Goal: Information Seeking & Learning: Find specific fact

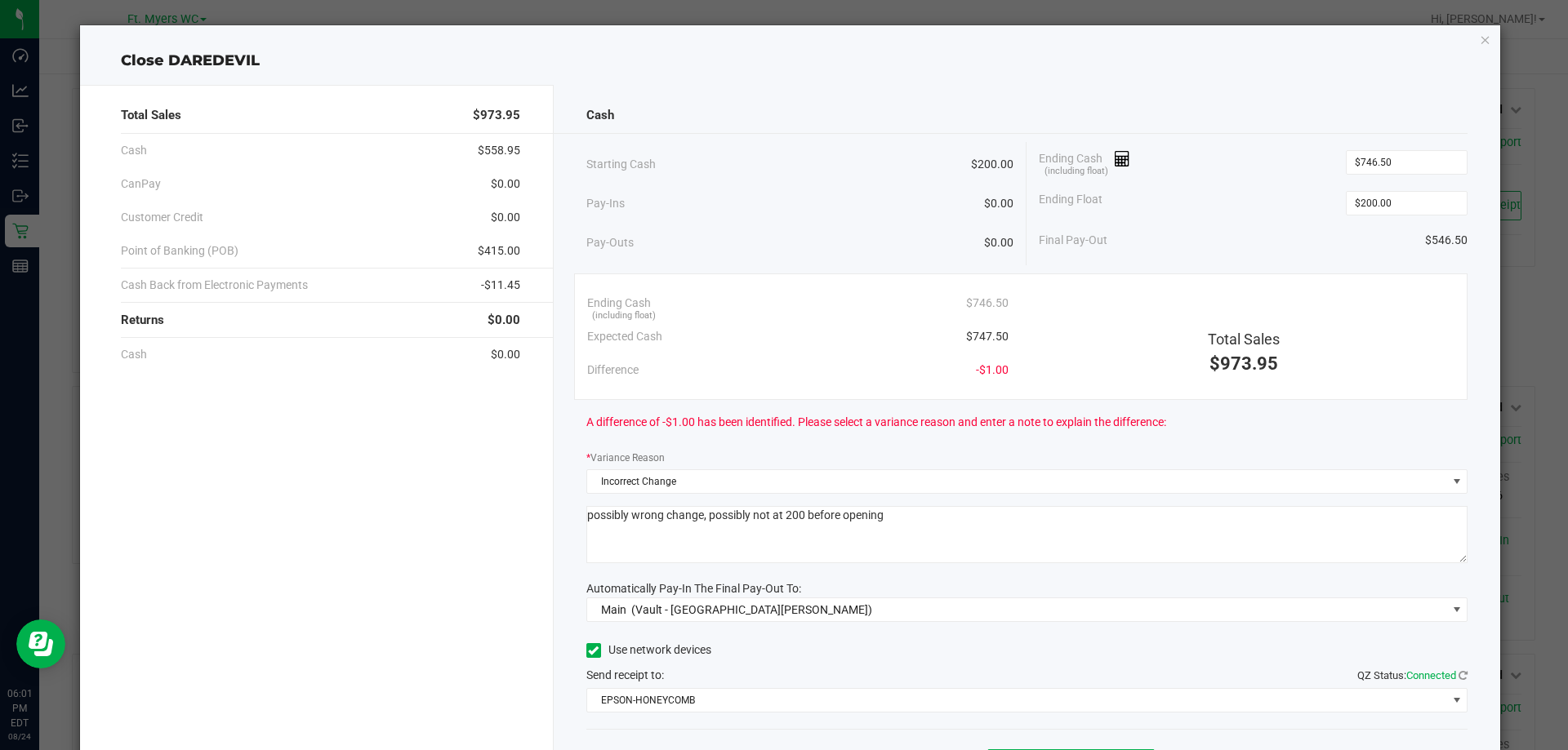
scroll to position [96, 0]
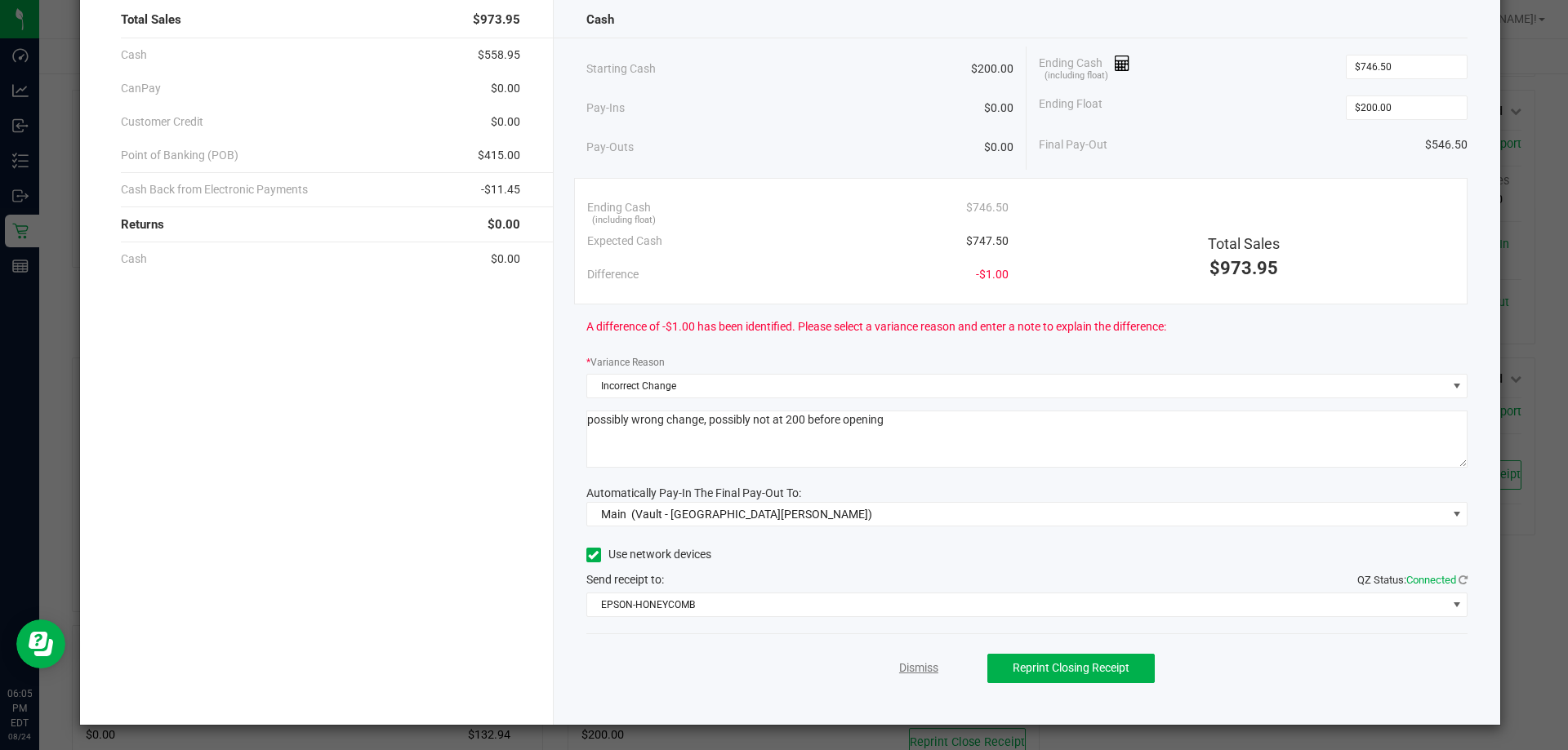
click at [902, 668] on link "Dismiss" at bounding box center [919, 668] width 39 height 17
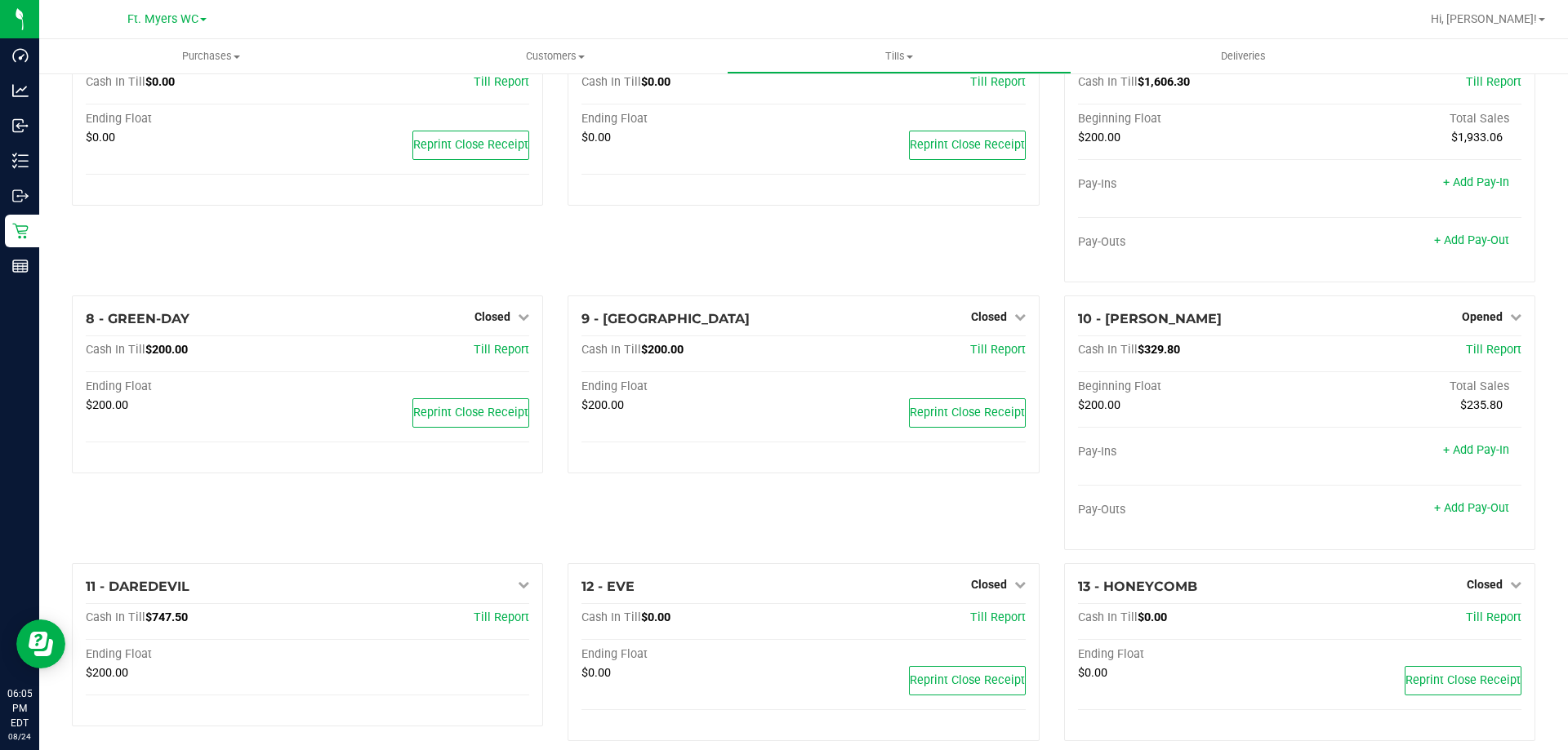
scroll to position [238, 0]
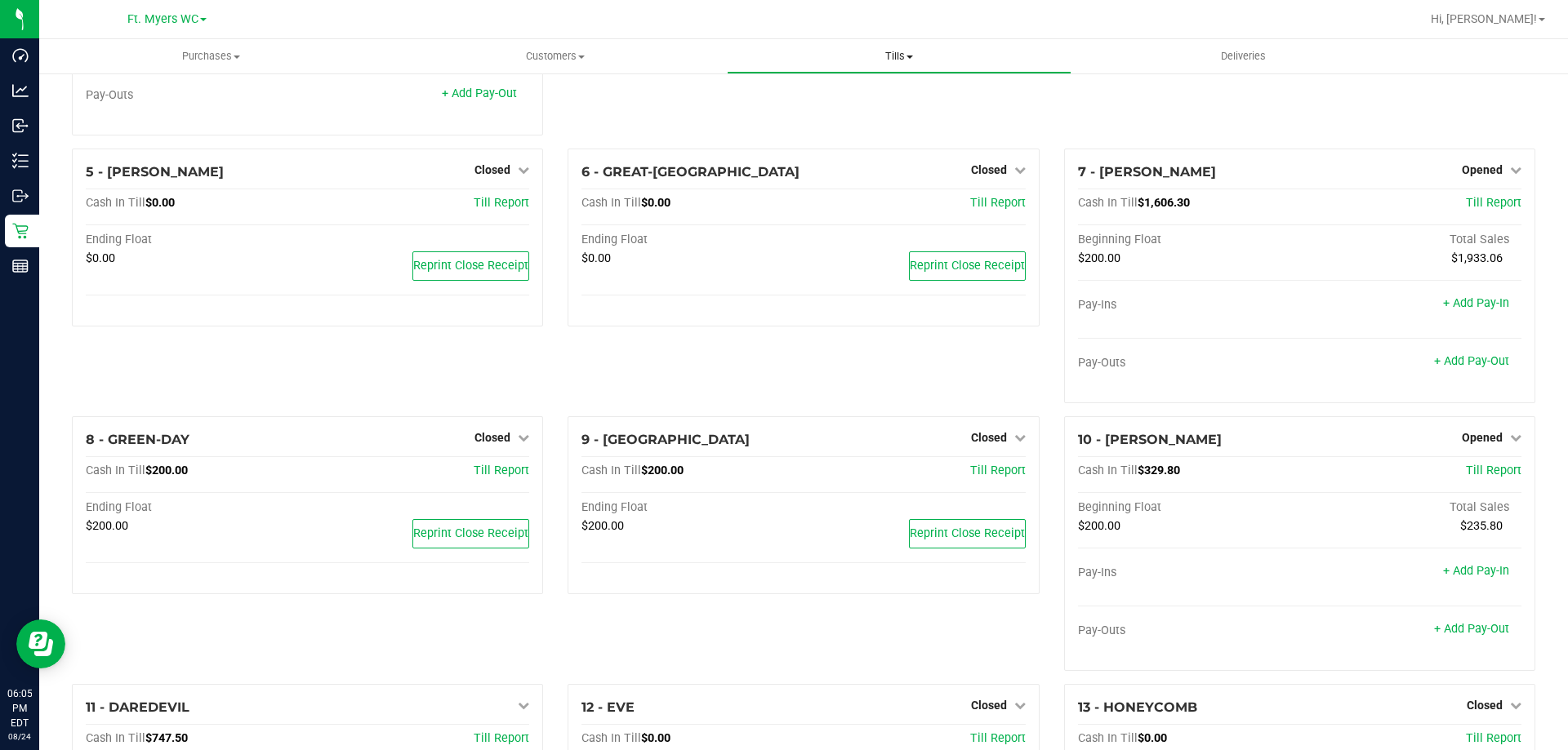
click at [892, 59] on span "Tills" at bounding box center [898, 57] width 342 height 15
click at [515, 70] on uib-tab-heading "Customers All customers Add a new customer All physicians" at bounding box center [554, 57] width 342 height 33
click at [528, 61] on span "Customers" at bounding box center [554, 57] width 343 height 15
click at [535, 58] on span "Customers" at bounding box center [554, 57] width 343 height 15
click at [489, 92] on span "All customers" at bounding box center [441, 98] width 117 height 14
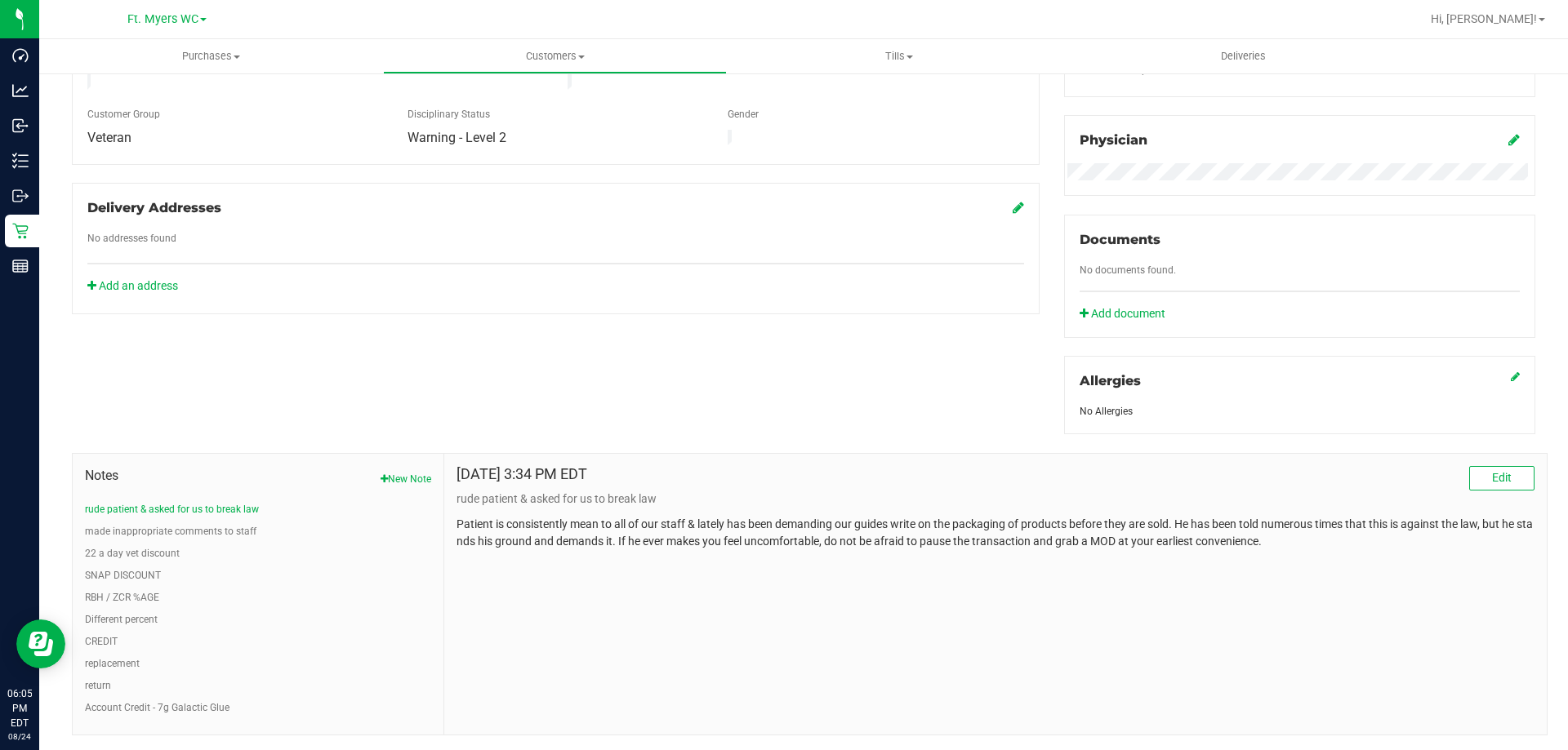
scroll to position [493, 0]
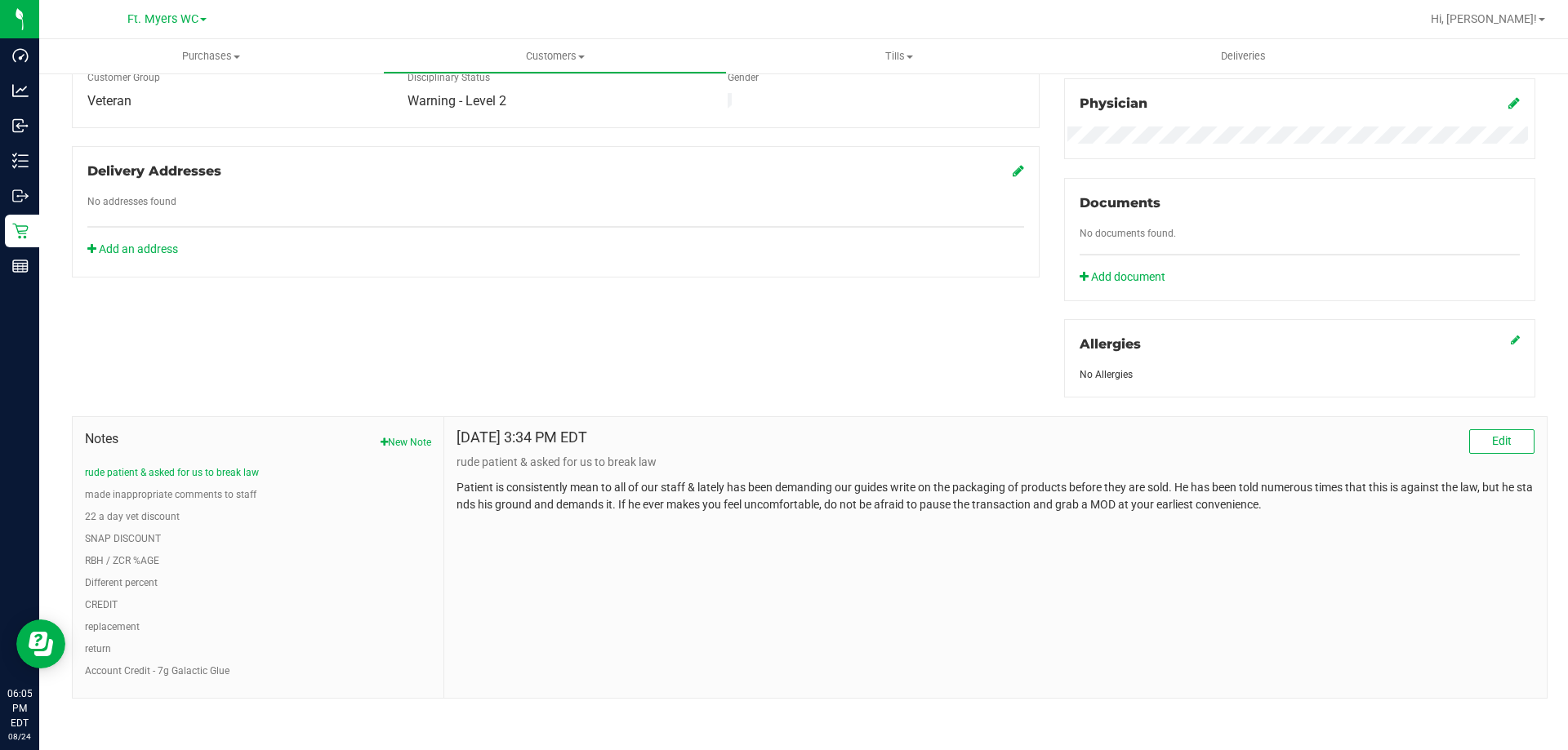
click at [398, 436] on button "New Note" at bounding box center [406, 443] width 51 height 15
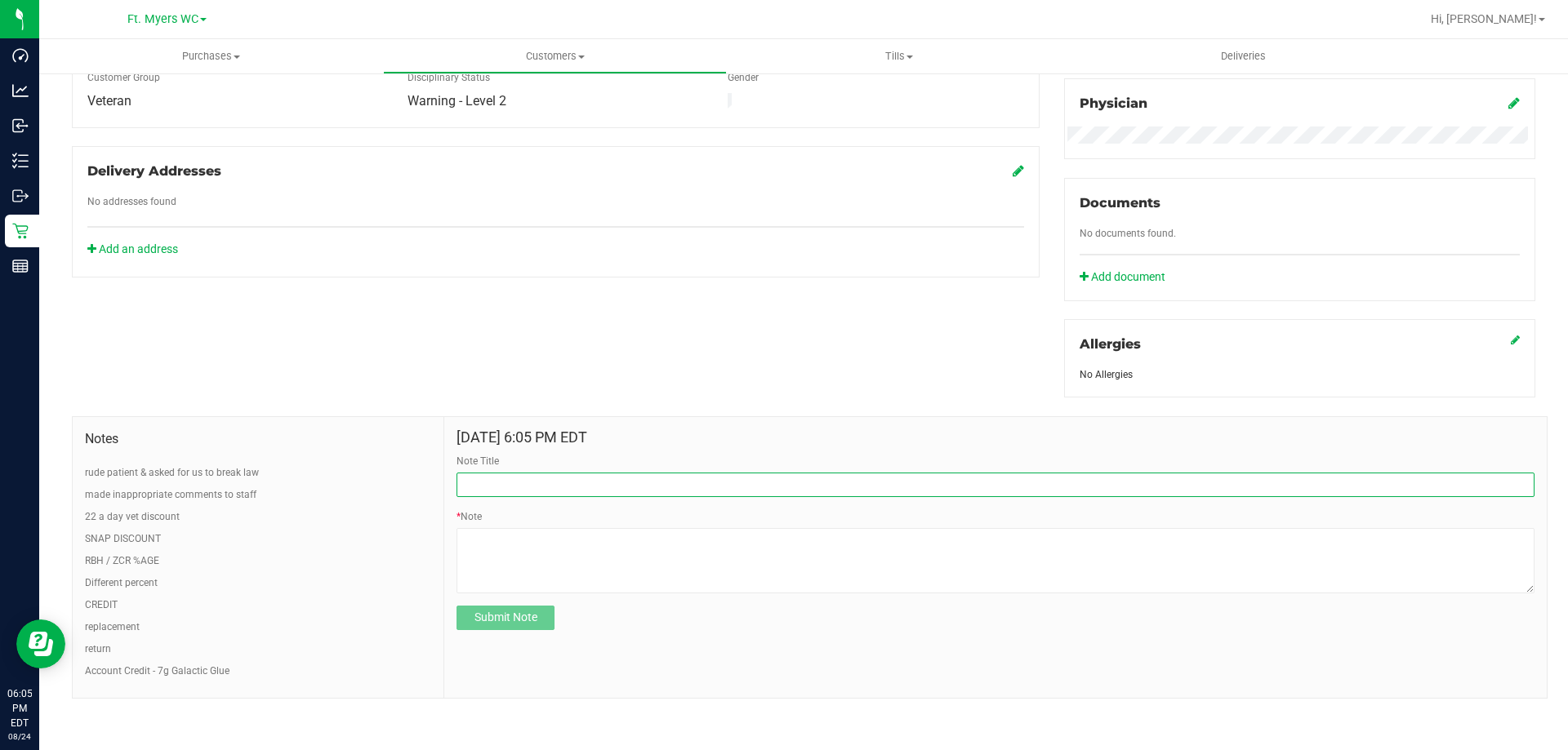
click at [600, 480] on input "Note Title" at bounding box center [995, 485] width 1078 height 25
type input "pt made advancesd towards our guide"
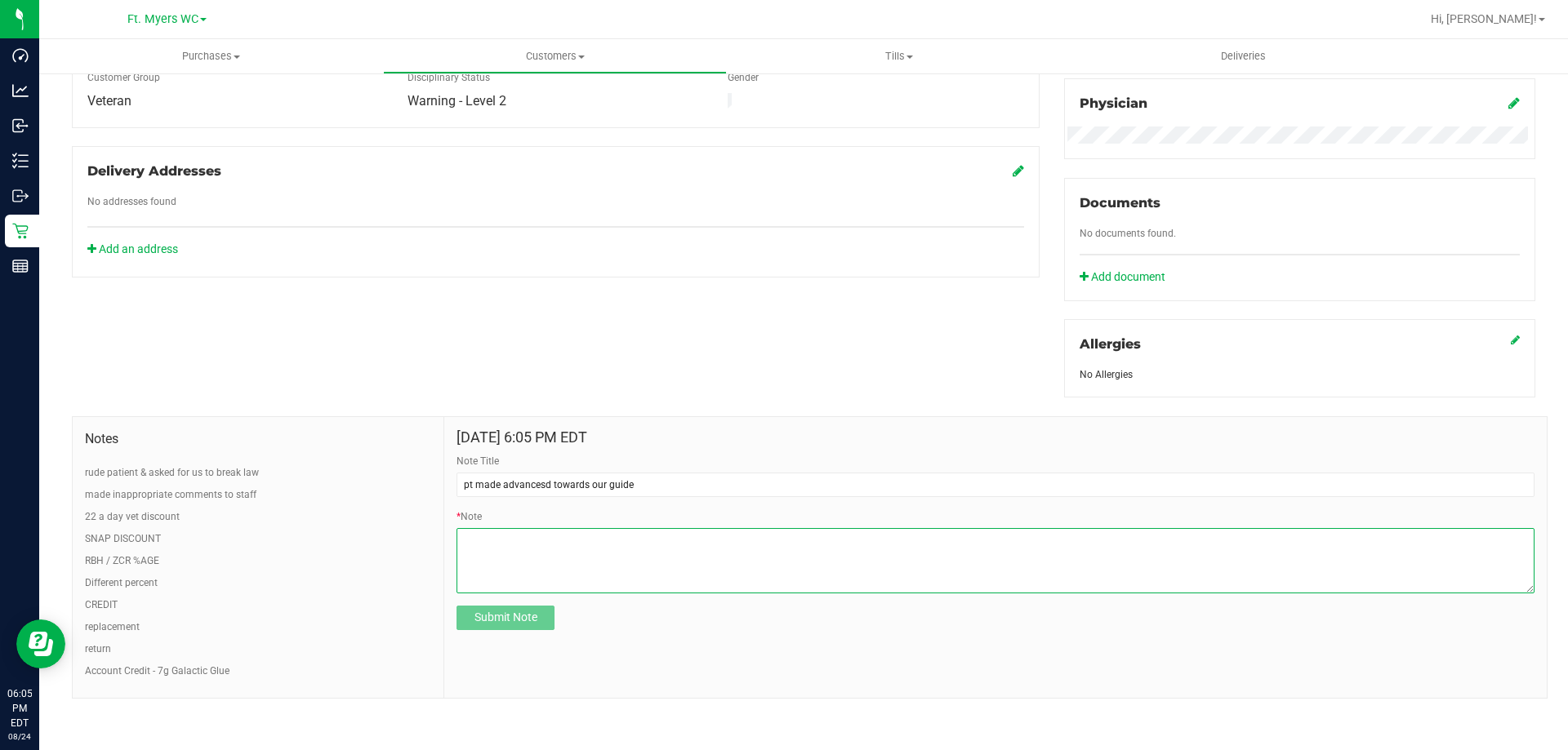
click at [742, 587] on textarea "* Note" at bounding box center [995, 561] width 1078 height 66
type textarea "tbd"
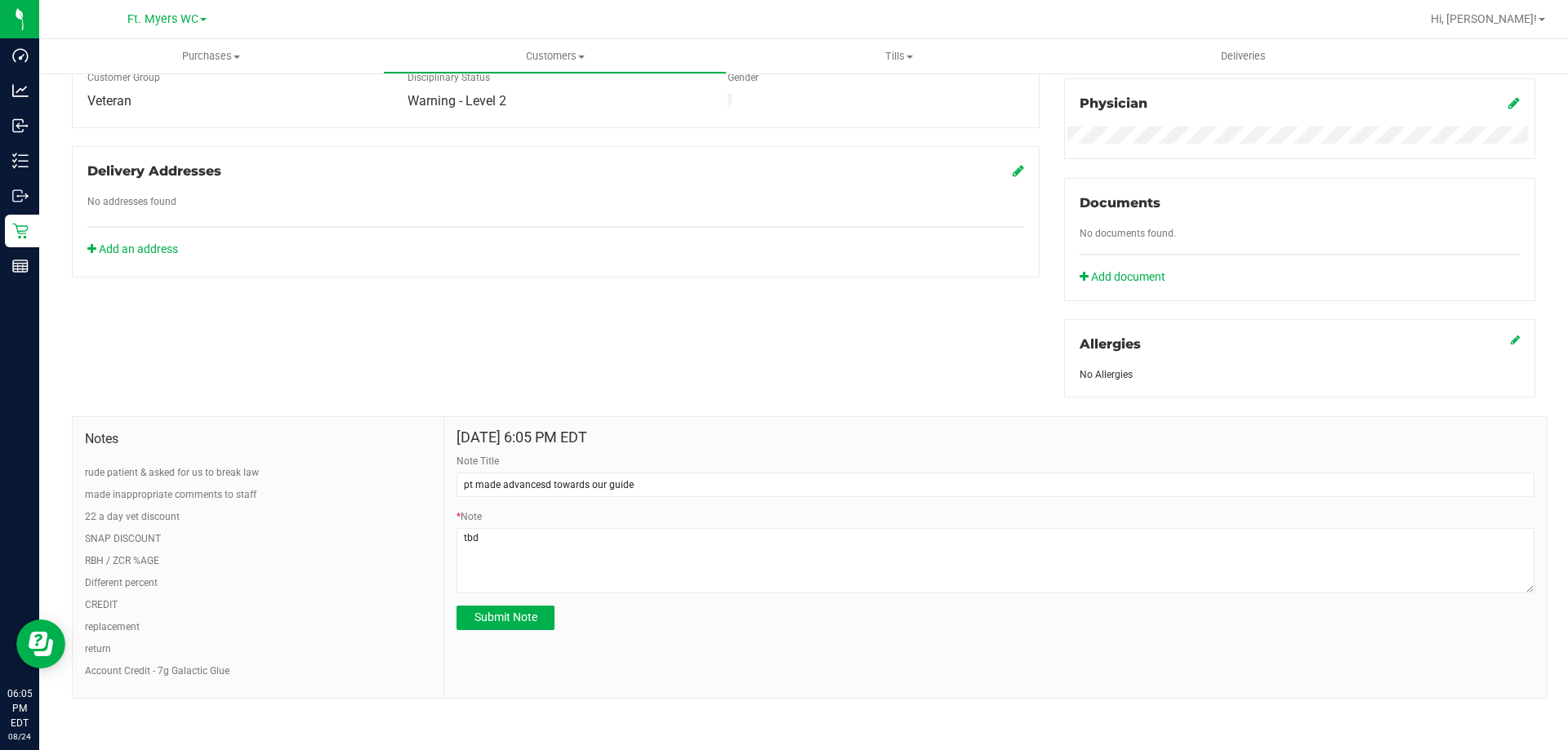
click at [834, 389] on div "Member Info * First Name * Last Name Preferred Name * Date of Birth (MM/DD/YYYY…" at bounding box center [803, 250] width 1488 height 898
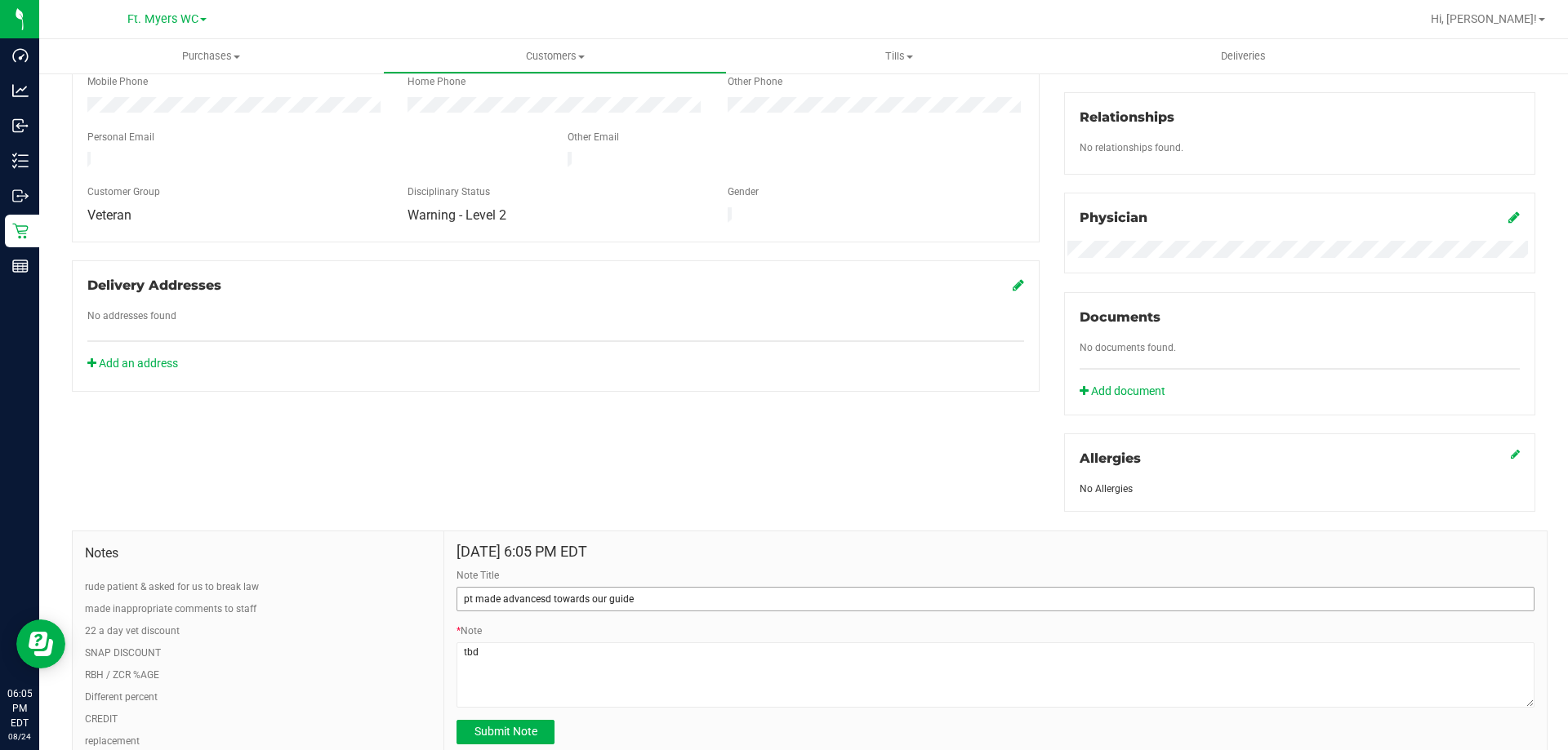
scroll to position [490, 0]
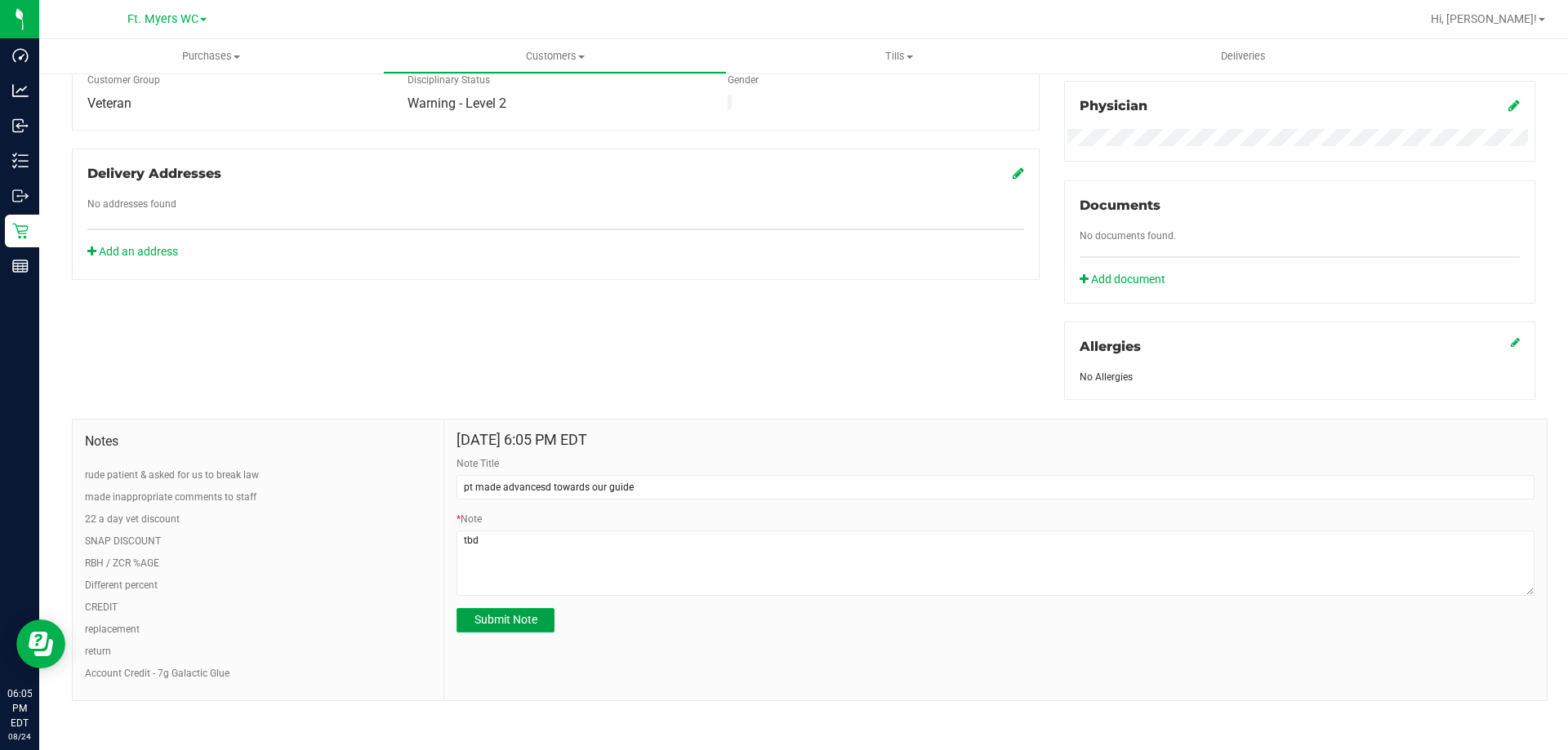
click at [529, 624] on span "Submit Note" at bounding box center [506, 620] width 63 height 13
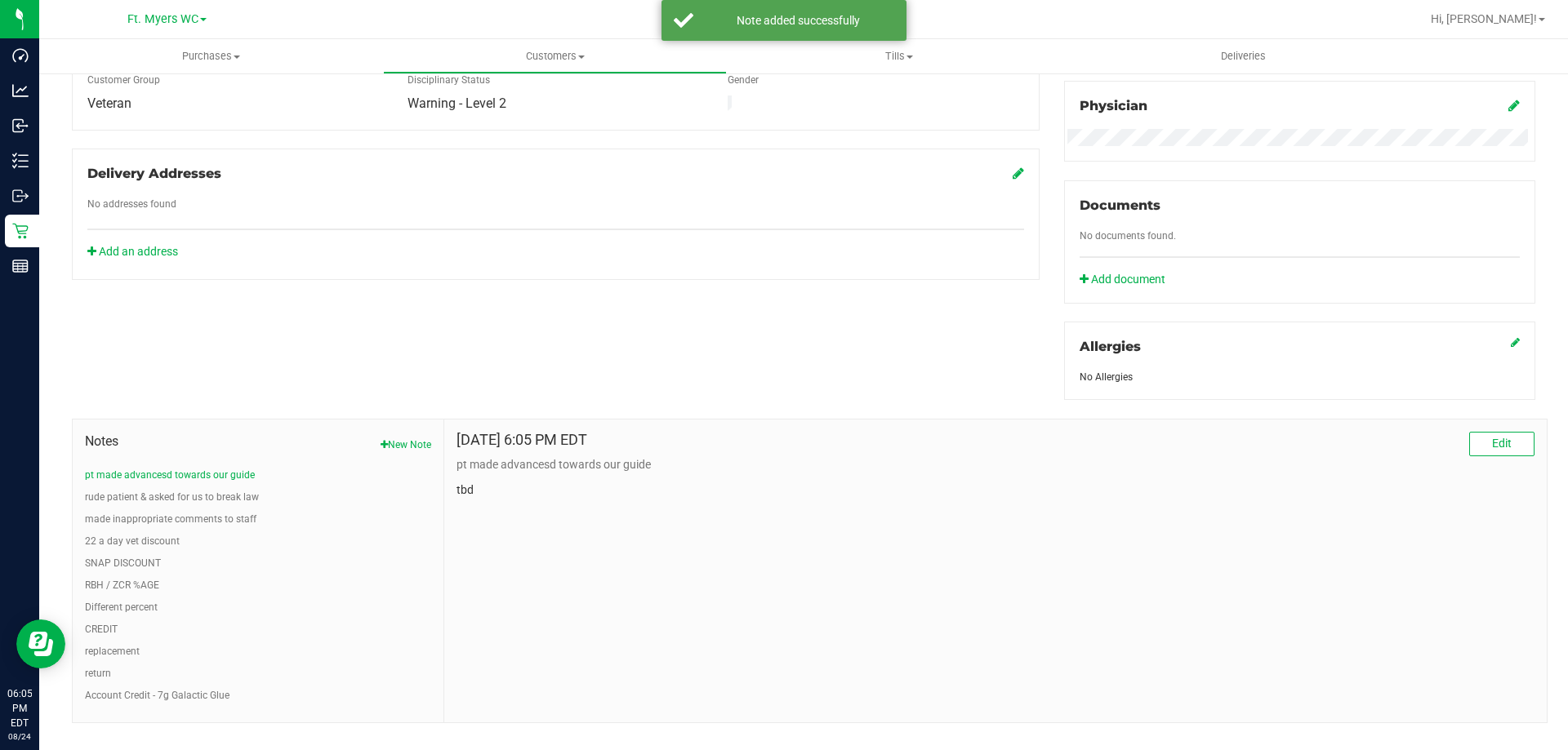
scroll to position [0, 0]
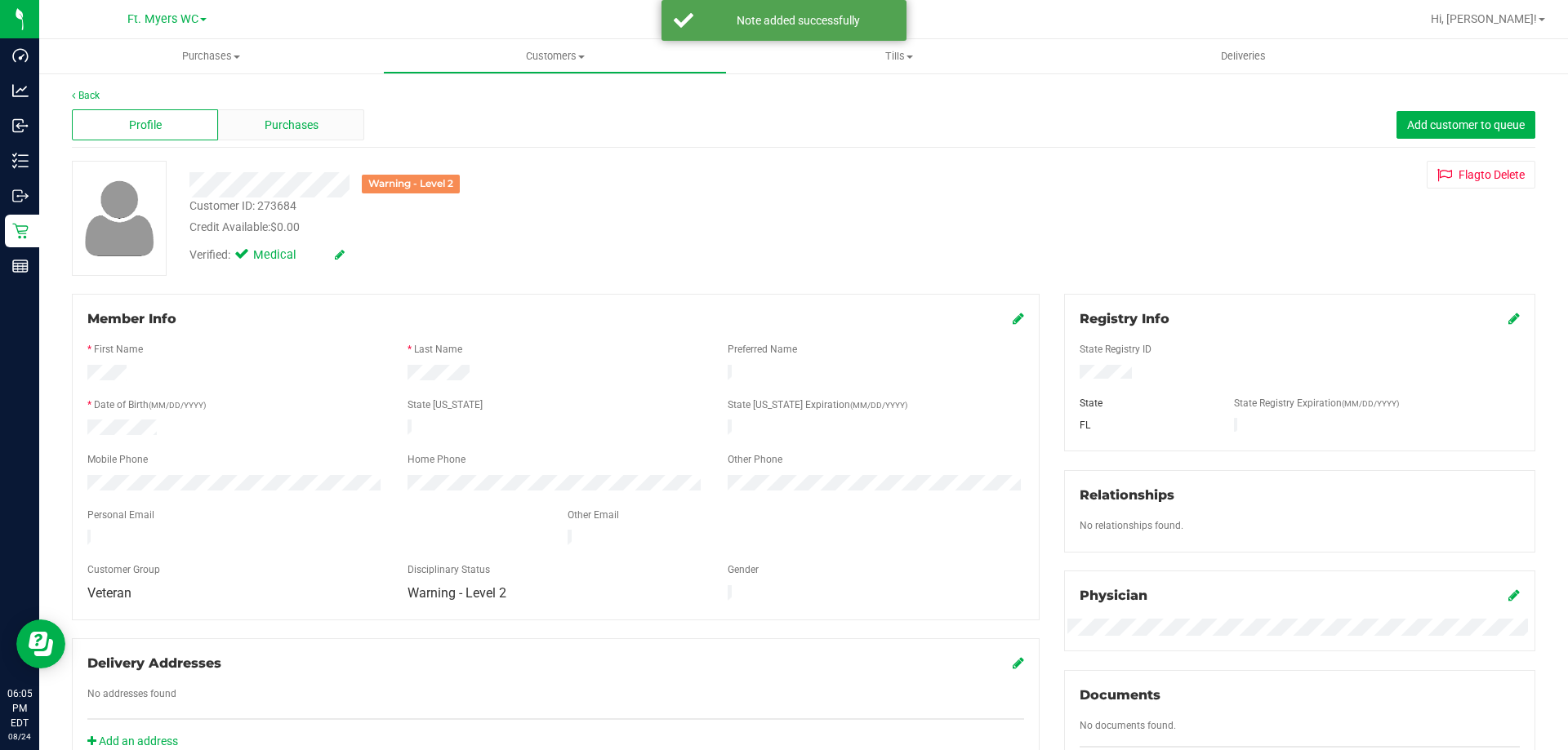
click at [290, 130] on span "Purchases" at bounding box center [292, 125] width 54 height 17
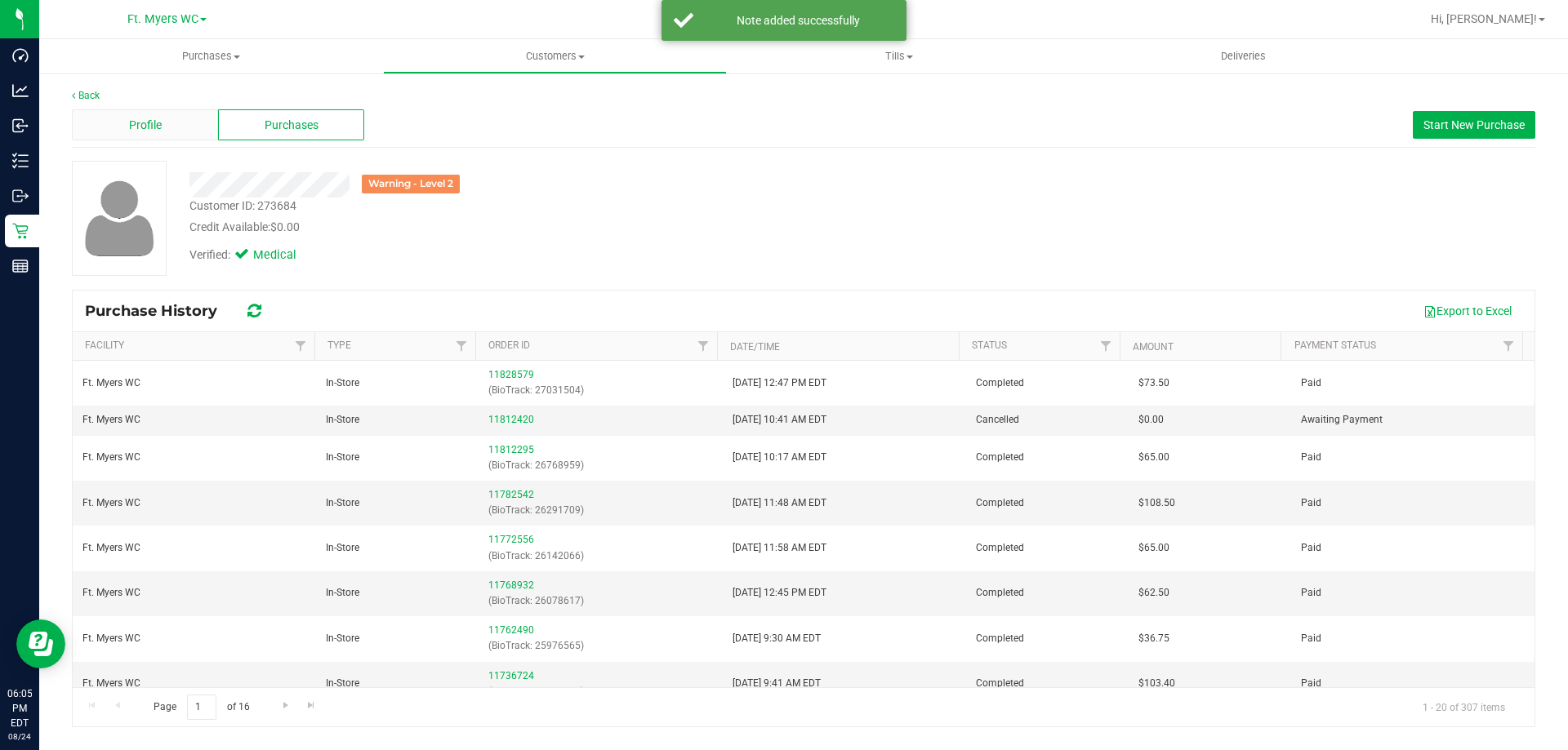
click at [183, 116] on div "Profile" at bounding box center [145, 125] width 146 height 31
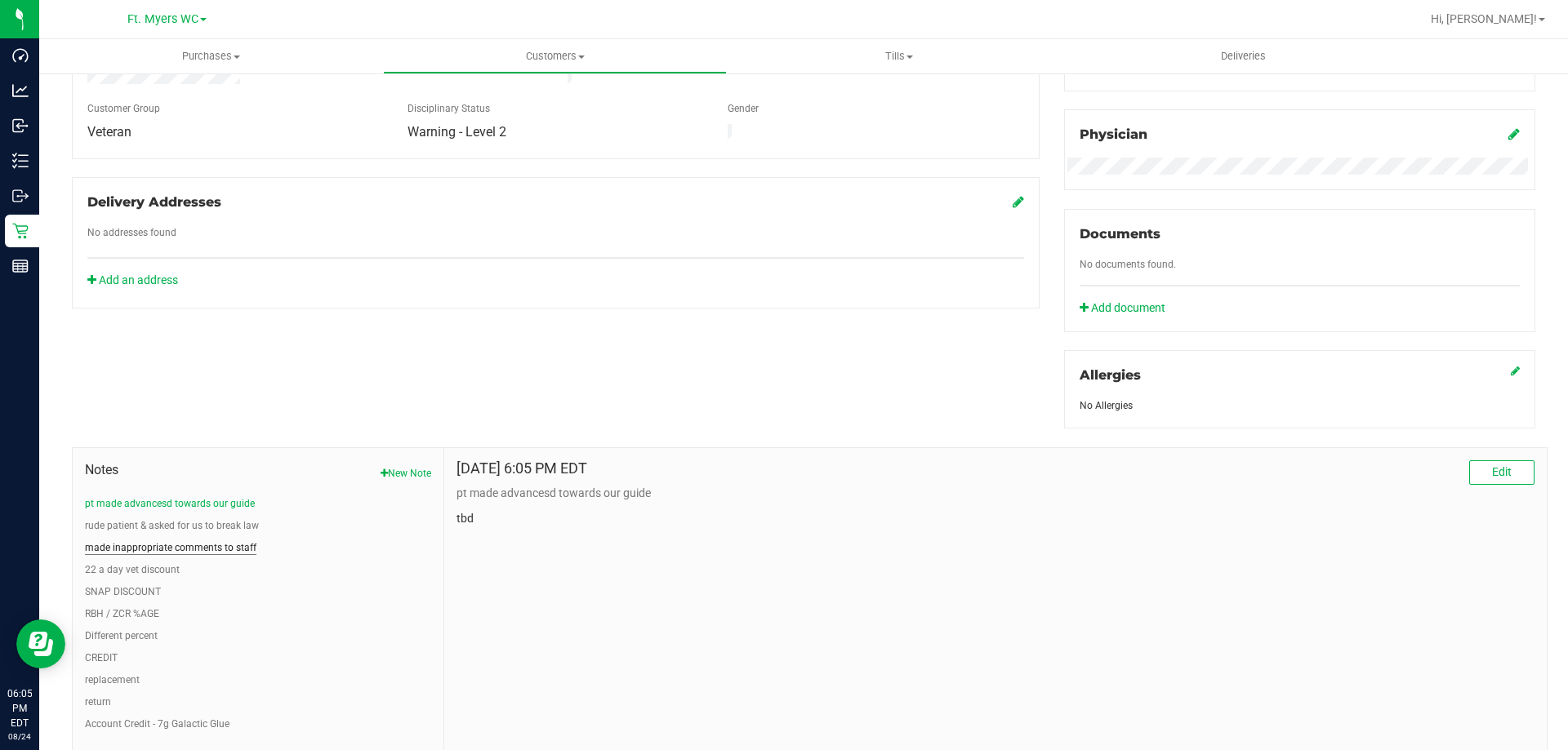
scroll to position [490, 0]
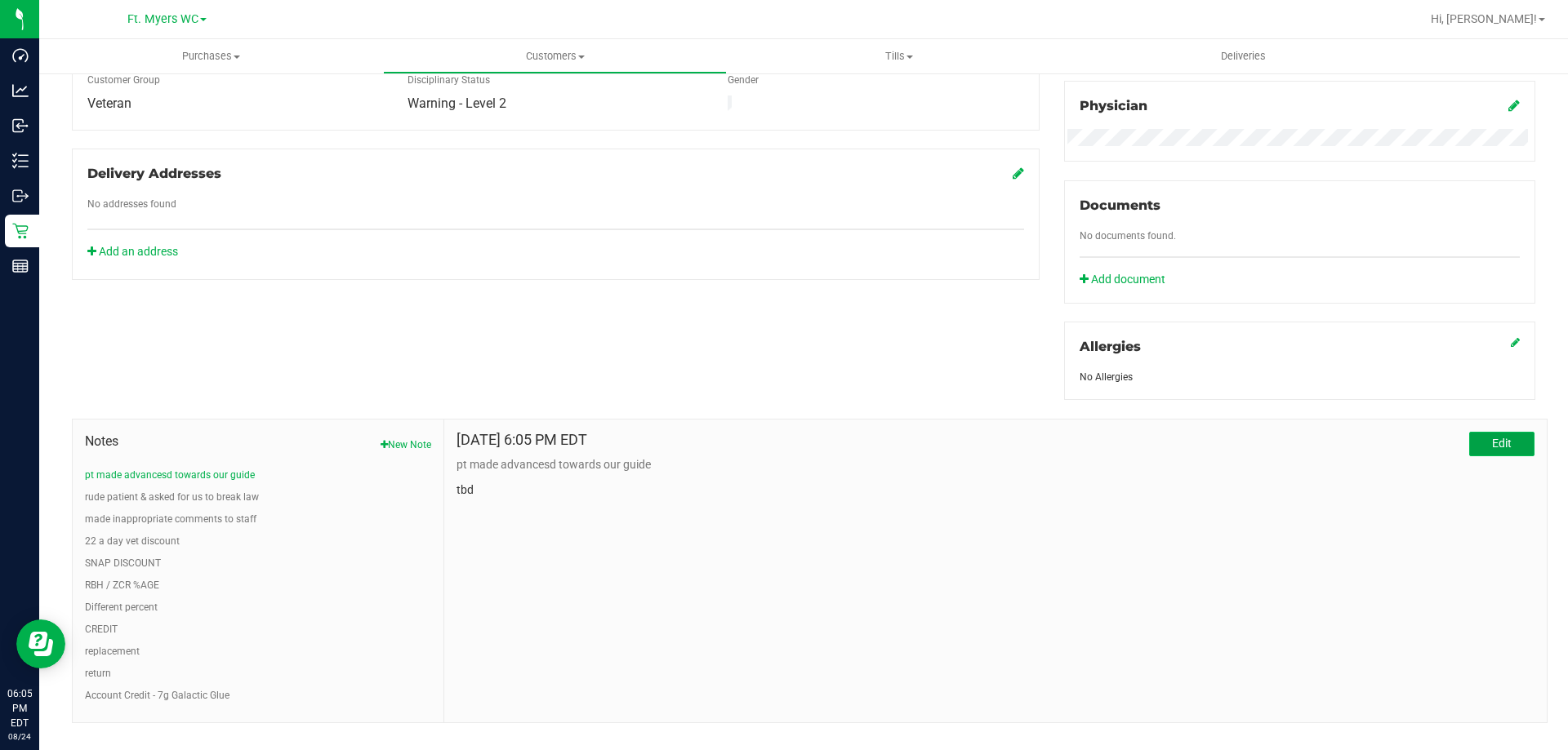
click at [1509, 436] on button "Edit" at bounding box center [1502, 444] width 66 height 25
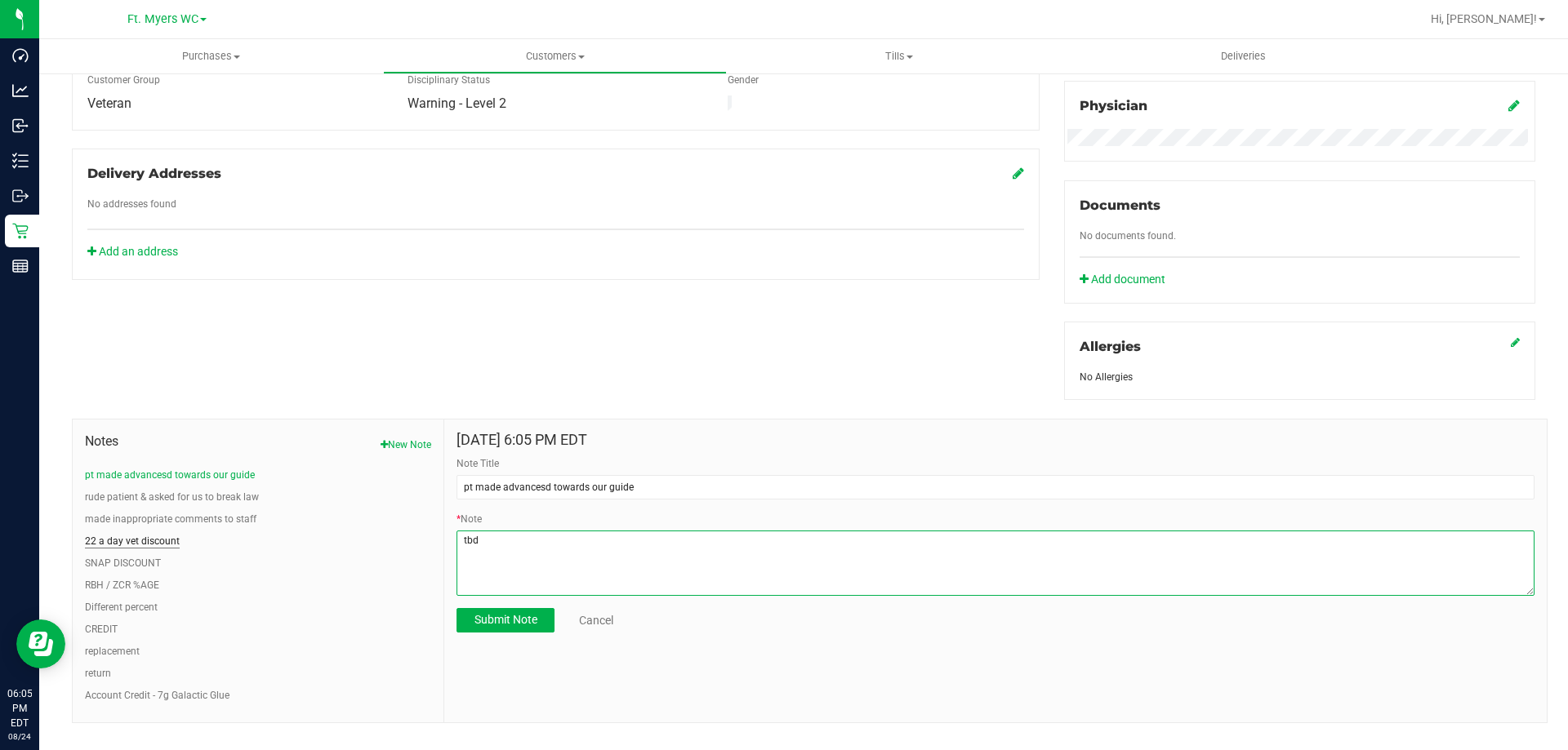
drag, startPoint x: 548, startPoint y: 534, endPoint x: 168, endPoint y: 539, distance: 380.0
click at [168, 539] on div "Notes New Note pt made advancesd towards our guide rude patient & asked for us …" at bounding box center [810, 571] width 1475 height 305
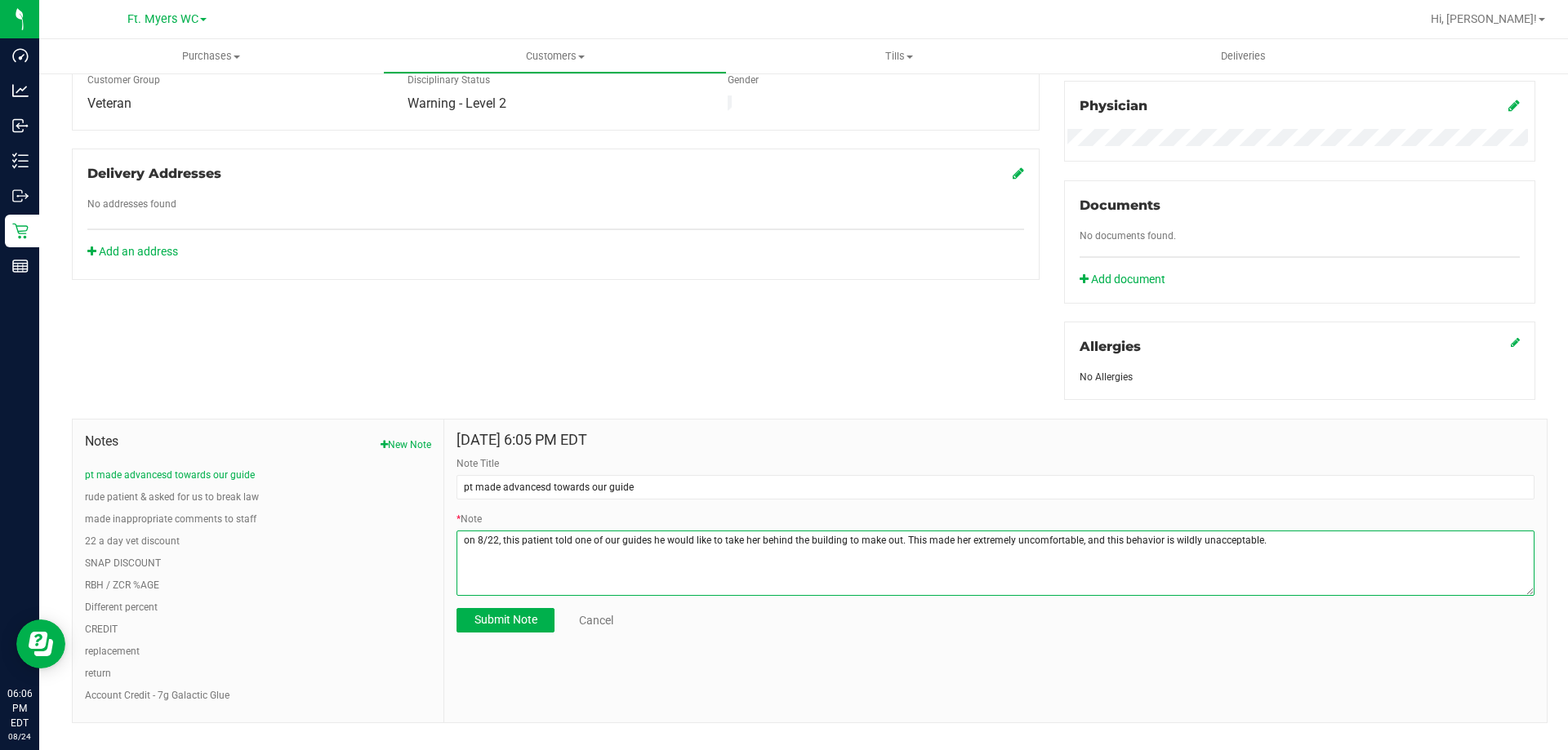
type textarea "on 8/22, this patient told one of our guides he would like to take her behind t…"
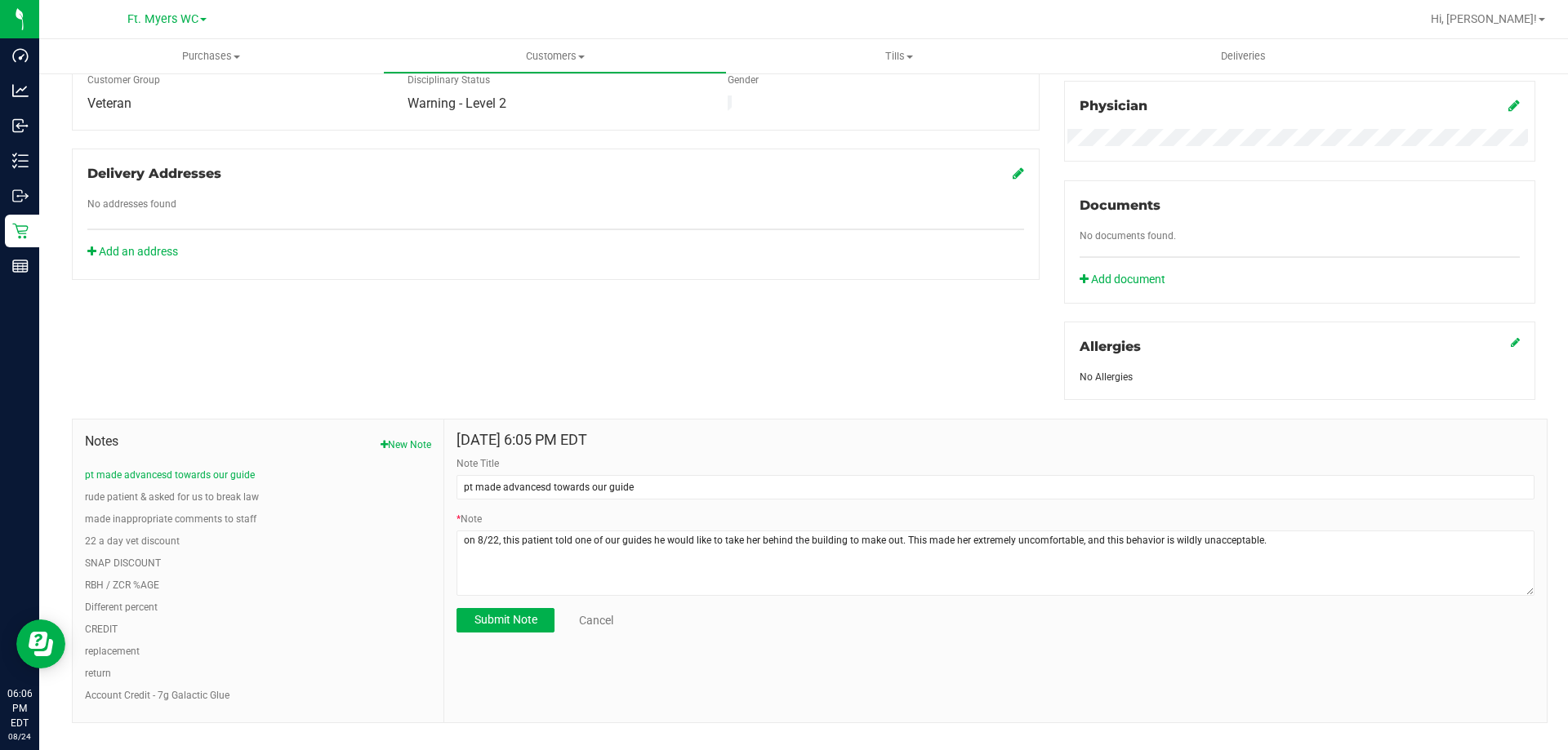
click at [643, 659] on div "[DATE] 6:05 PM EDT Note Title pt made advancesd towards our guide * Note Submit…" at bounding box center [995, 571] width 1102 height 303
click at [506, 608] on button "Submit Note" at bounding box center [506, 620] width 98 height 25
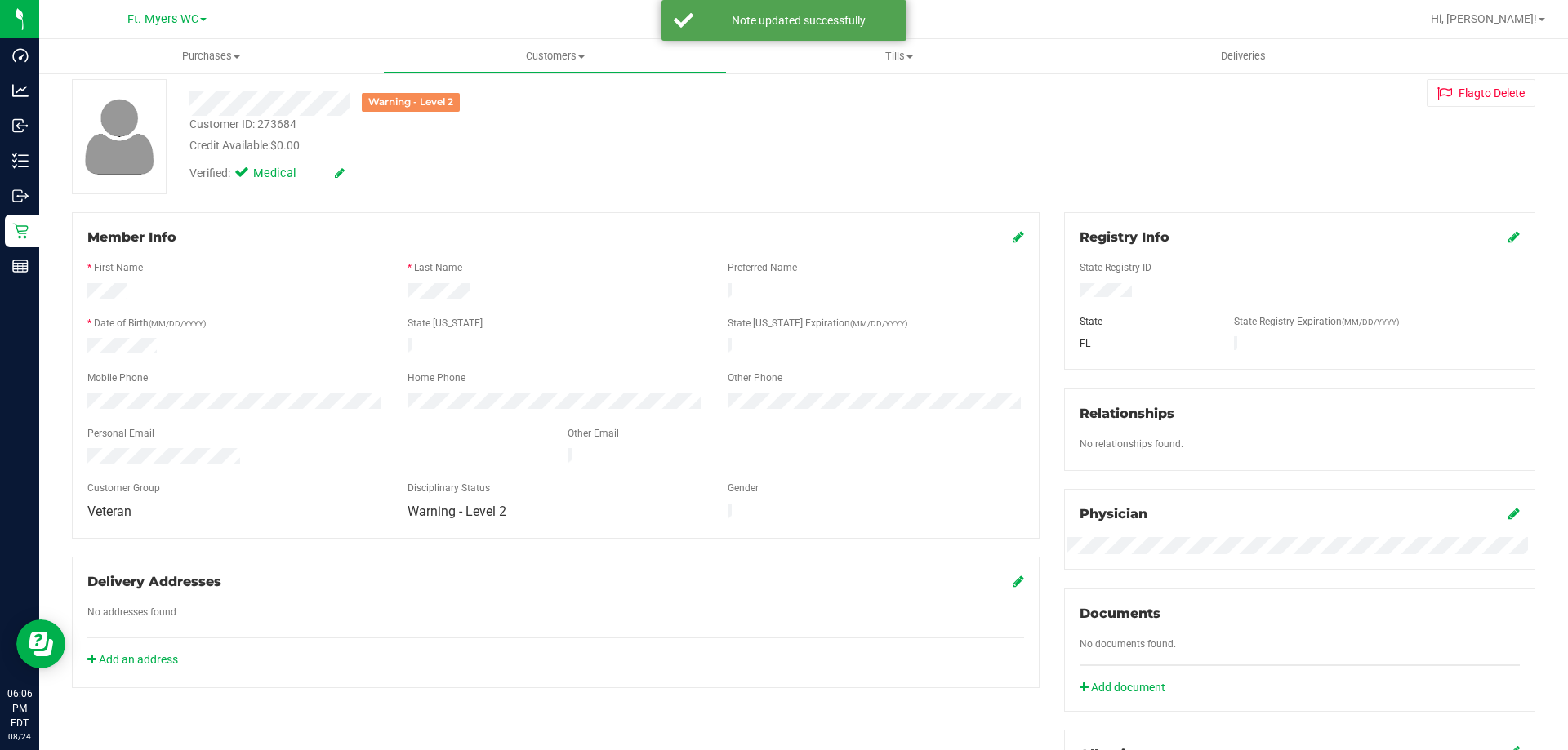
scroll to position [0, 0]
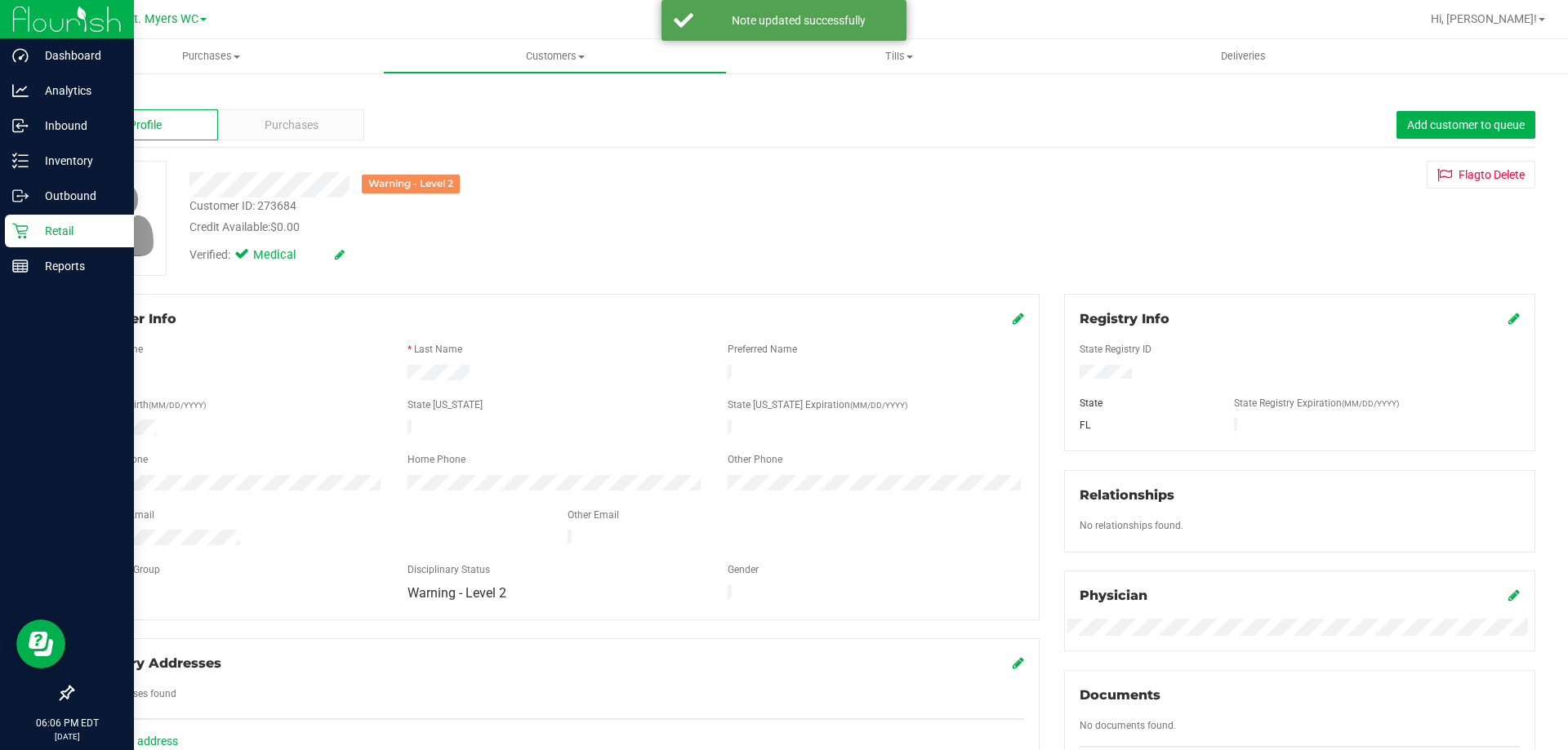
click at [49, 236] on p "Retail" at bounding box center [78, 231] width 98 height 20
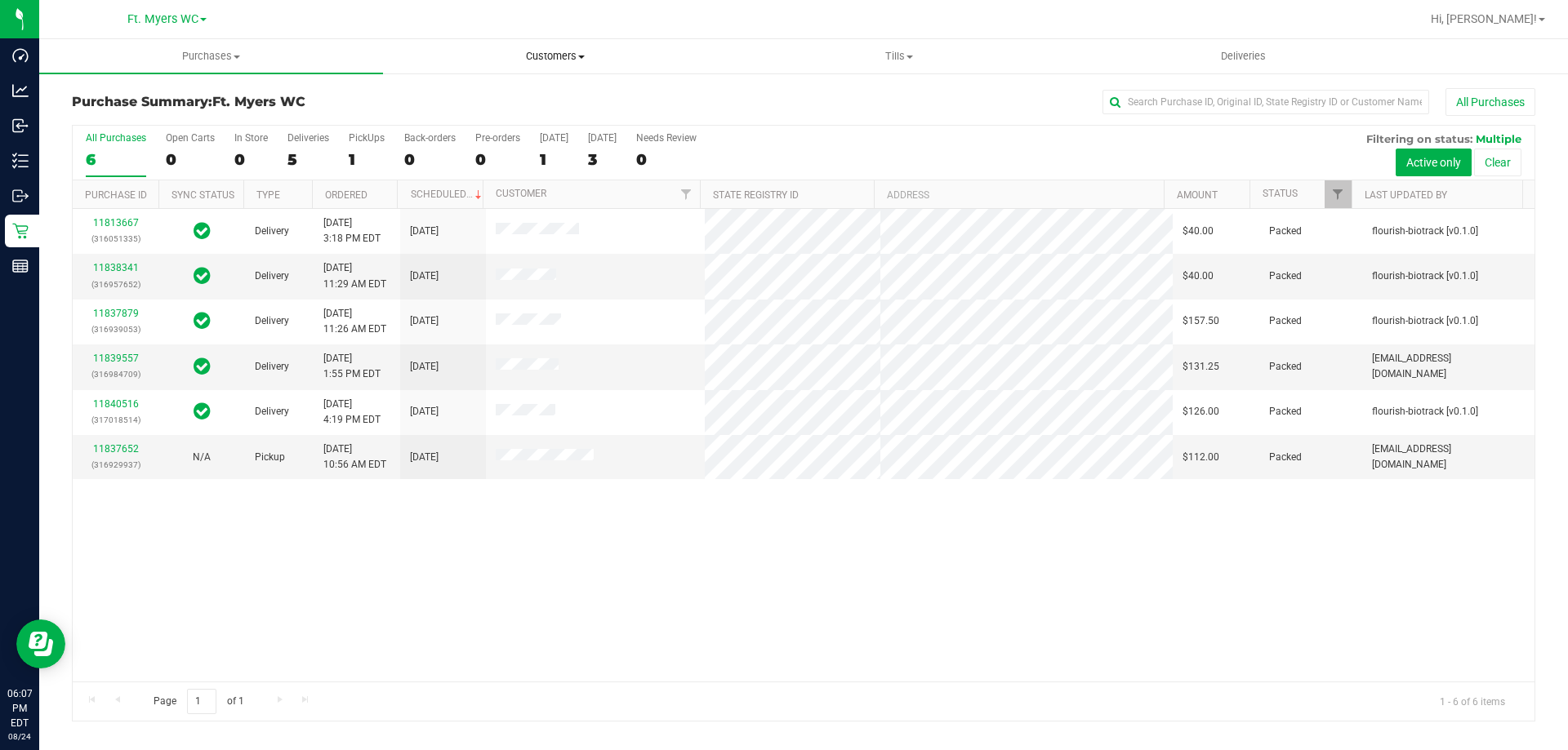
click at [598, 48] on uib-tab-heading "Customers All customers Add a new customer All physicians" at bounding box center [554, 57] width 342 height 33
click at [557, 95] on li "All customers" at bounding box center [554, 99] width 343 height 20
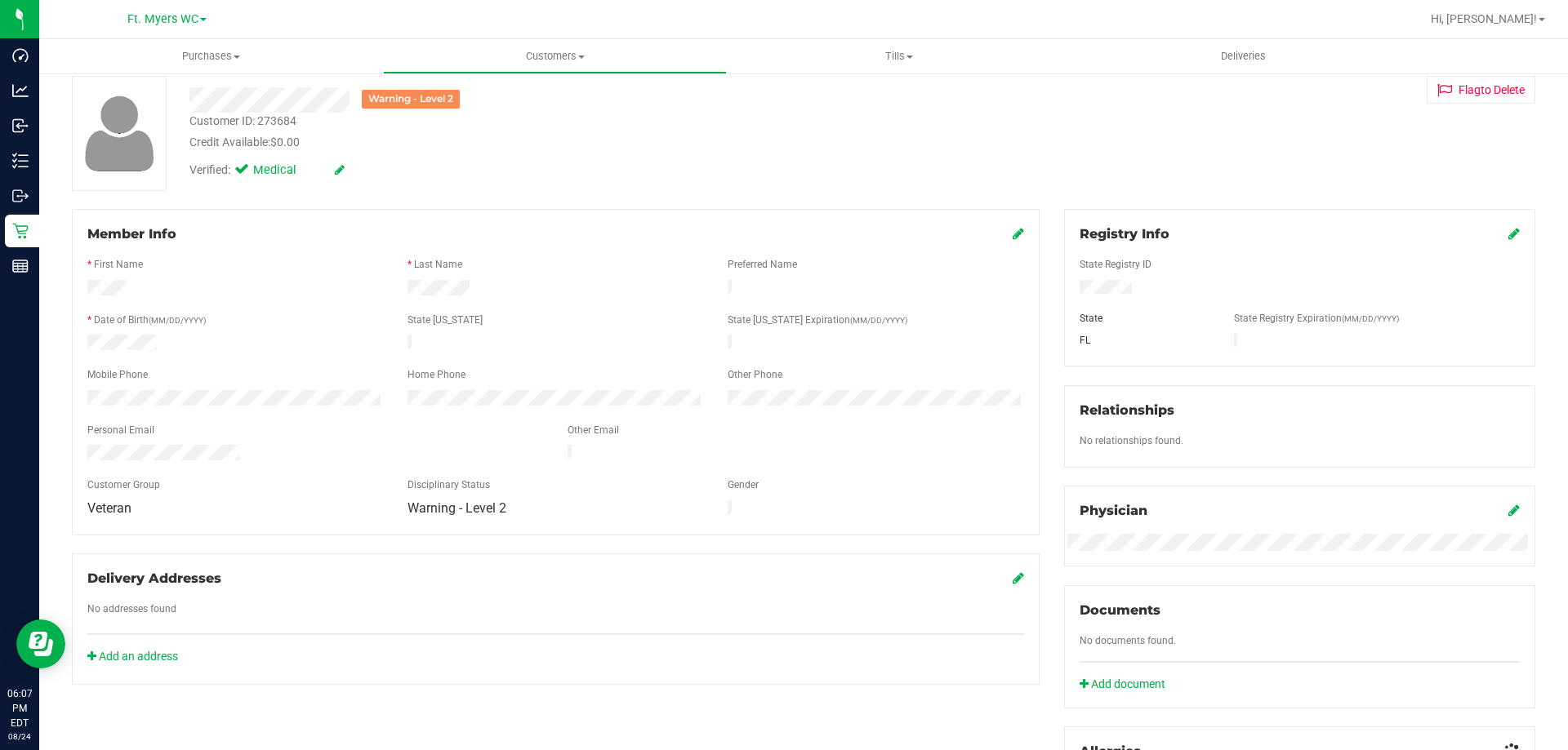
scroll to position [408, 0]
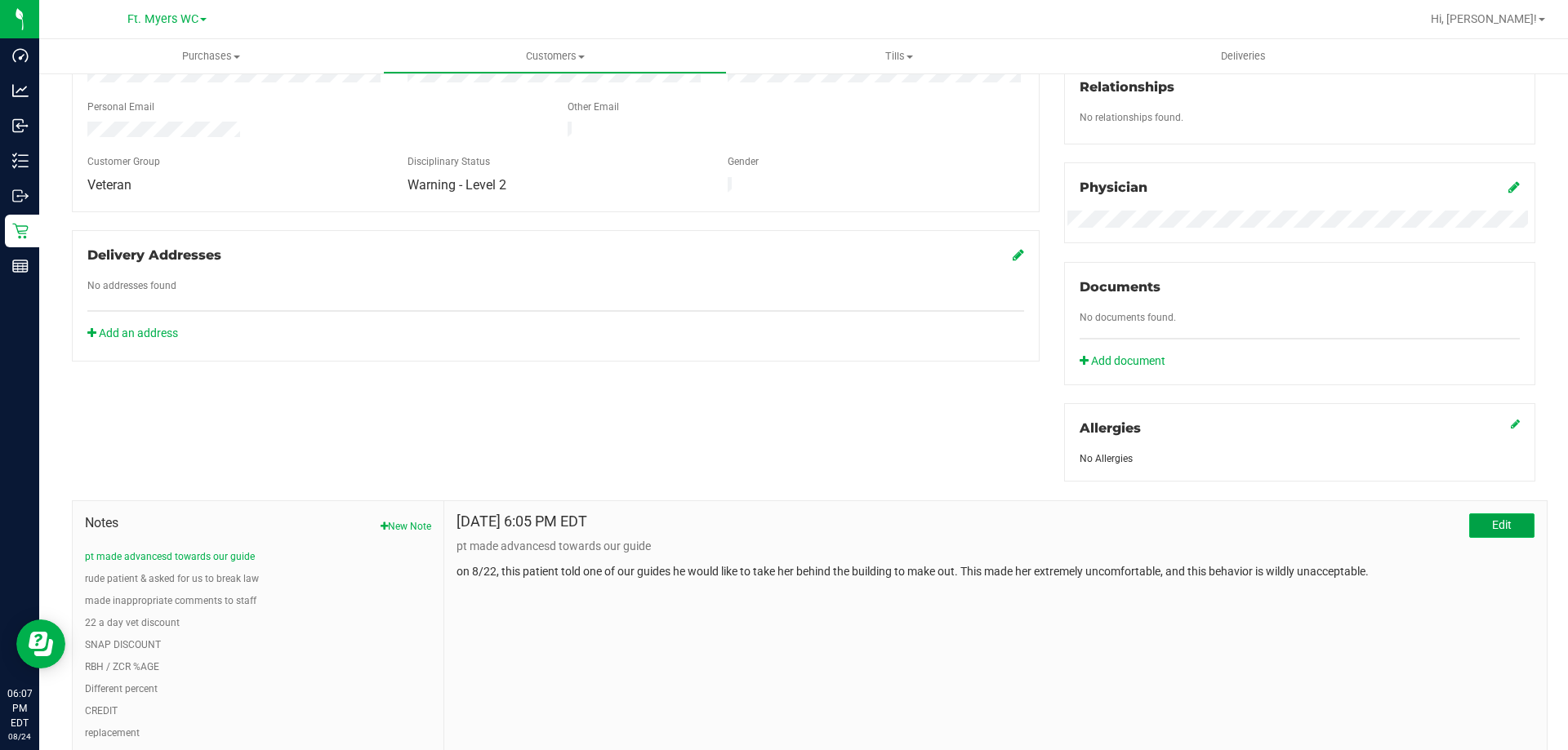
click at [1488, 516] on button "Edit" at bounding box center [1502, 526] width 66 height 25
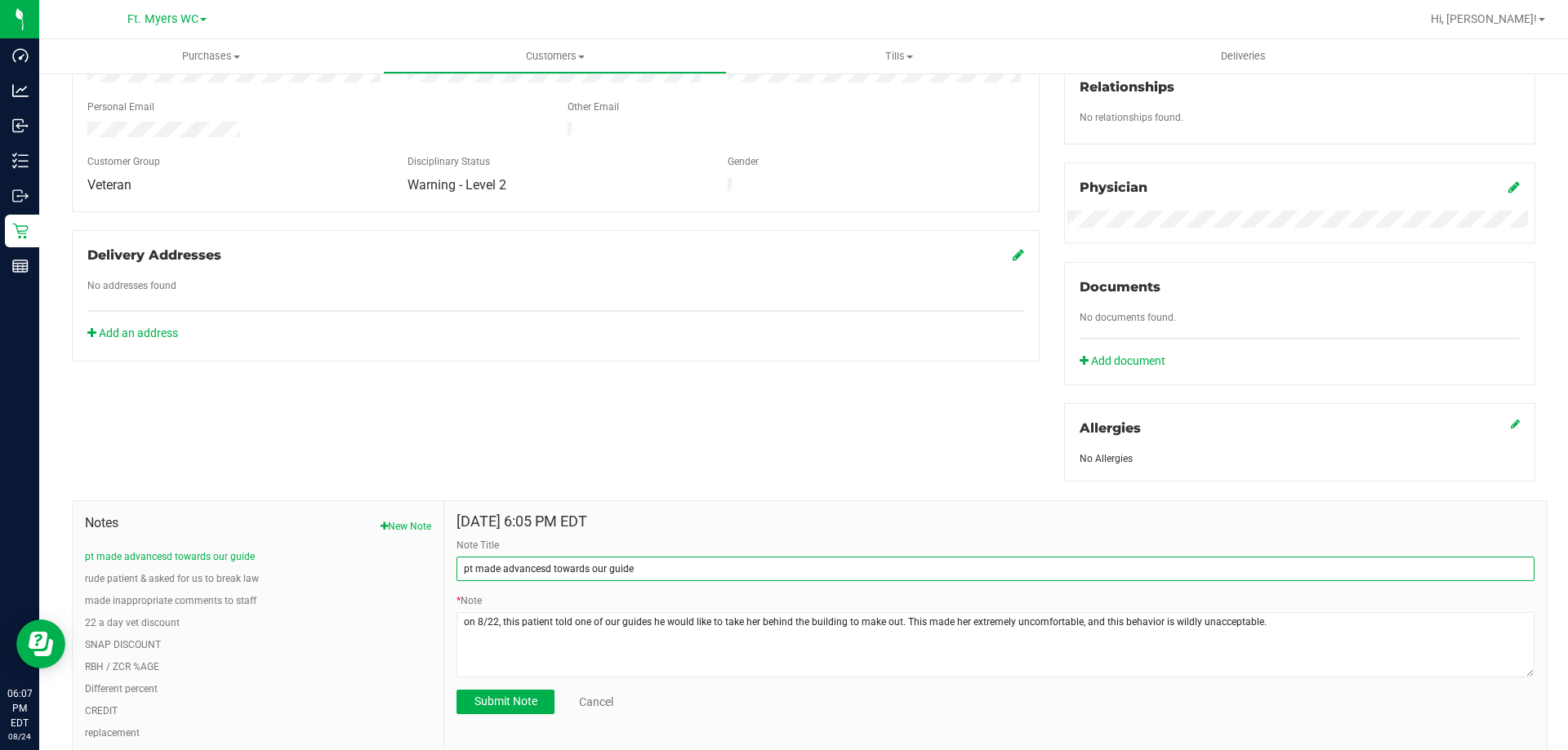
click at [545, 572] on input "pt made advancesd towards our guide" at bounding box center [995, 569] width 1078 height 25
type input "pt made advances towards our guide"
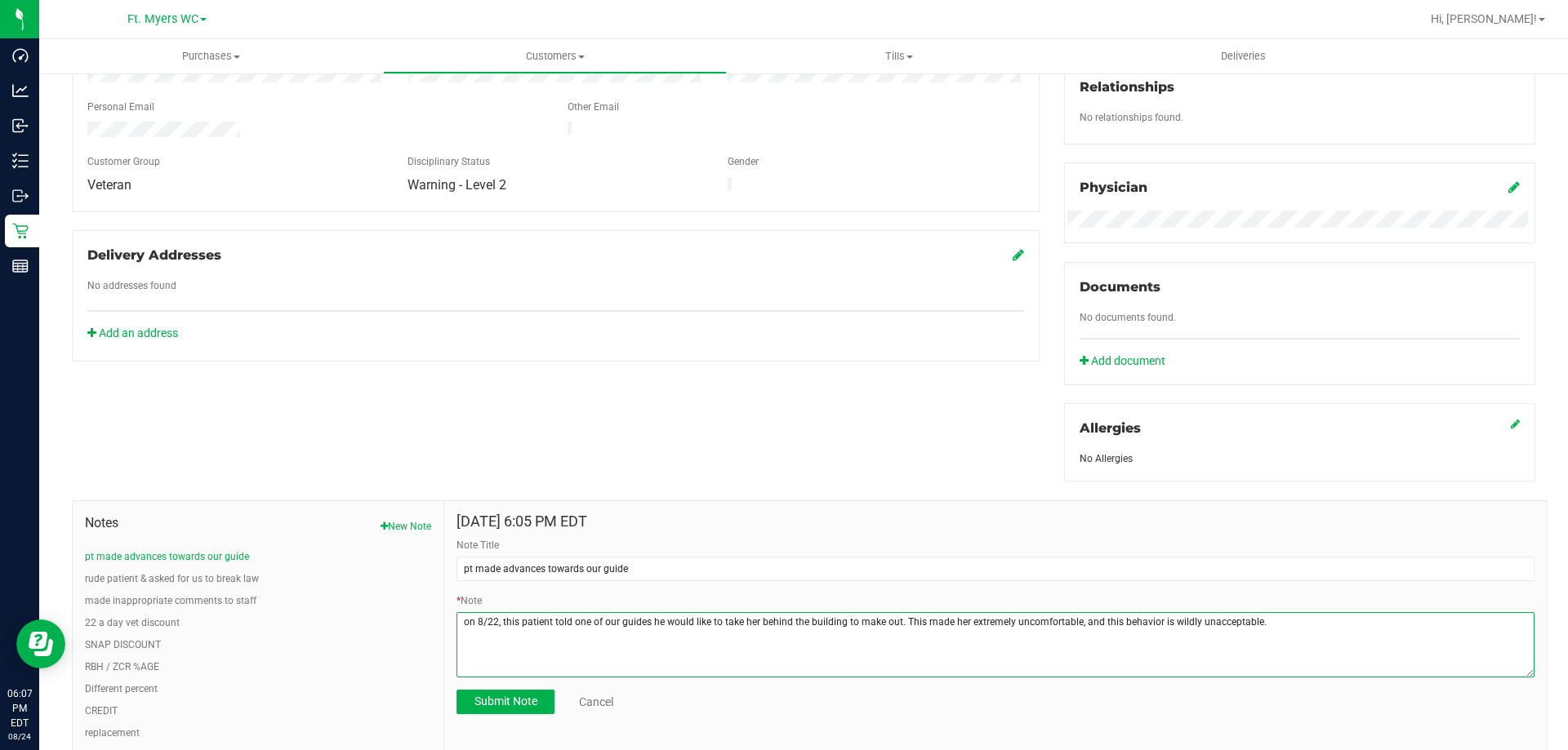
click at [1293, 622] on textarea "* Note" at bounding box center [995, 645] width 1078 height 66
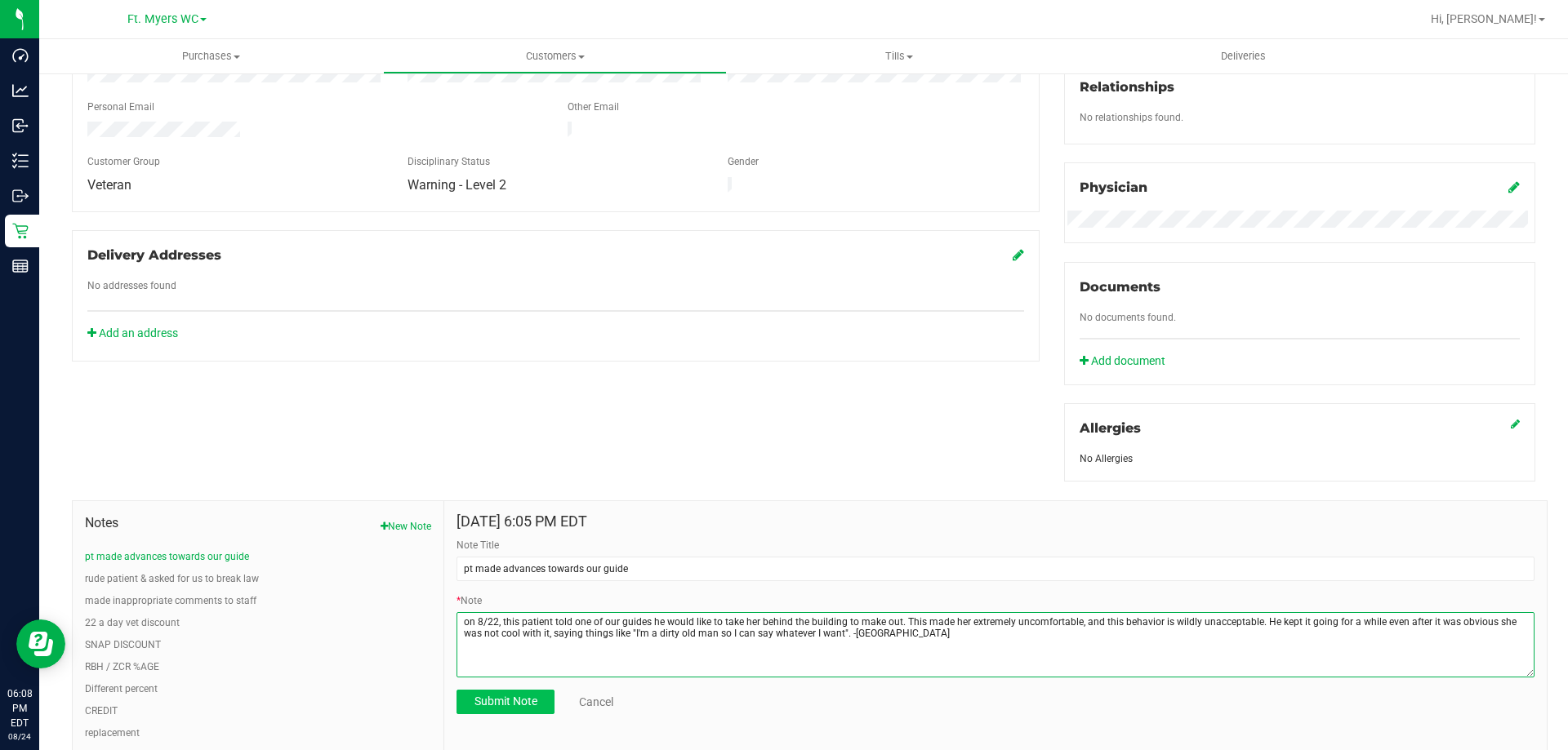
type textarea "on 8/22, this patient told one of our guides he would like to take her behind t…"
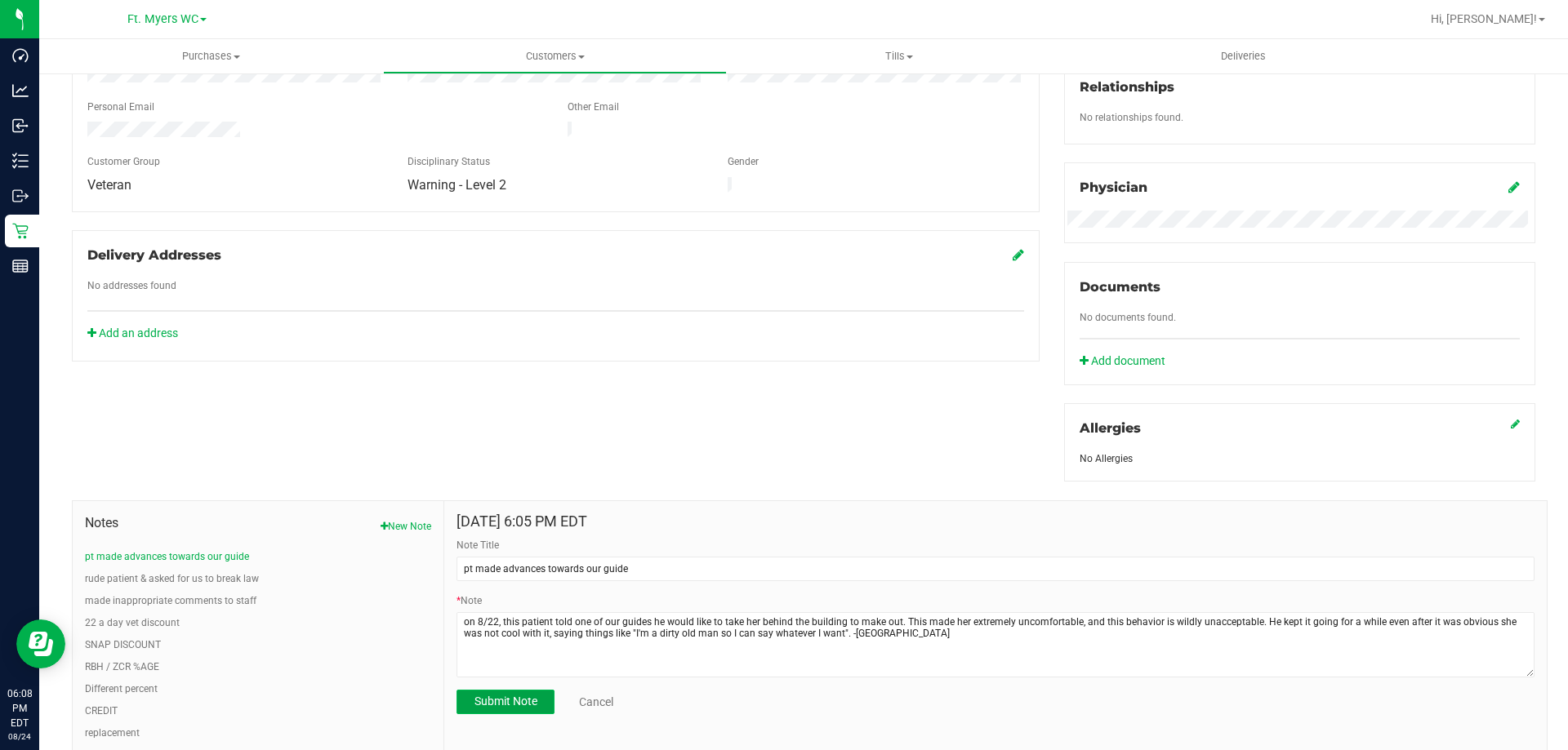
click at [497, 702] on span "Submit Note" at bounding box center [506, 702] width 63 height 13
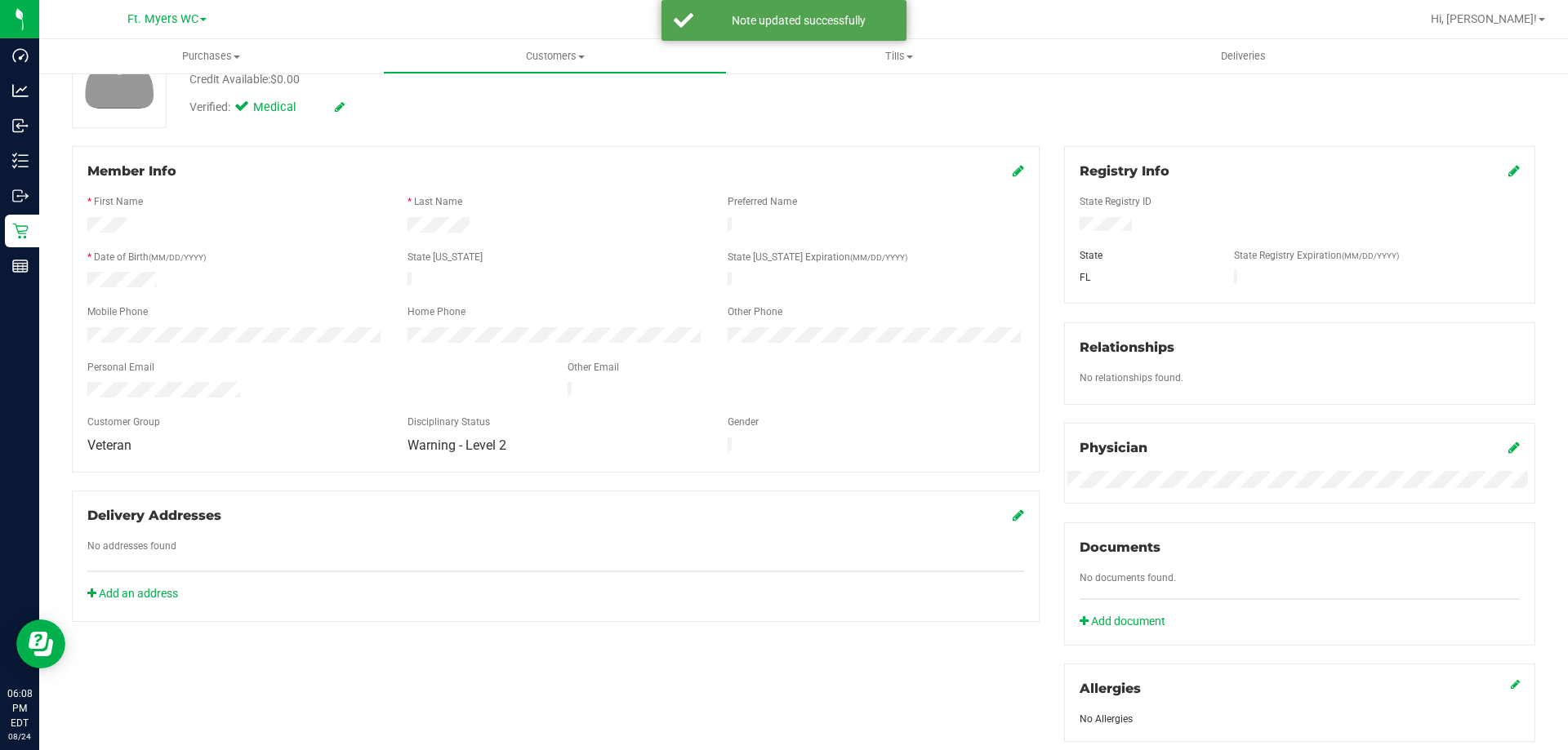
scroll to position [0, 0]
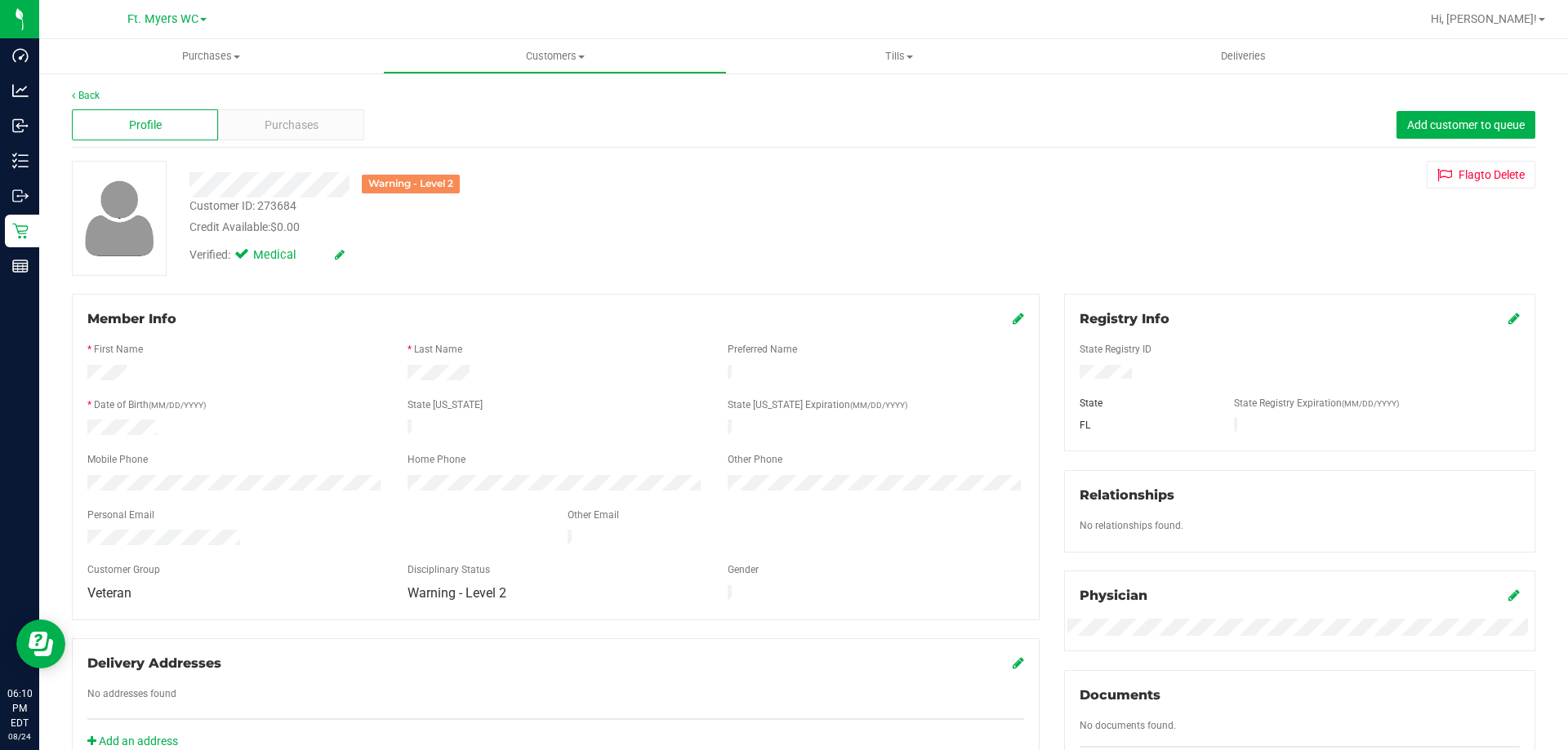
click at [922, 39] on nav "Ft. [PERSON_NAME] Hi, [PERSON_NAME]!" at bounding box center [803, 20] width 1529 height 39
click at [913, 61] on span "Tills" at bounding box center [898, 57] width 342 height 15
click at [871, 95] on li "Manage tills" at bounding box center [898, 99] width 343 height 20
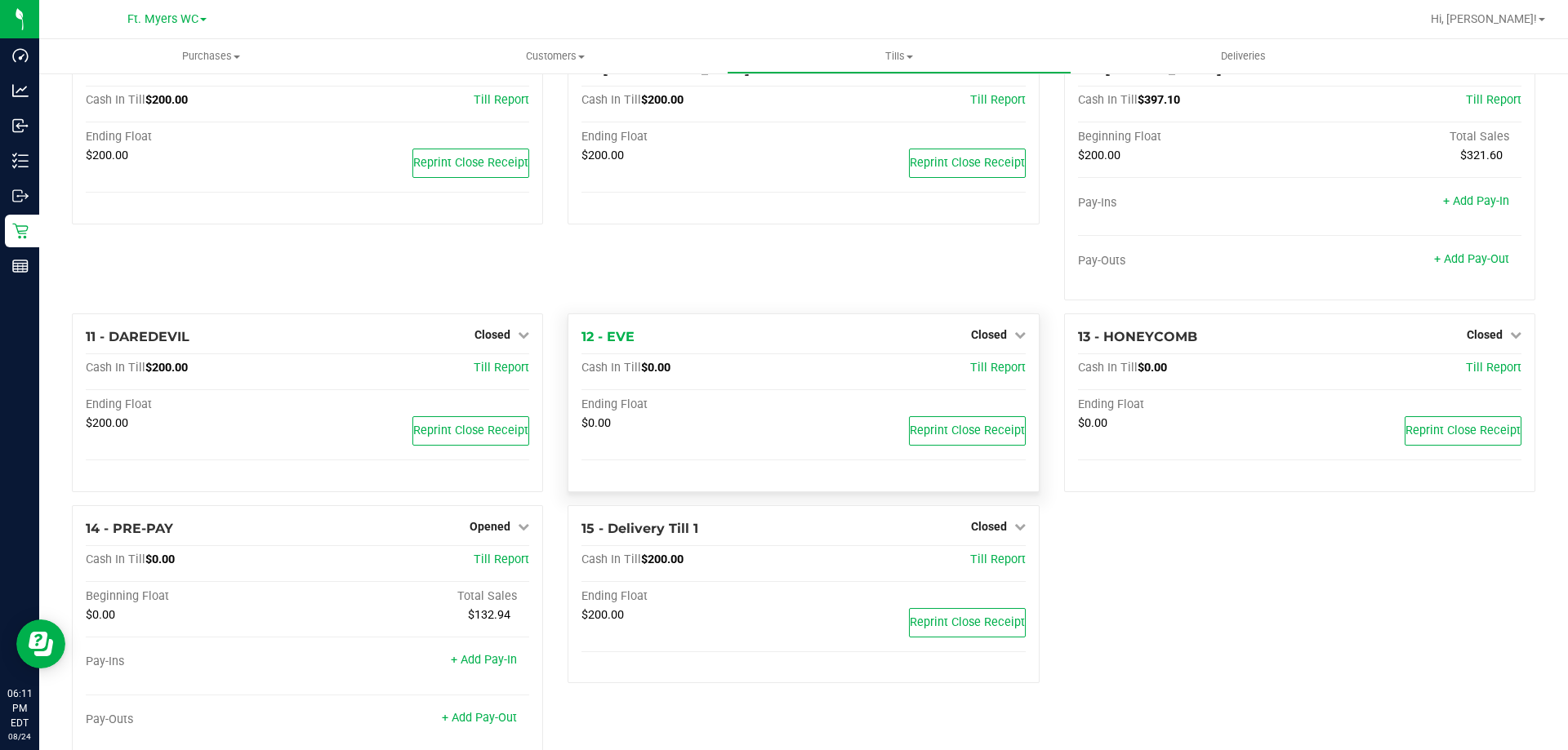
scroll to position [575, 0]
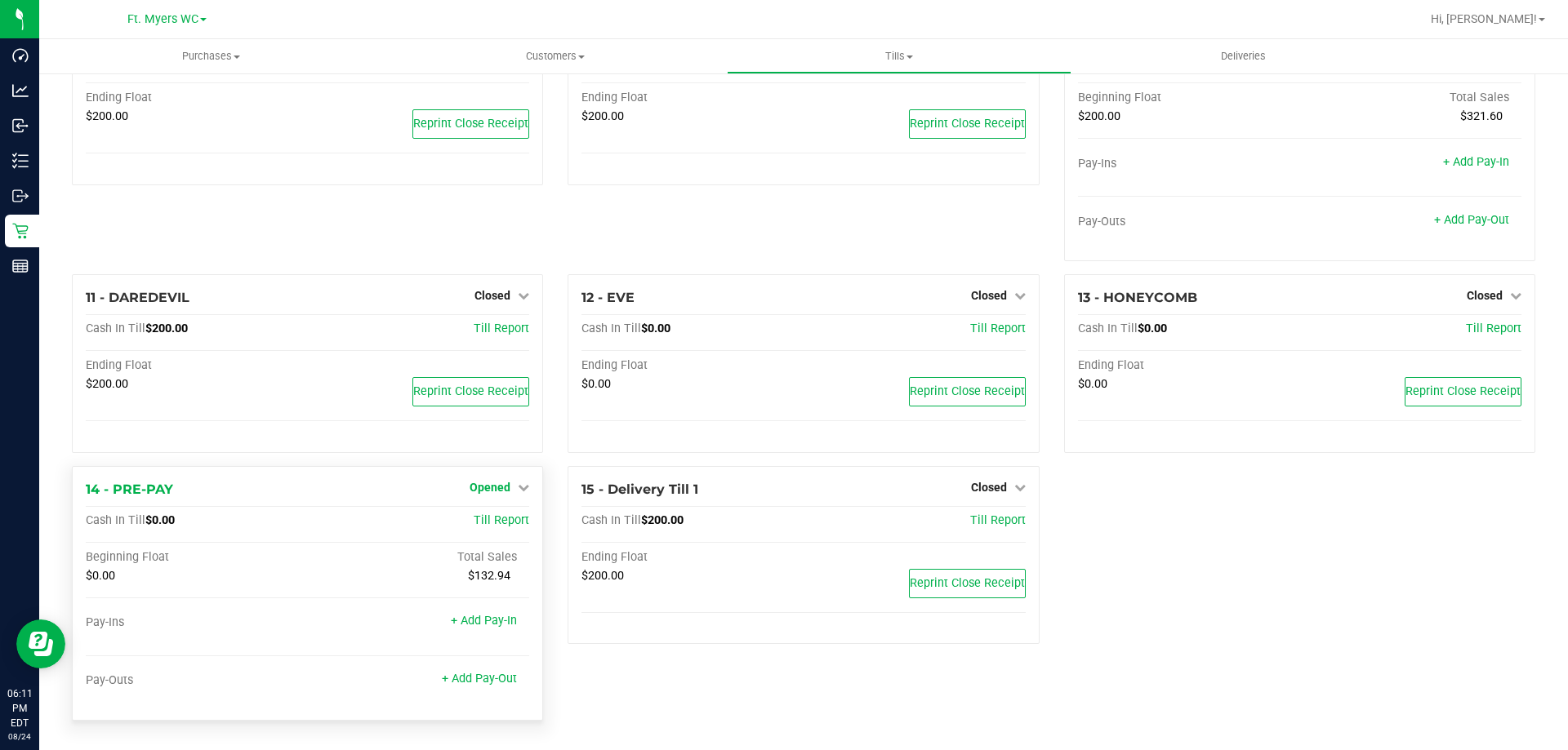
click at [508, 490] on link "Opened" at bounding box center [499, 488] width 60 height 13
click at [497, 526] on link "Close Till" at bounding box center [493, 521] width 44 height 13
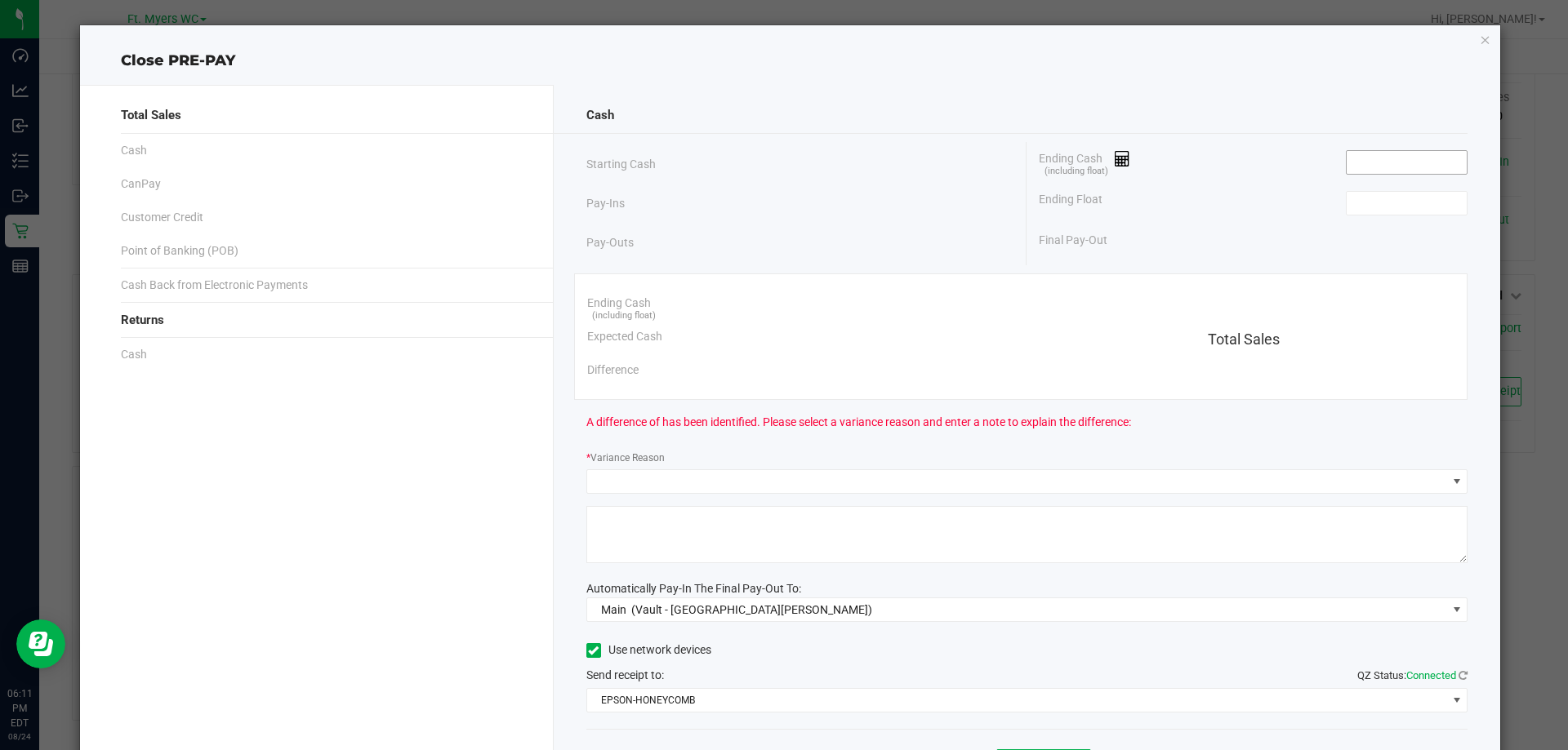
click at [1398, 167] on input at bounding box center [1407, 162] width 120 height 23
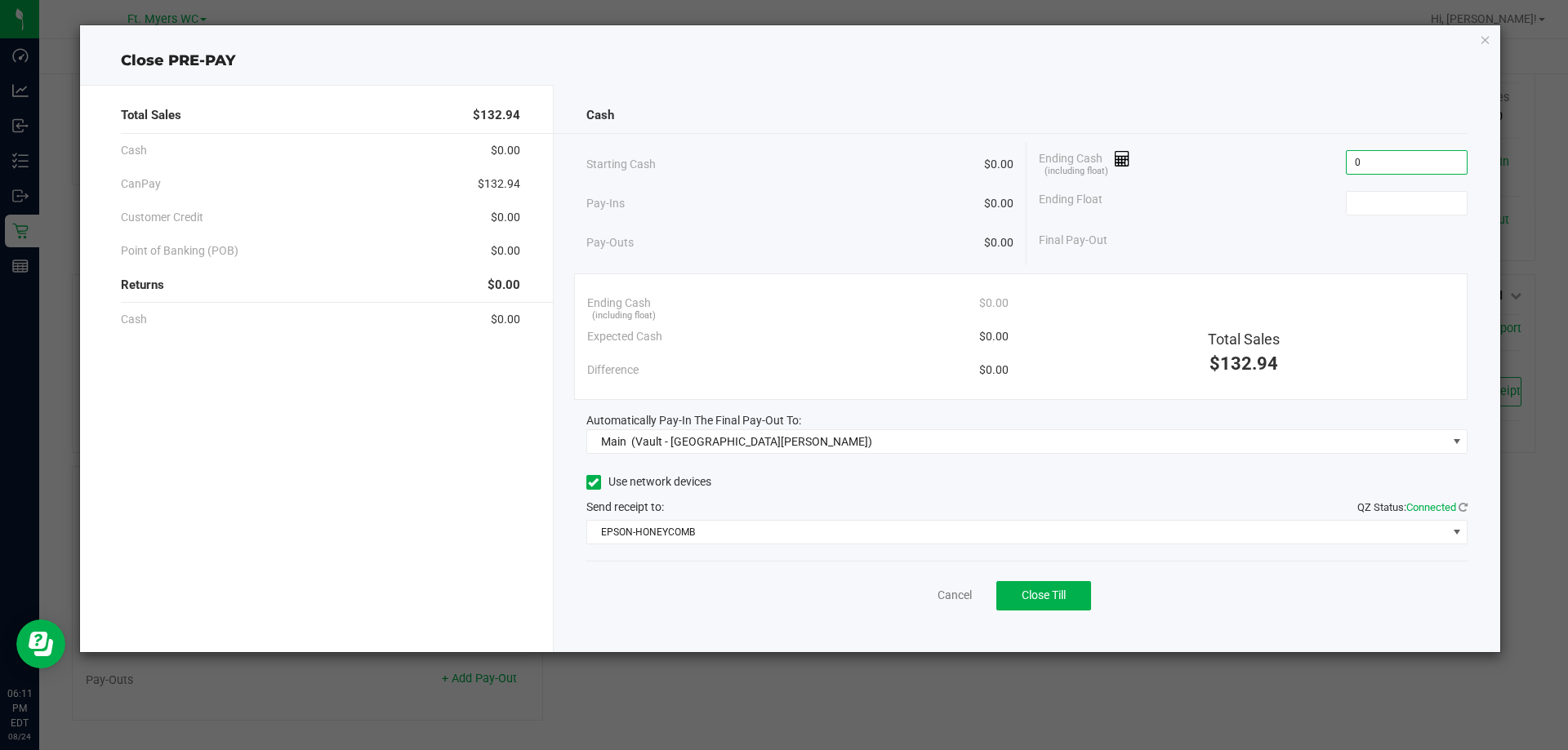
type input "$0.00"
click at [1099, 266] on div "Cash Starting Cash $0.00 Pay-Ins $0.00 Pay-Outs $0.00 Ending Cash (including fl…" at bounding box center [1026, 369] width 947 height 567
click at [1043, 593] on span "Close Till" at bounding box center [1043, 595] width 44 height 13
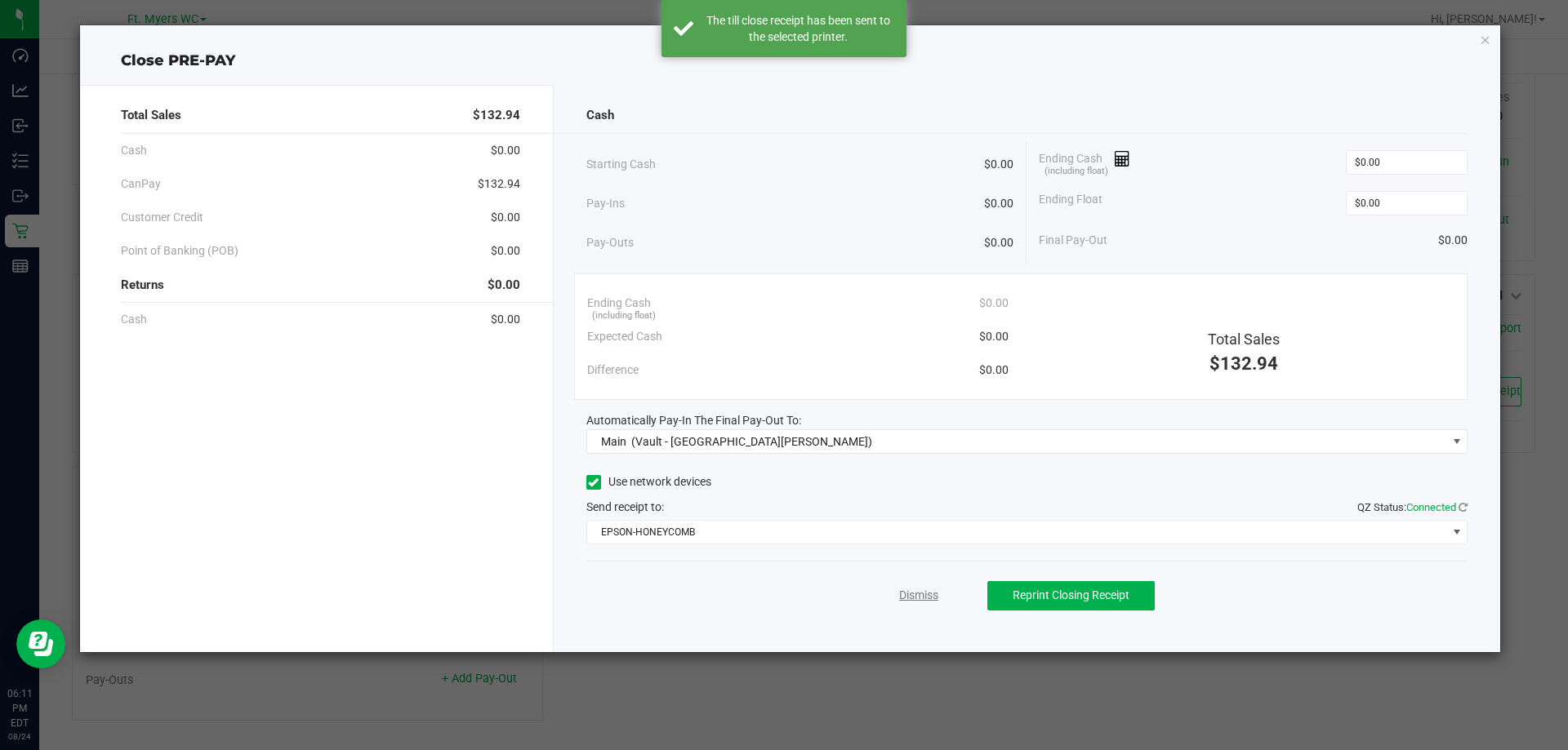
click at [917, 602] on link "Dismiss" at bounding box center [919, 595] width 39 height 17
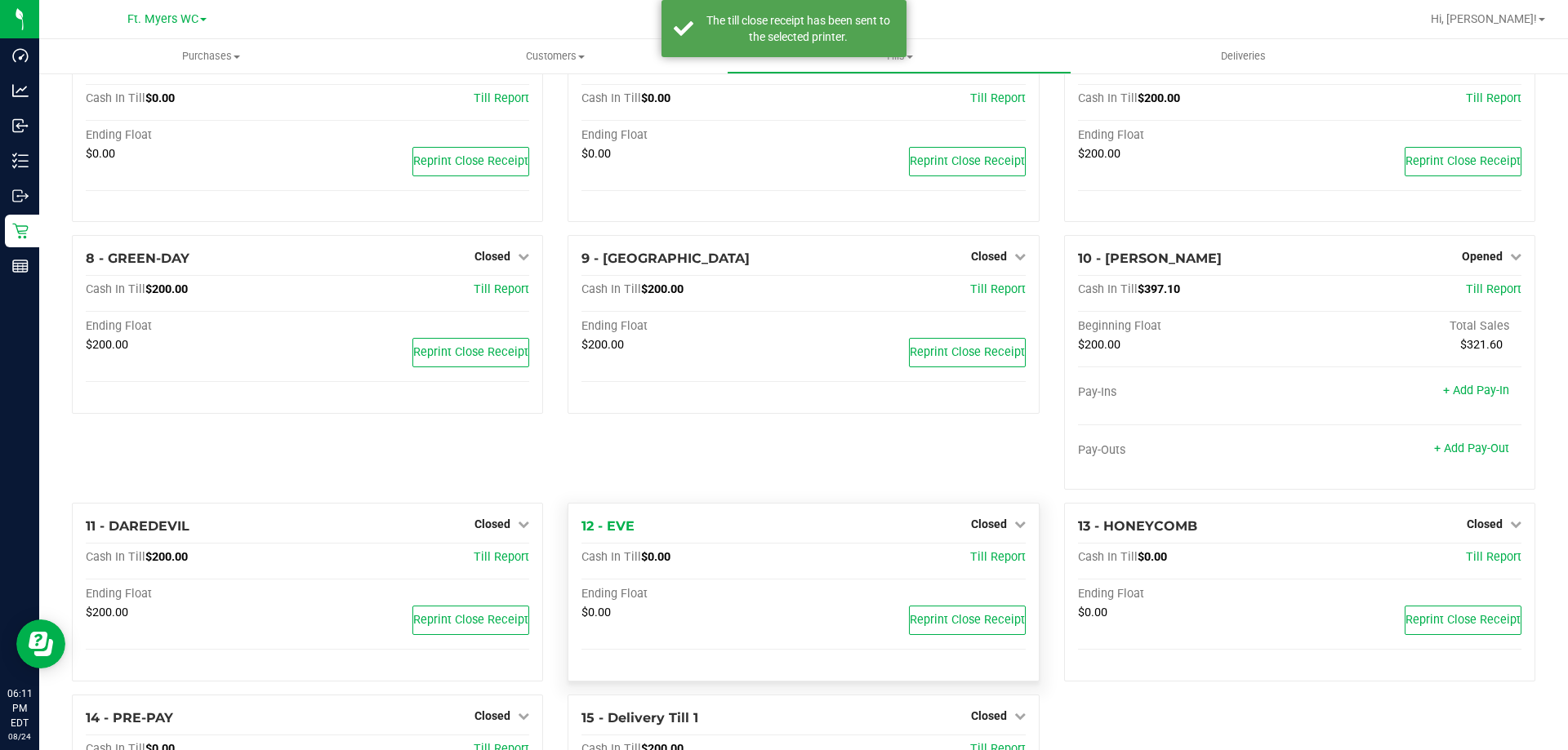
scroll to position [334, 0]
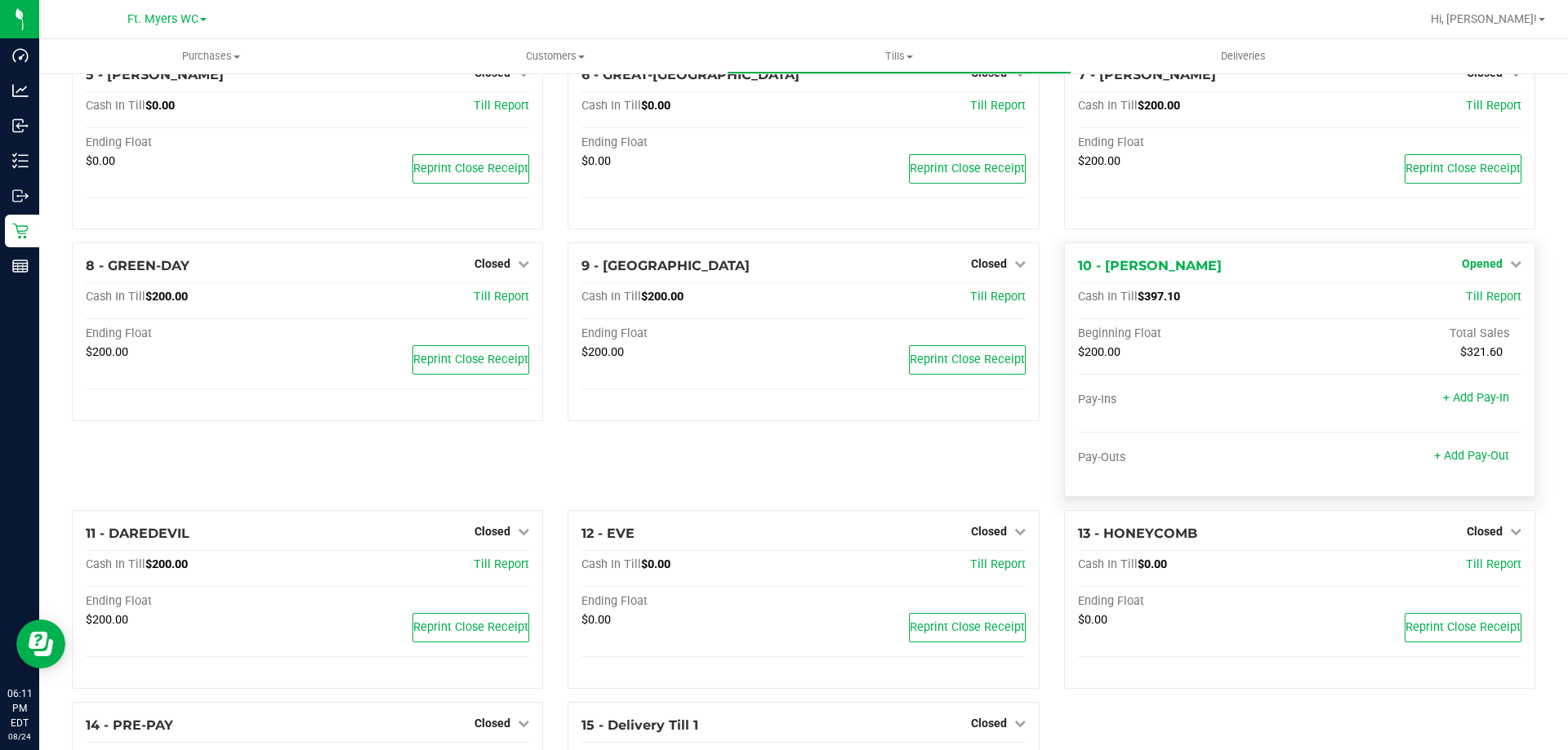
click at [1475, 270] on span "Opened" at bounding box center [1482, 264] width 41 height 13
click at [1469, 303] on link "Close Till" at bounding box center [1484, 298] width 44 height 13
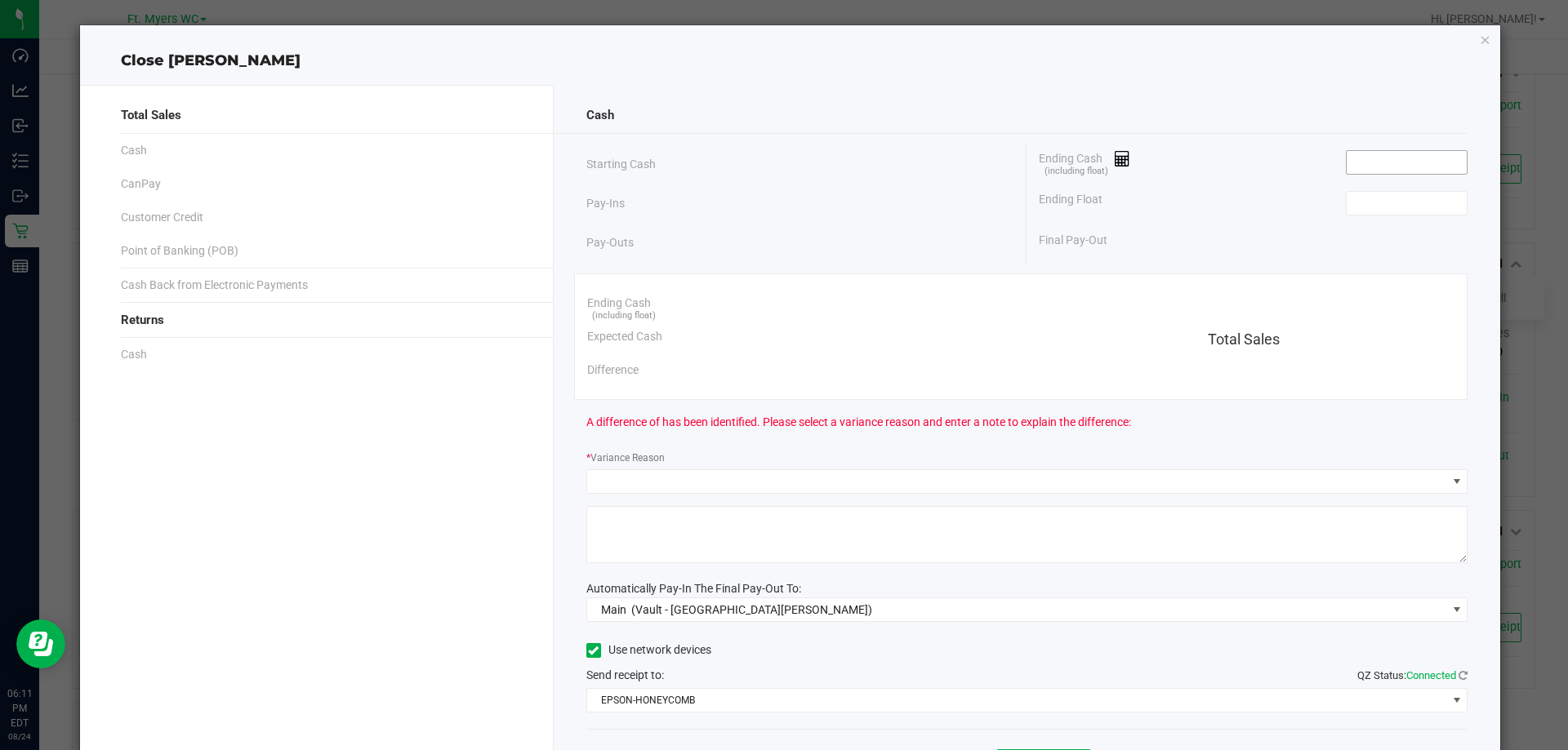
click at [1374, 152] on input at bounding box center [1407, 162] width 120 height 23
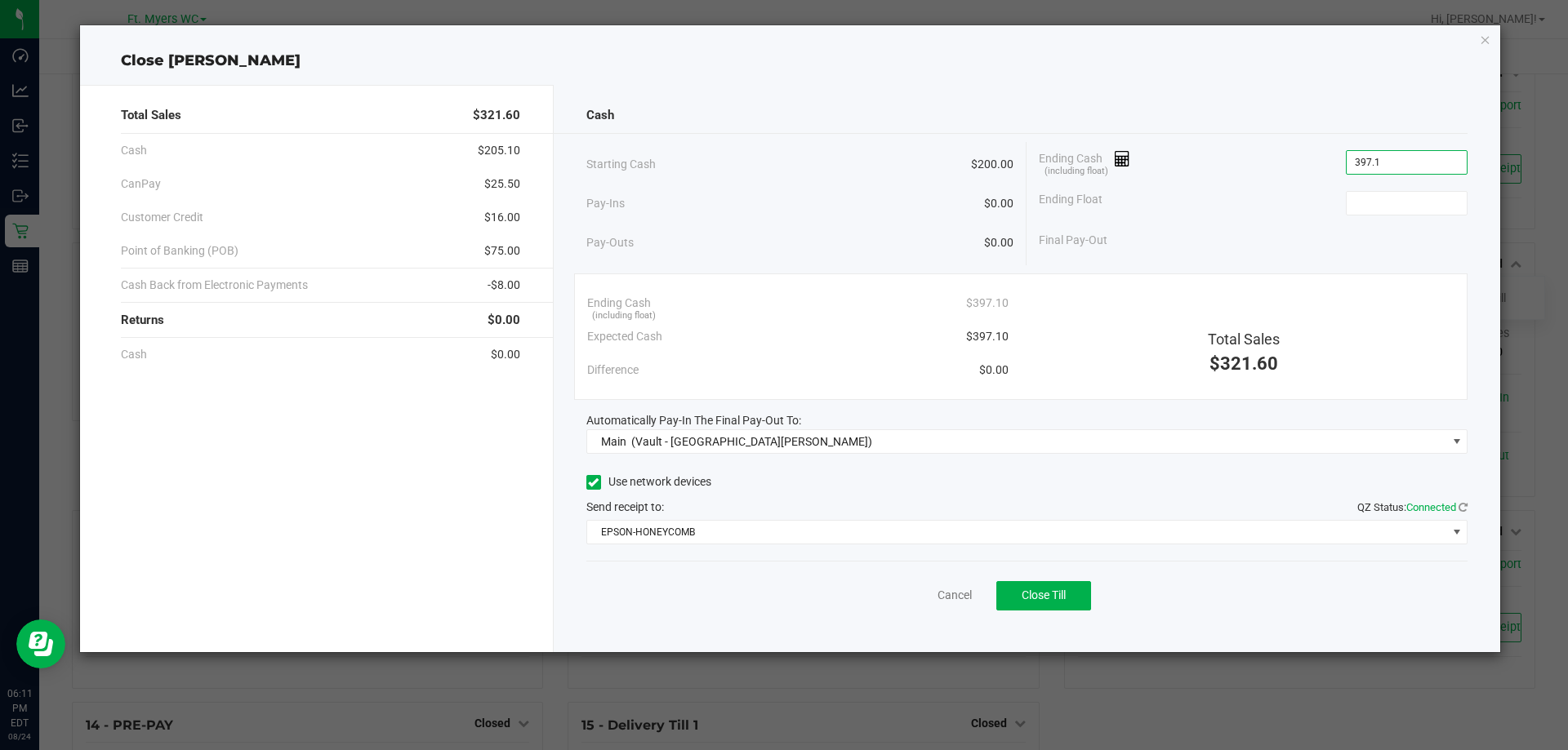
type input "$397.10"
type input "$200.00"
click at [1042, 608] on button "Close Till" at bounding box center [1043, 596] width 95 height 30
click at [930, 595] on link "Dismiss" at bounding box center [919, 595] width 39 height 17
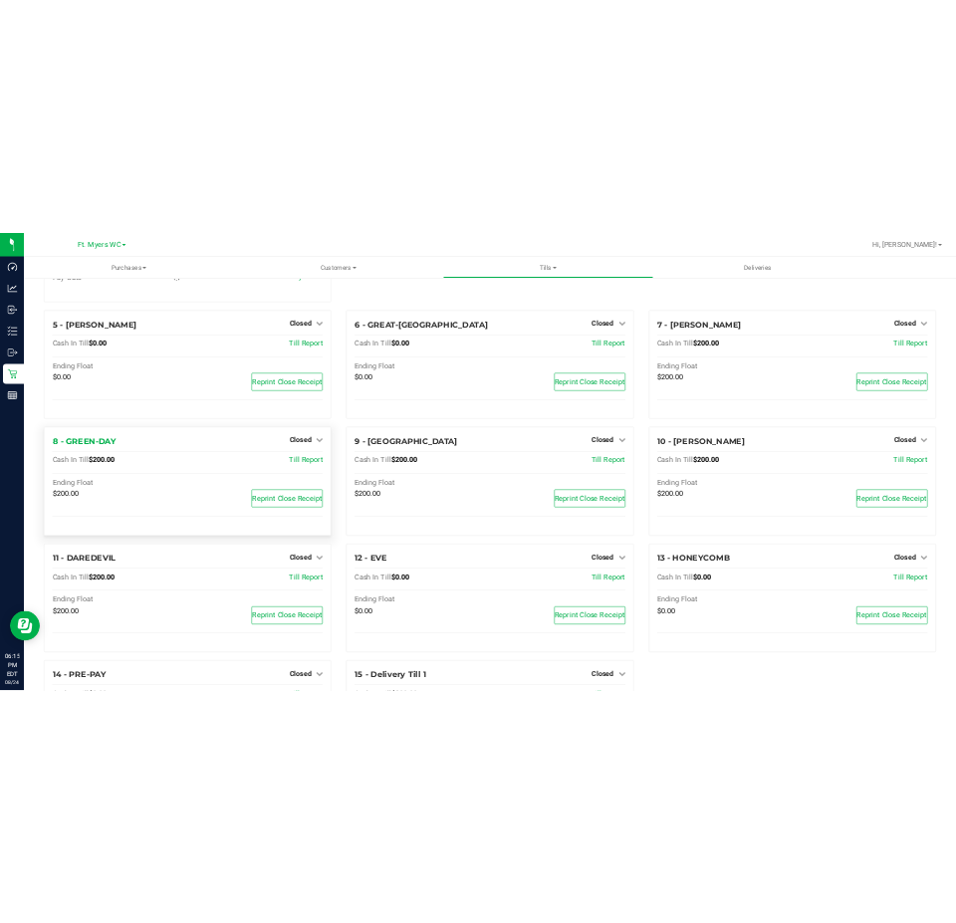
scroll to position [515, 0]
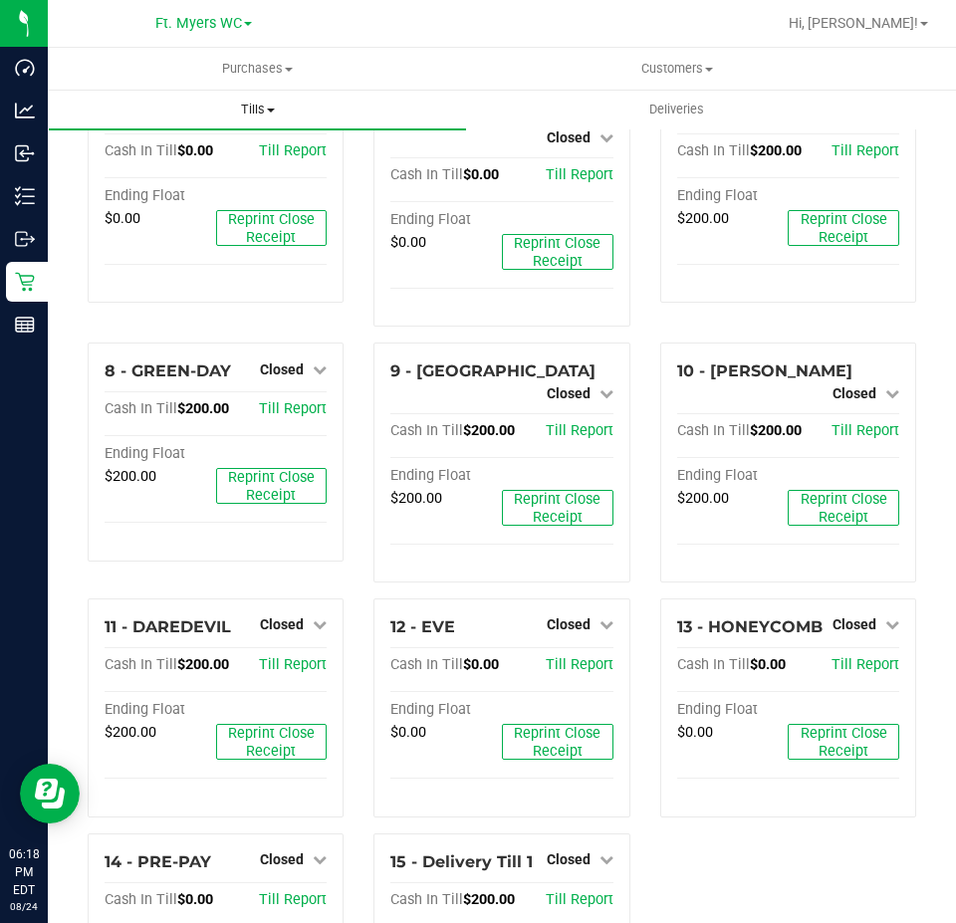
click at [264, 122] on uib-tab-heading "Tills Manage tills Reconcile e-payments" at bounding box center [257, 110] width 417 height 40
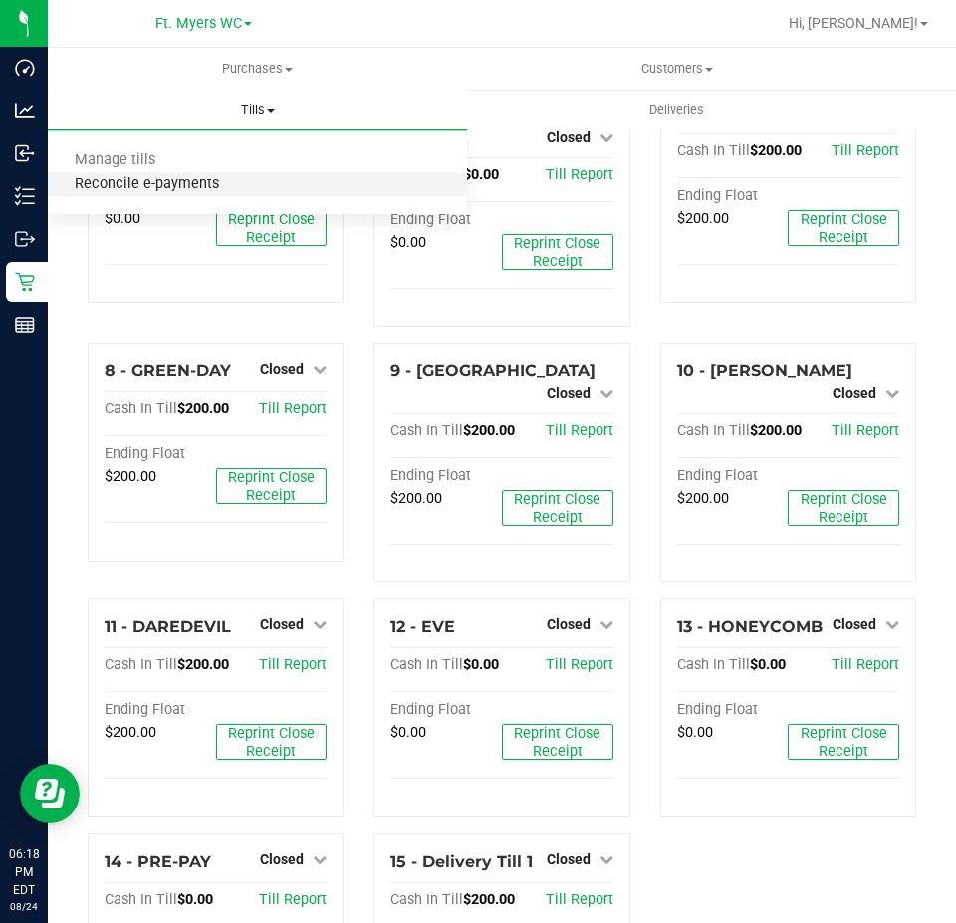
click at [175, 176] on span "Reconcile e-payments" at bounding box center [147, 184] width 198 height 17
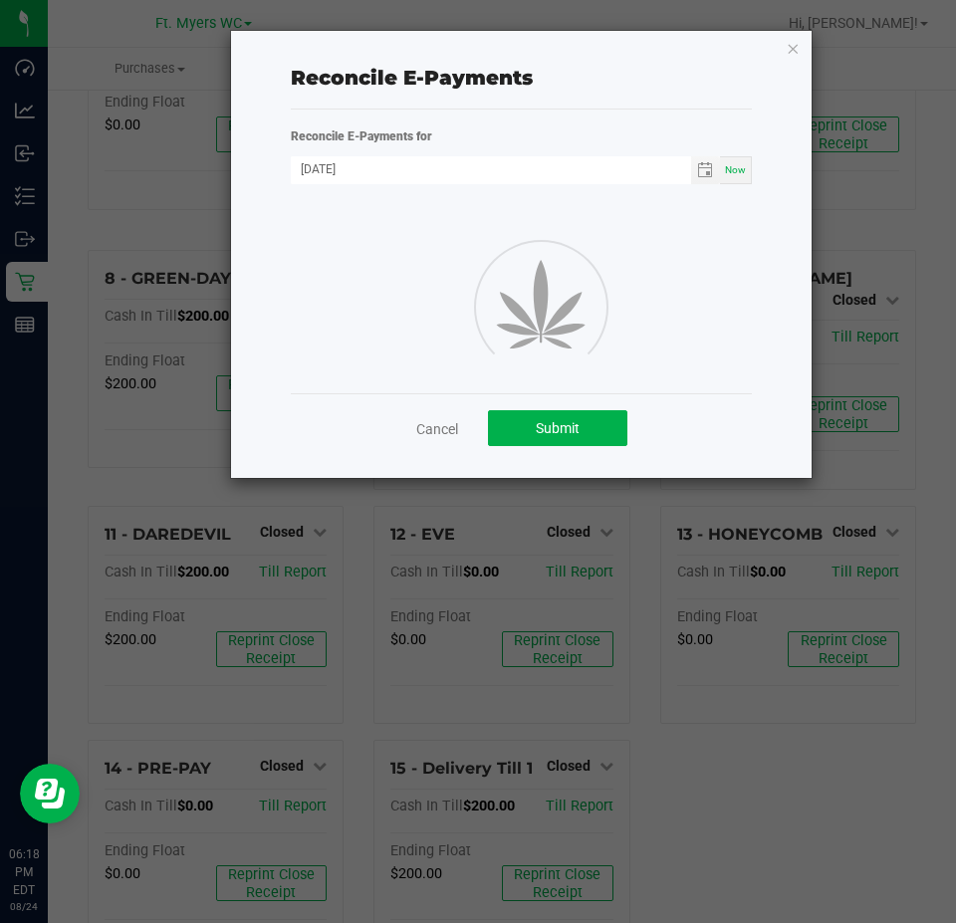
scroll to position [515, 0]
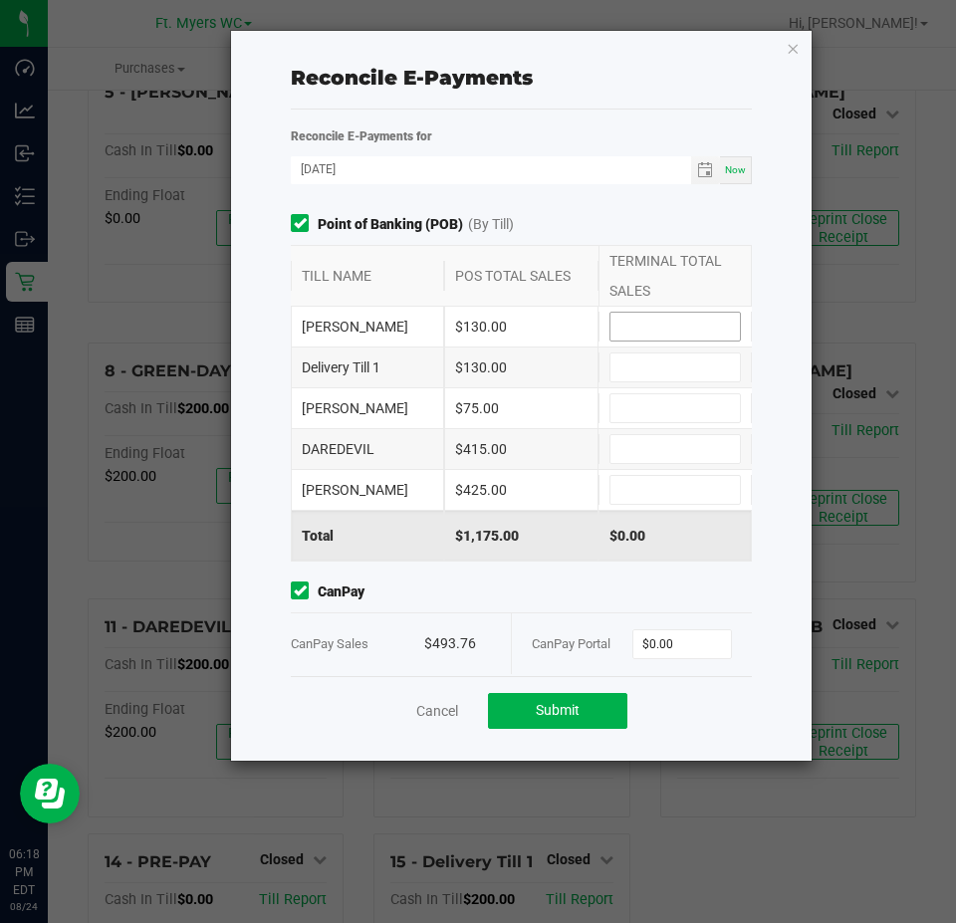
click at [681, 312] on span at bounding box center [675, 327] width 131 height 30
click at [697, 337] on input at bounding box center [675, 327] width 129 height 28
type input "$130.00"
click at [668, 373] on input at bounding box center [675, 368] width 129 height 28
type input "$130.00"
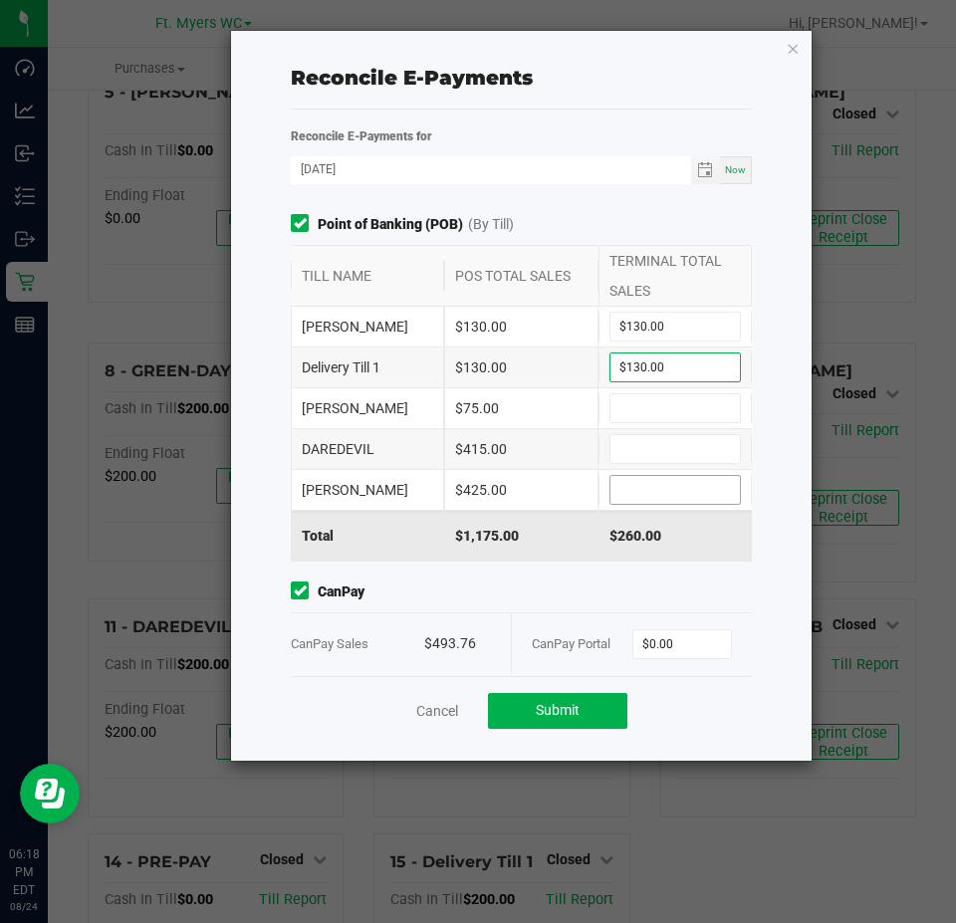
click at [660, 491] on input at bounding box center [675, 490] width 129 height 28
type input "$425.00"
click at [671, 403] on input at bounding box center [675, 408] width 129 height 28
type input "$75.00"
click at [634, 451] on input at bounding box center [675, 449] width 129 height 28
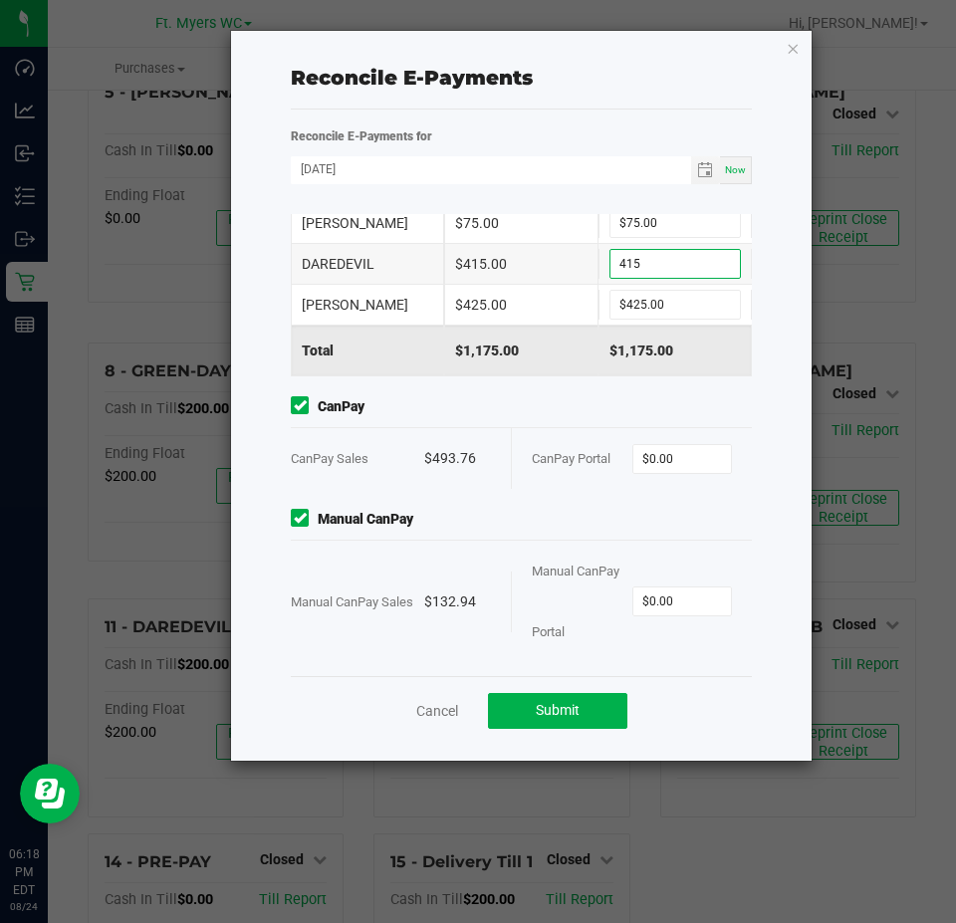
scroll to position [188, 0]
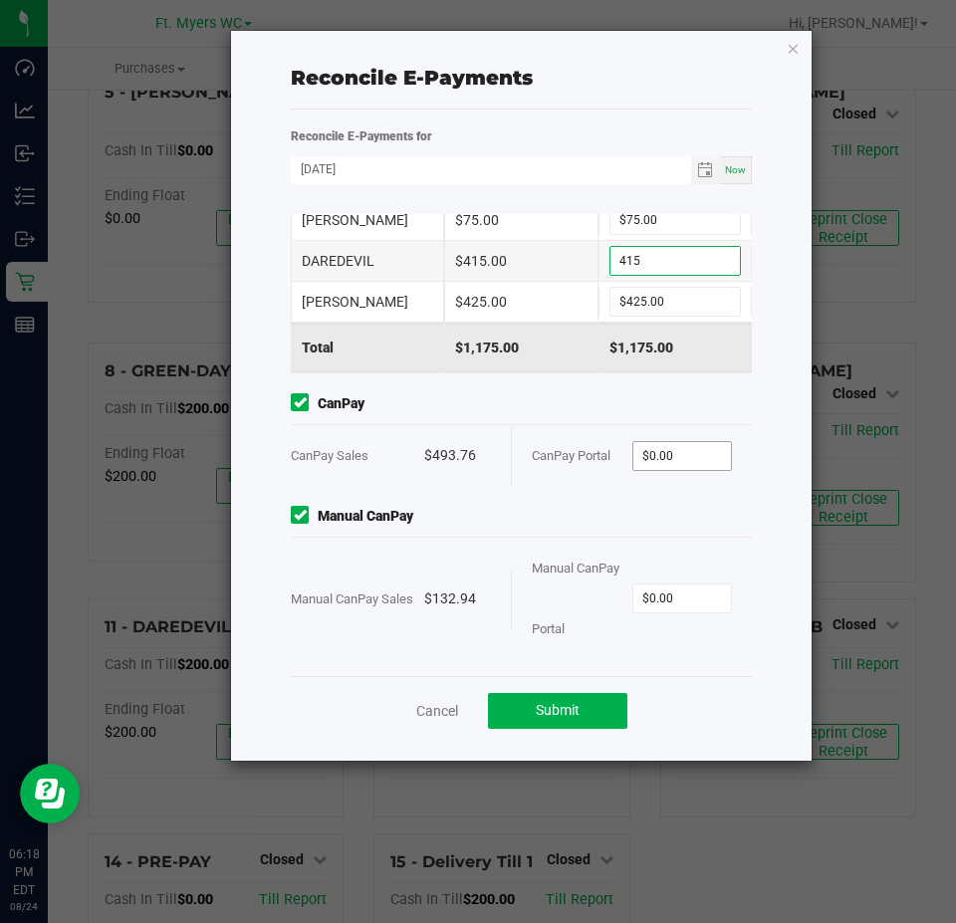
type input "$415.00"
click at [665, 448] on input "0" at bounding box center [683, 456] width 99 height 28
type input "$493.76"
type input "1"
type input "$132.94"
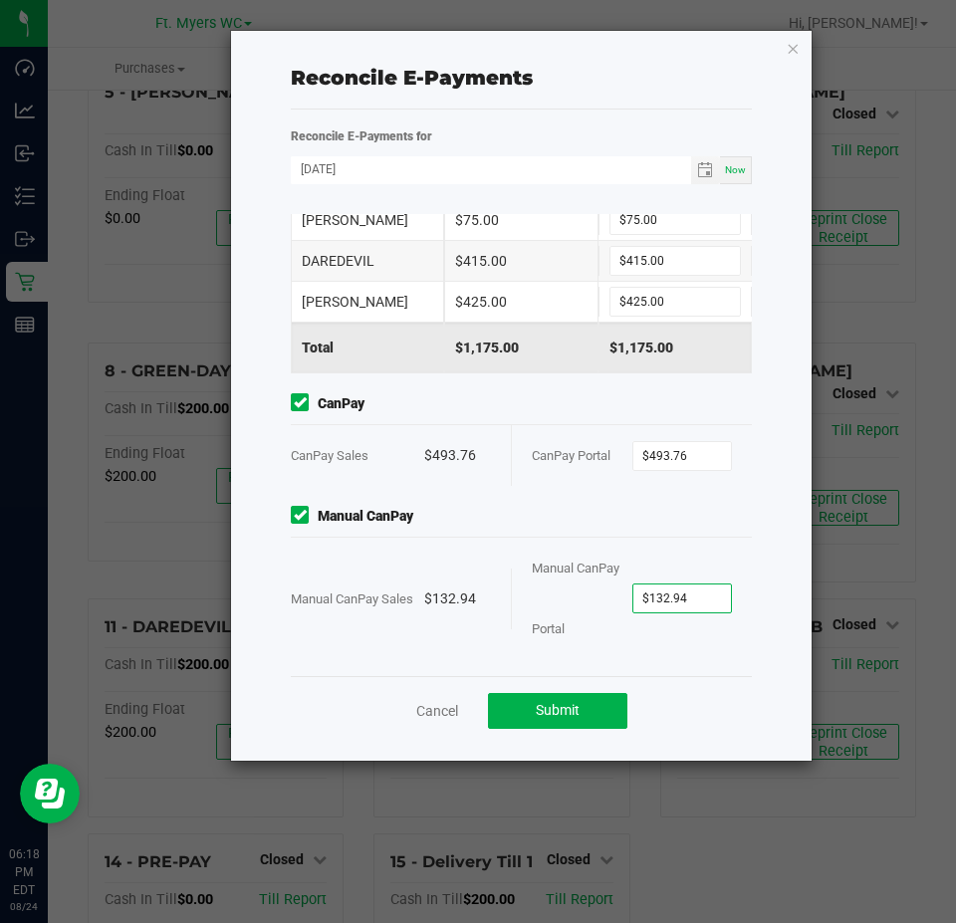
click at [576, 503] on div "Point of Banking (POB) (By Till) TILL NAME POS TOTAL SALES TERMINAL TOTAL SALES…" at bounding box center [521, 445] width 491 height 462
click at [560, 708] on span "Submit" at bounding box center [558, 710] width 44 height 16
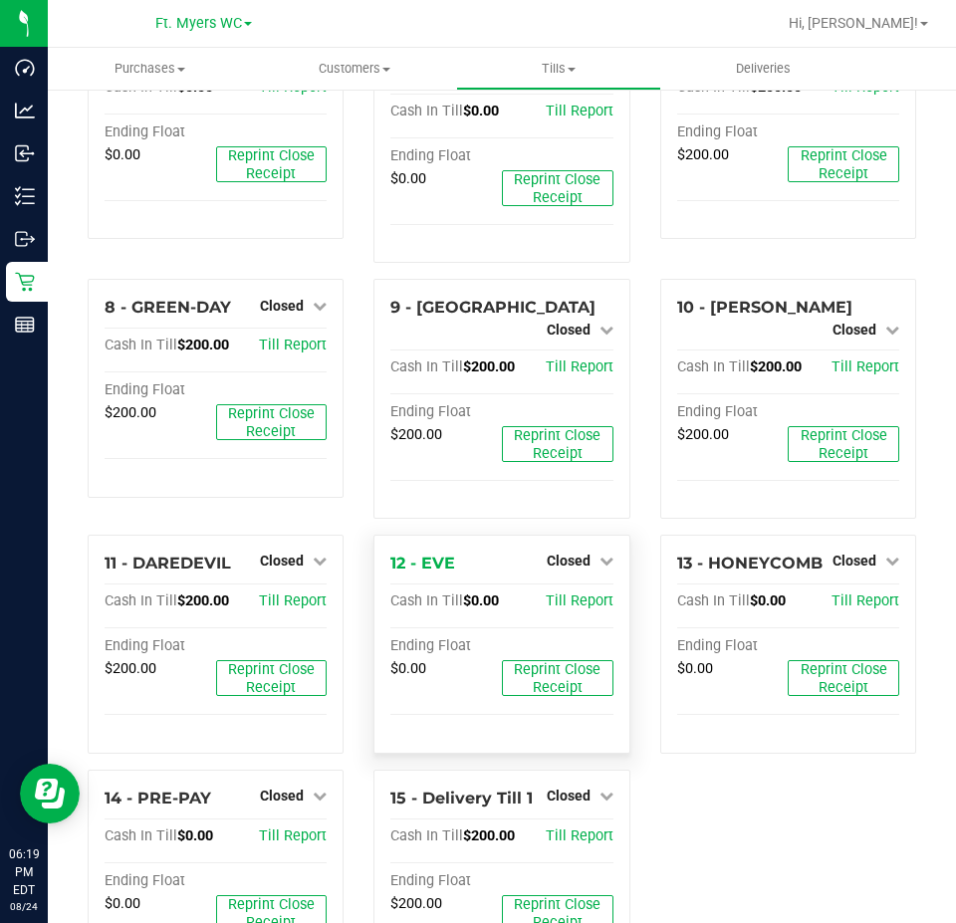
scroll to position [614, 0]
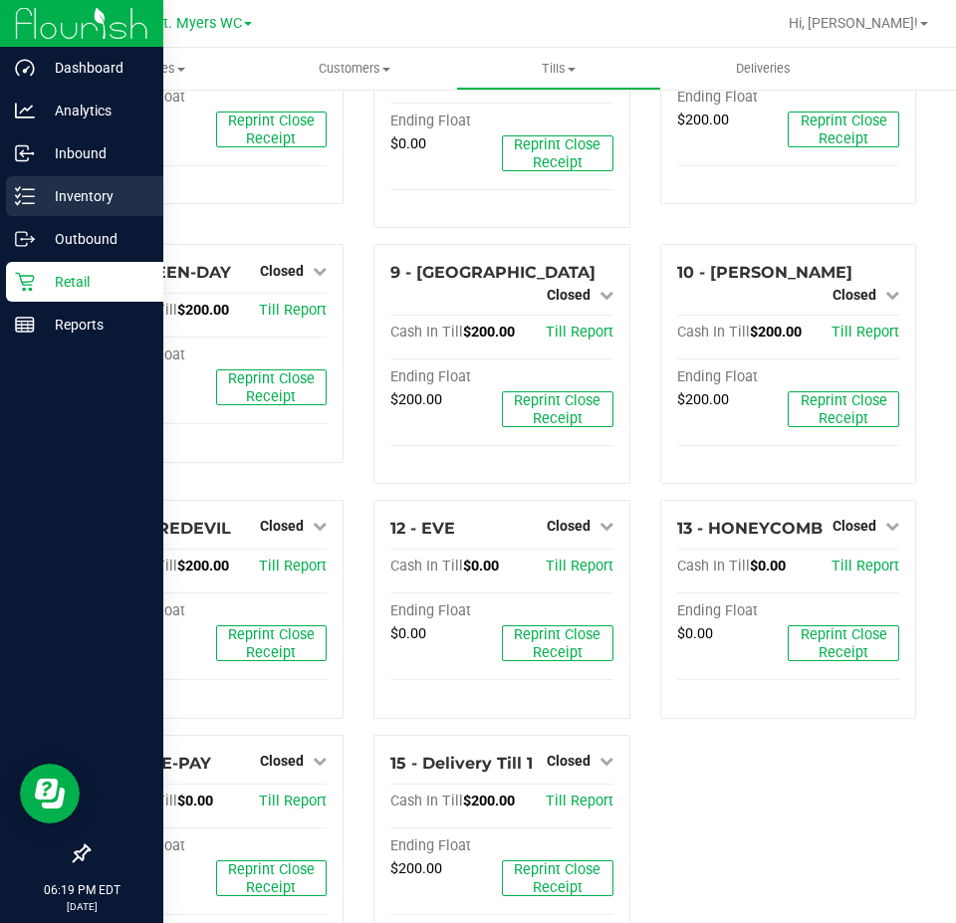
click at [40, 198] on p "Inventory" at bounding box center [95, 196] width 120 height 24
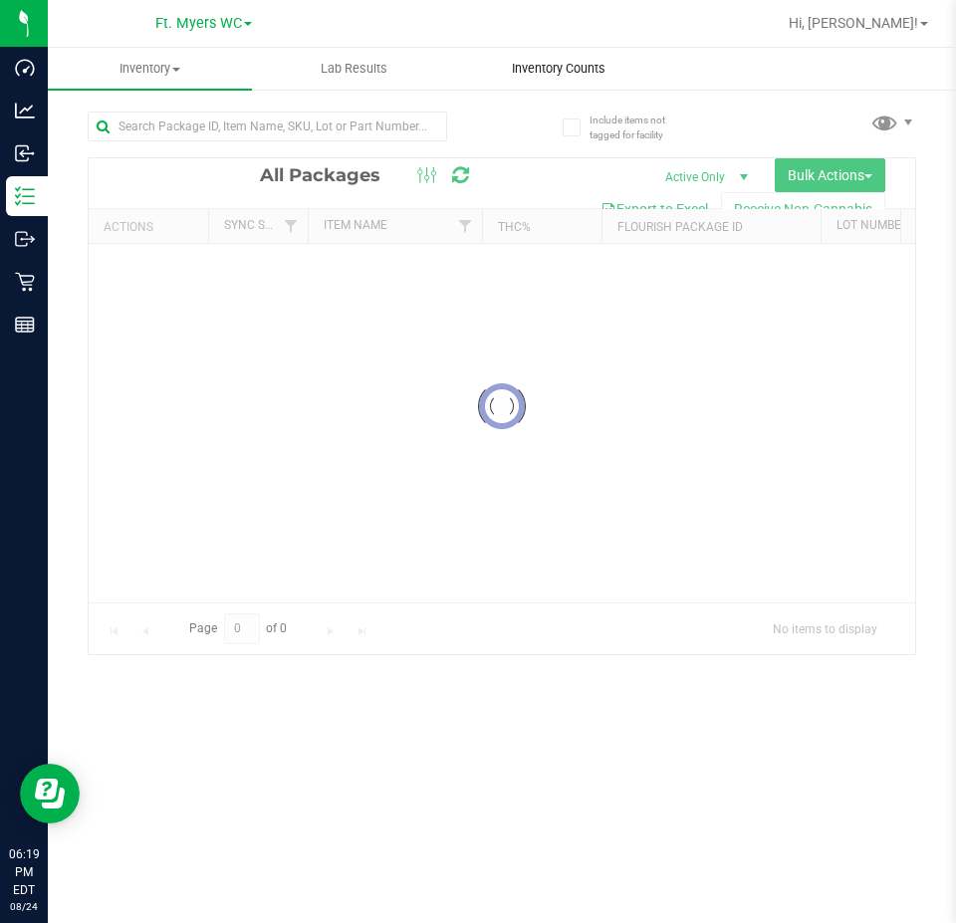
click at [572, 59] on uib-tab-heading "Inventory Counts" at bounding box center [558, 69] width 202 height 40
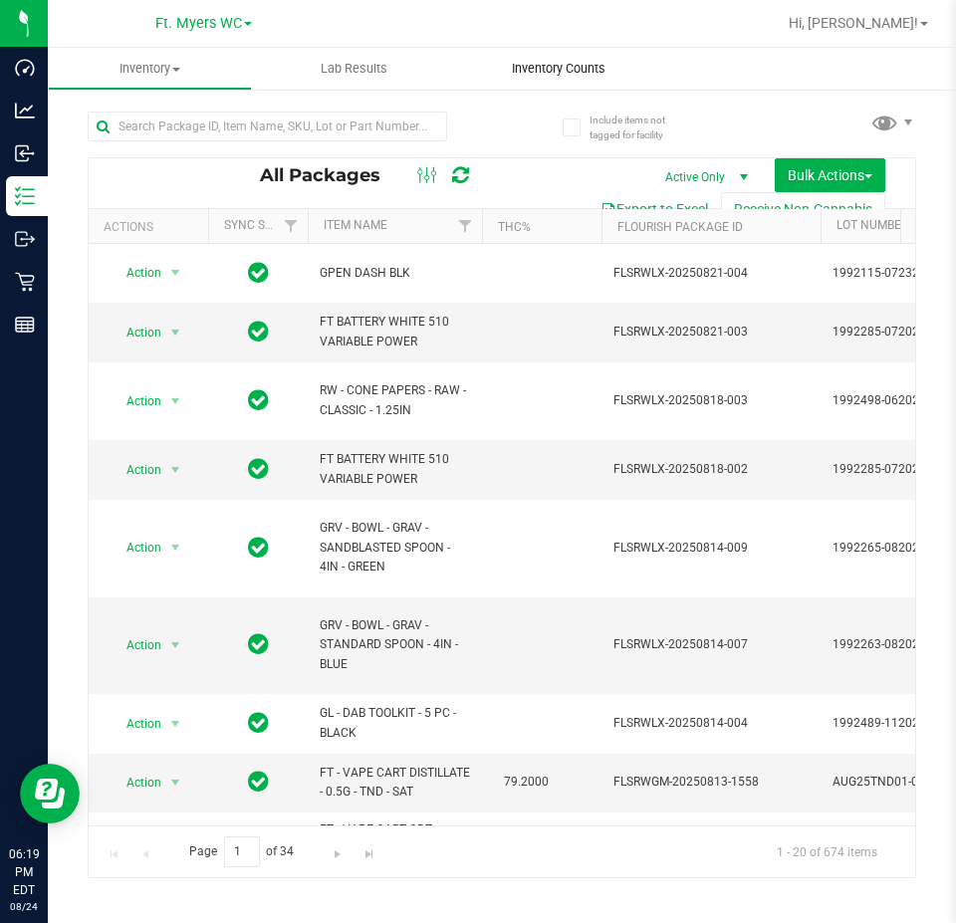
click at [563, 66] on span "Inventory Counts" at bounding box center [558, 69] width 147 height 18
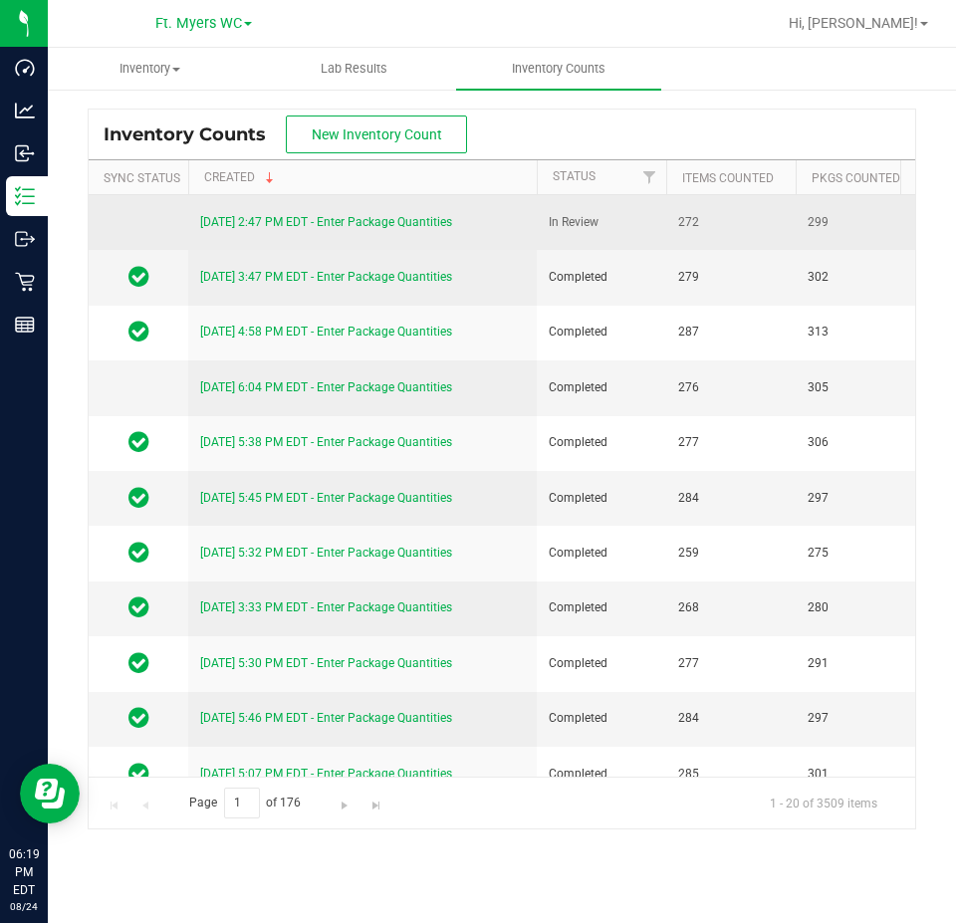
click at [363, 213] on div "[DATE] 2:47 PM EDT - Enter Package Quantities" at bounding box center [362, 222] width 325 height 19
click at [365, 221] on link "[DATE] 2:47 PM EDT - Enter Package Quantities" at bounding box center [326, 222] width 252 height 14
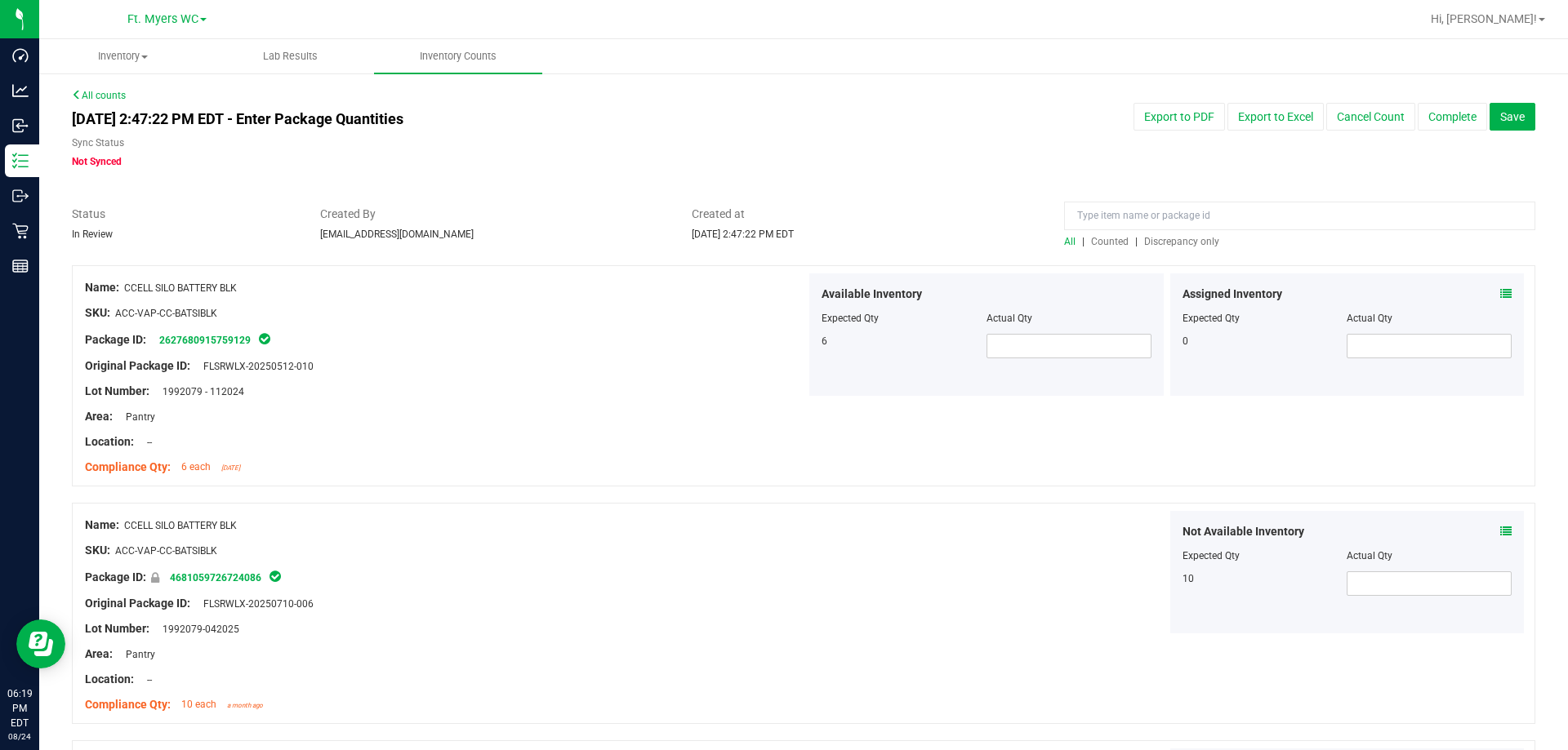
click at [1161, 247] on span "Discrepancy only" at bounding box center [1182, 242] width 75 height 11
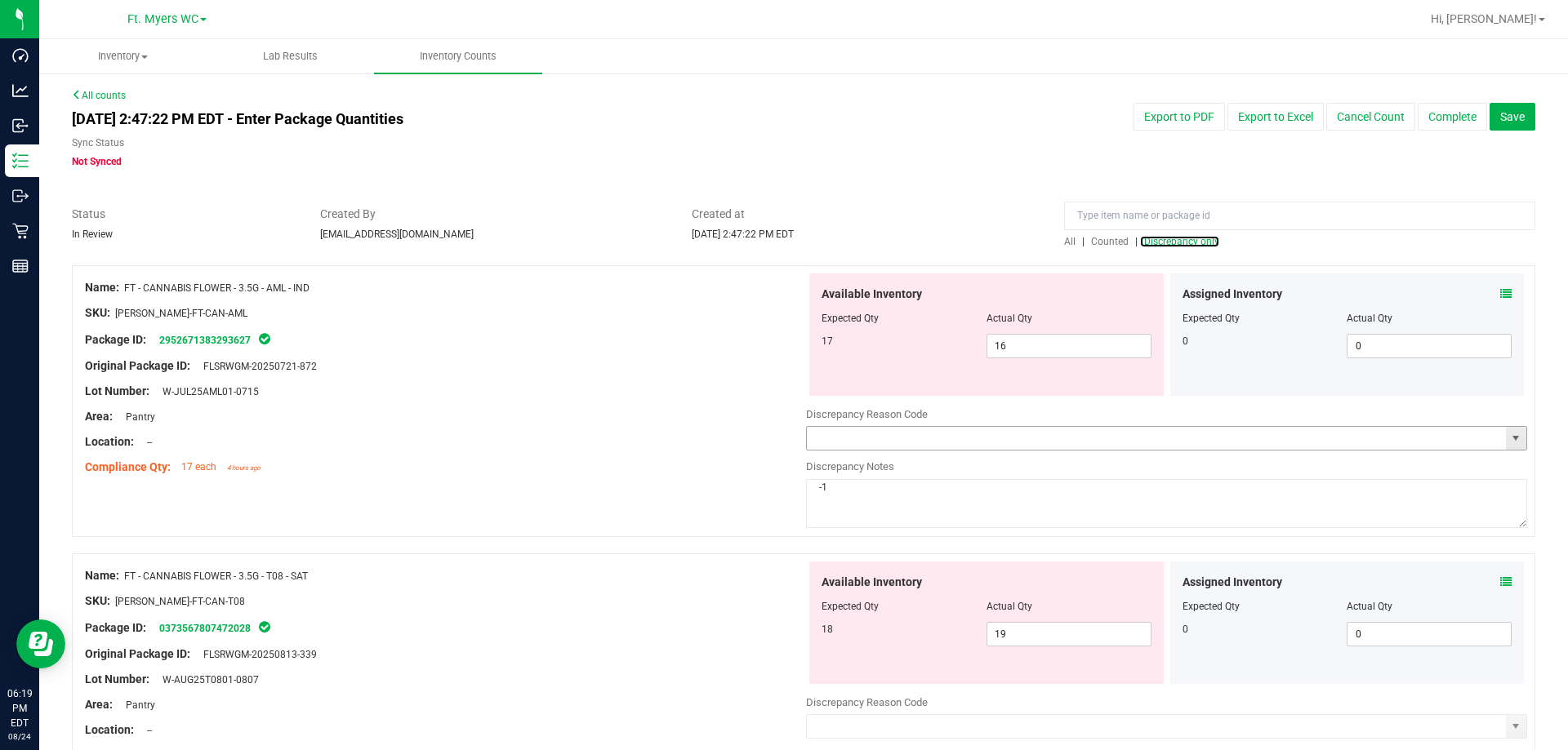
click at [1509, 443] on span "select" at bounding box center [1516, 439] width 13 height 13
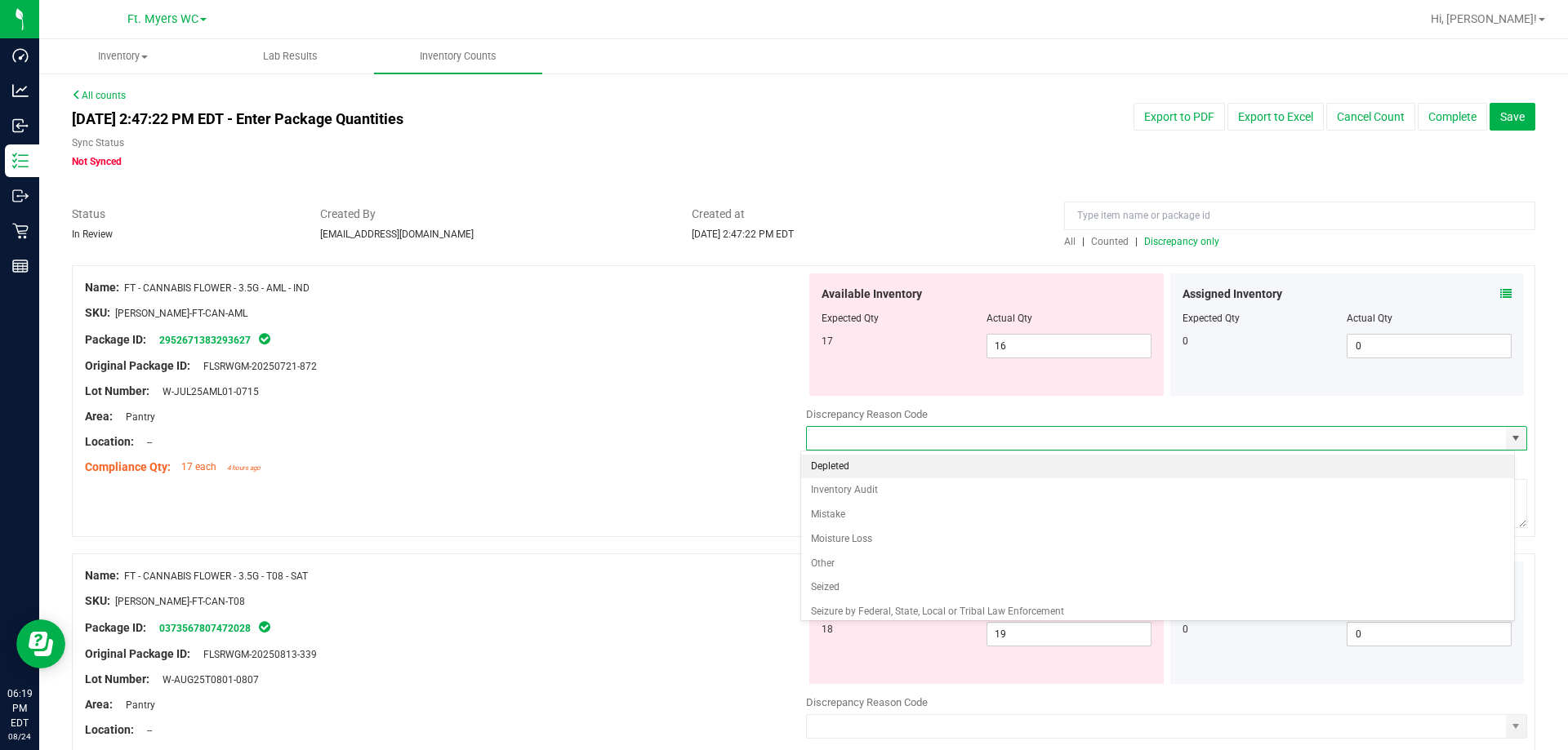
click at [961, 471] on li "Depleted" at bounding box center [1157, 467] width 714 height 25
type input "Depleted"
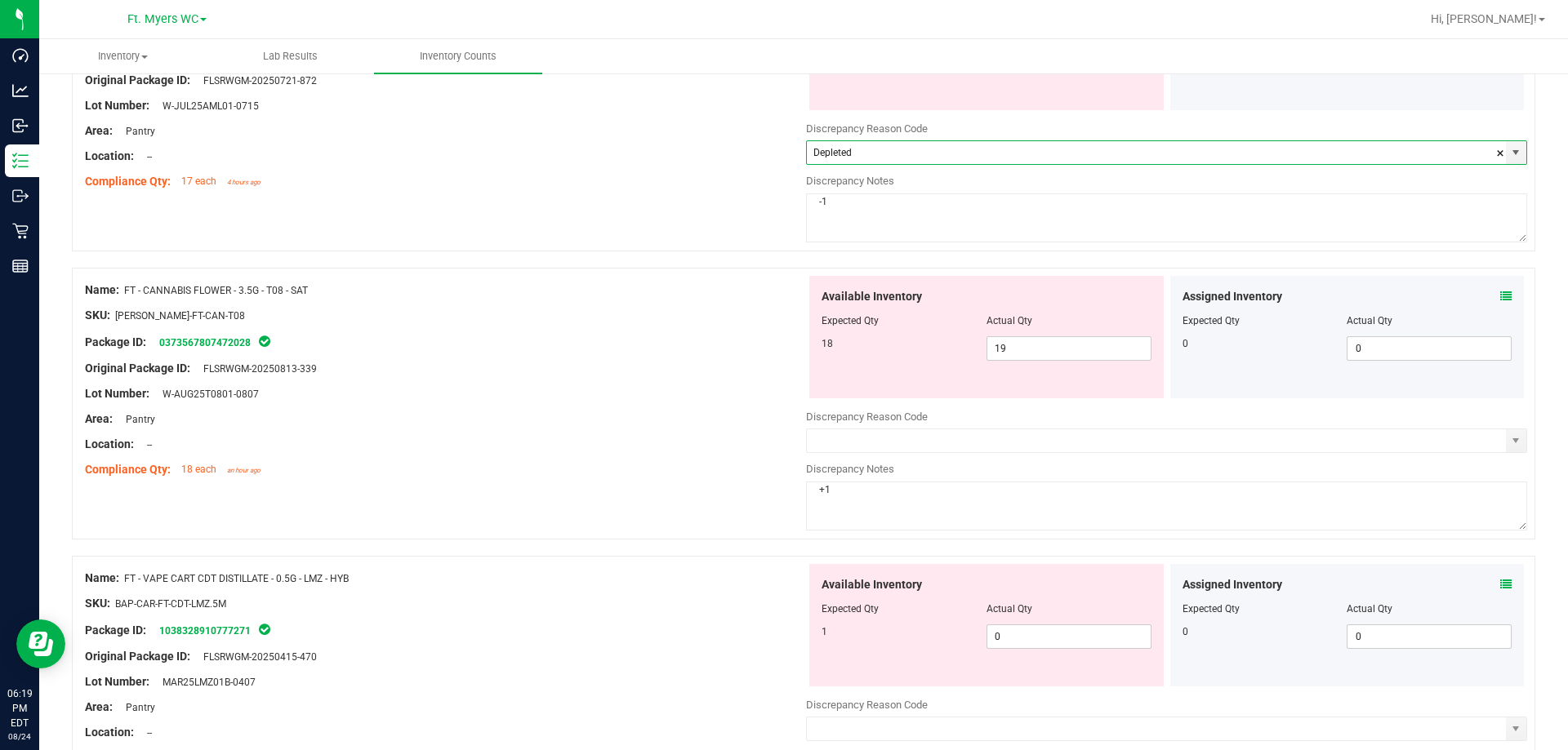
scroll to position [326, 0]
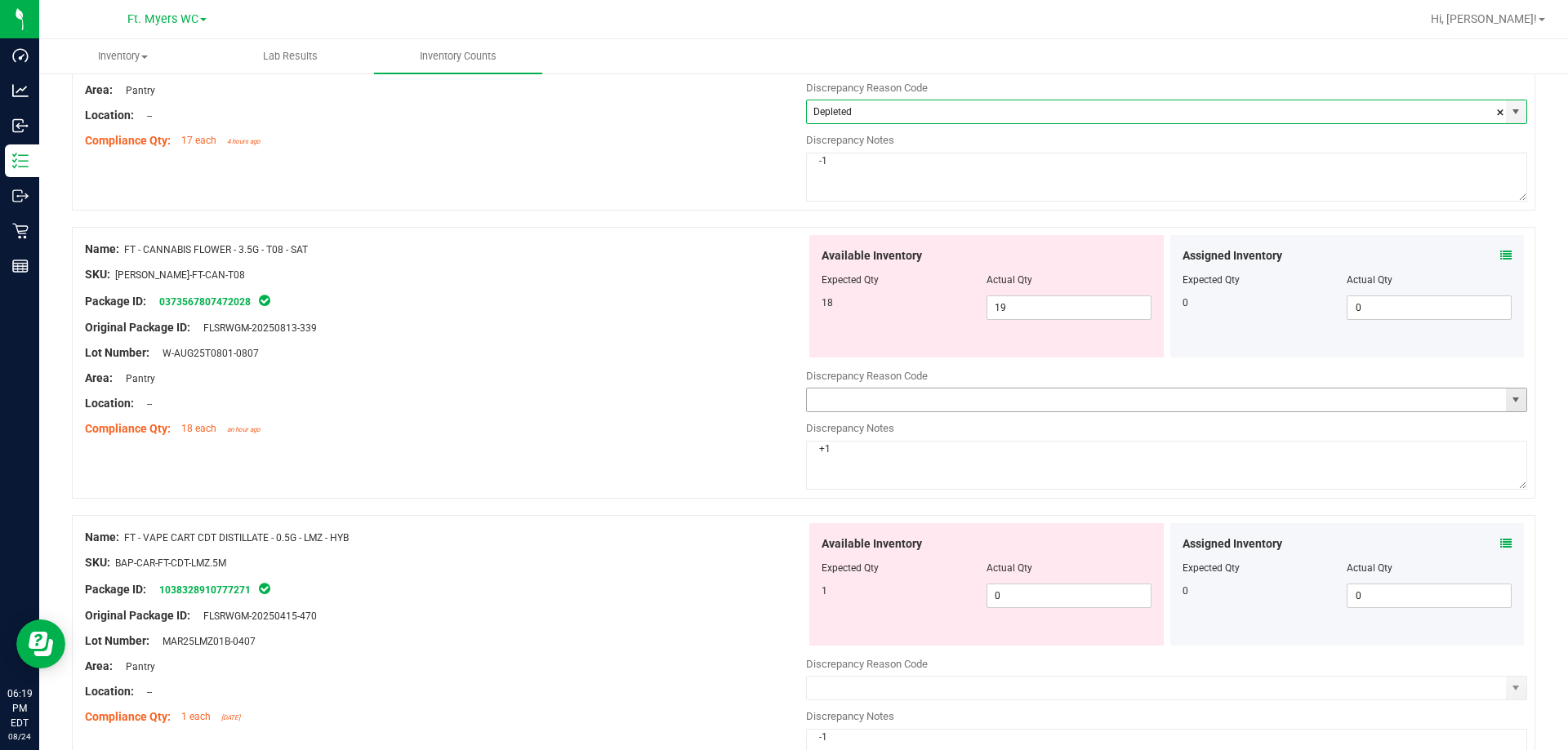
click at [1509, 402] on span "select" at bounding box center [1516, 400] width 13 height 13
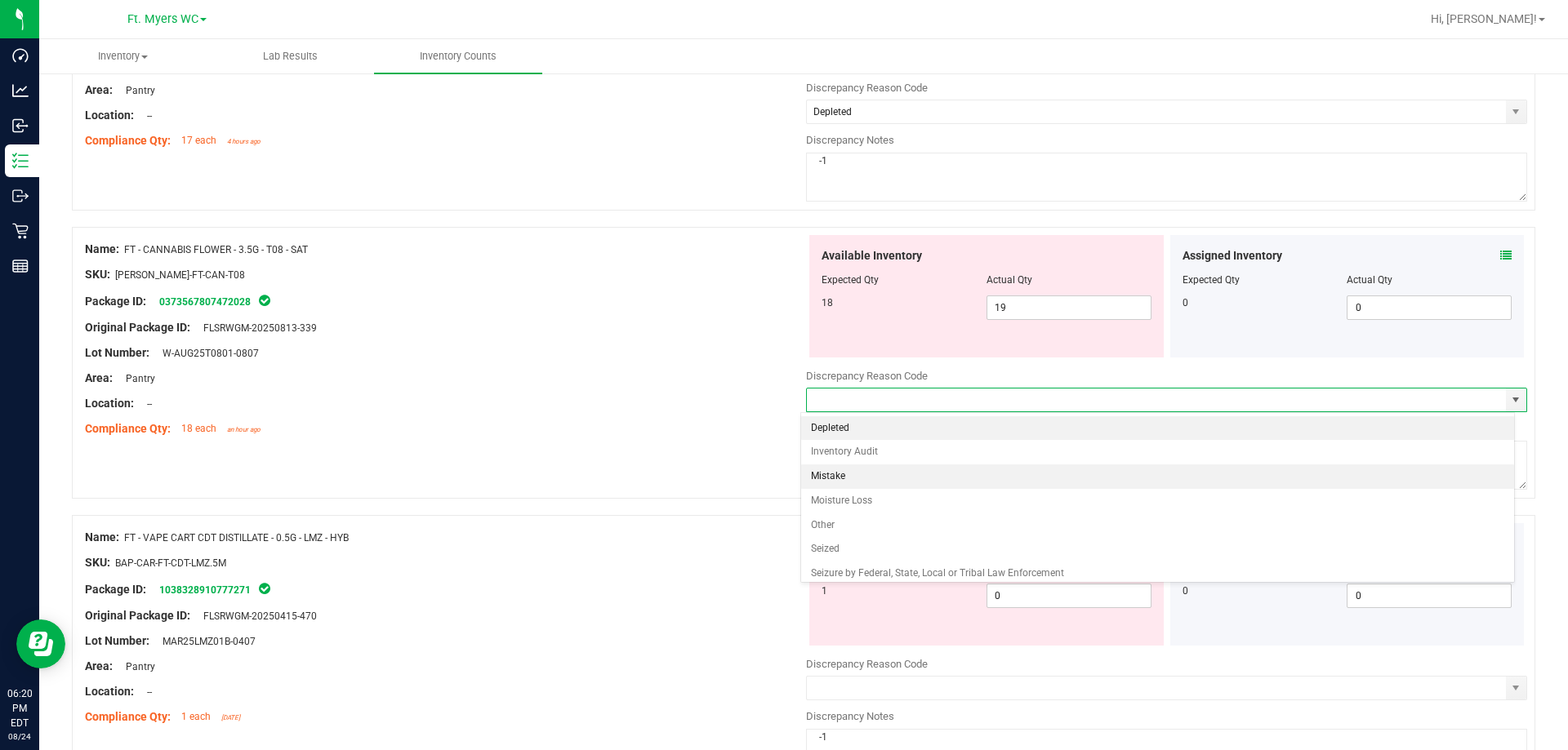
click at [886, 472] on li "Mistake" at bounding box center [1157, 477] width 714 height 25
type input "Mistake"
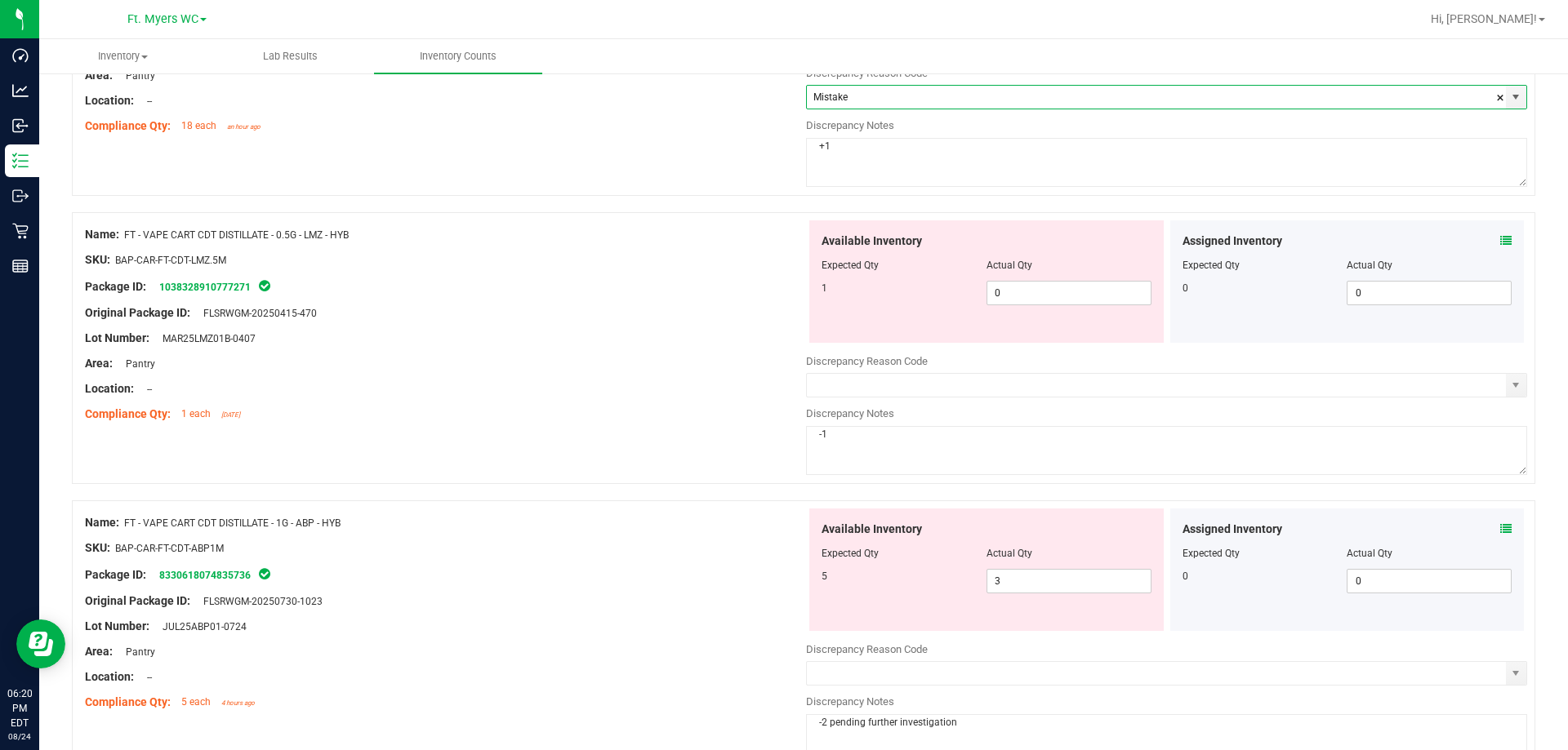
scroll to position [653, 0]
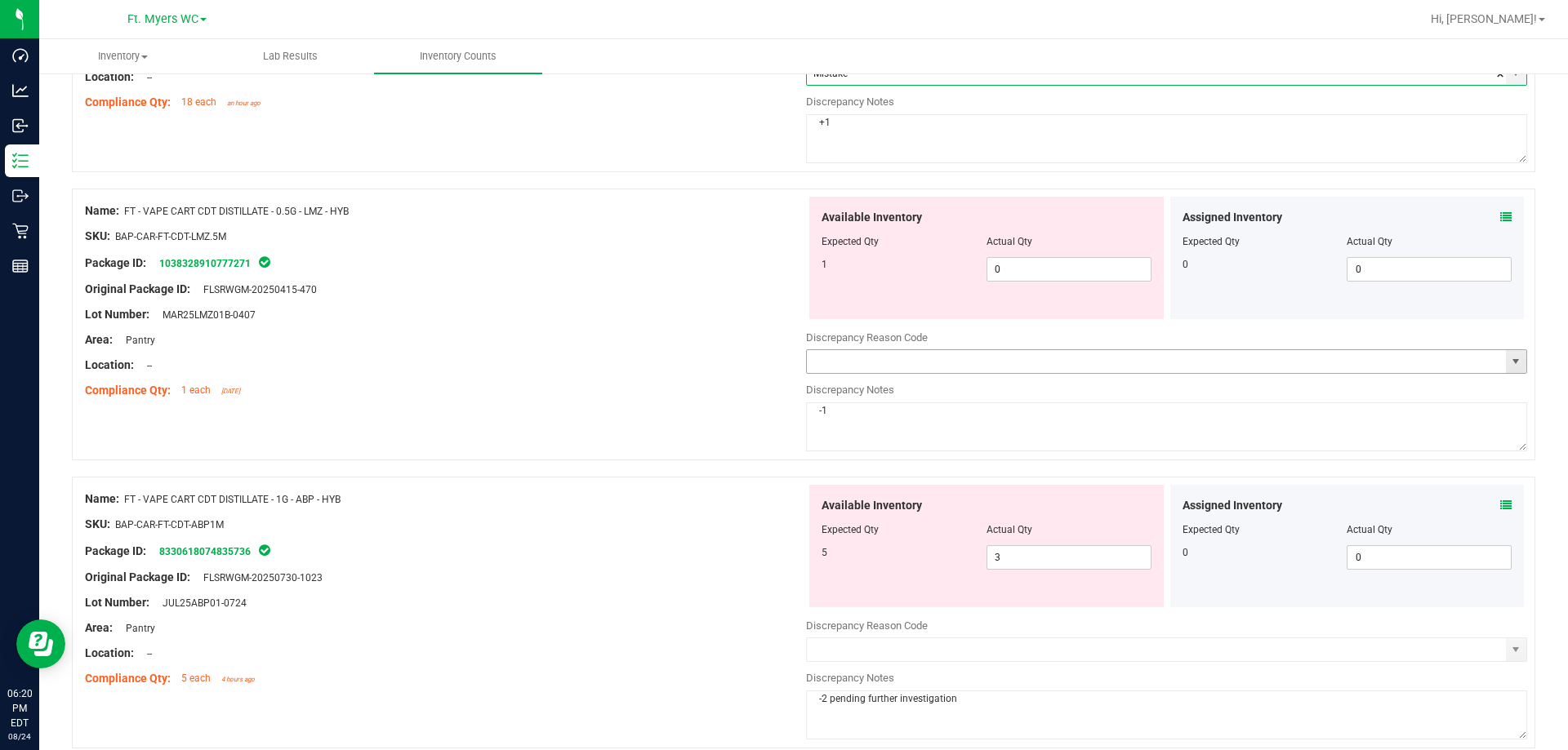
click at [1509, 361] on span "select" at bounding box center [1516, 361] width 13 height 13
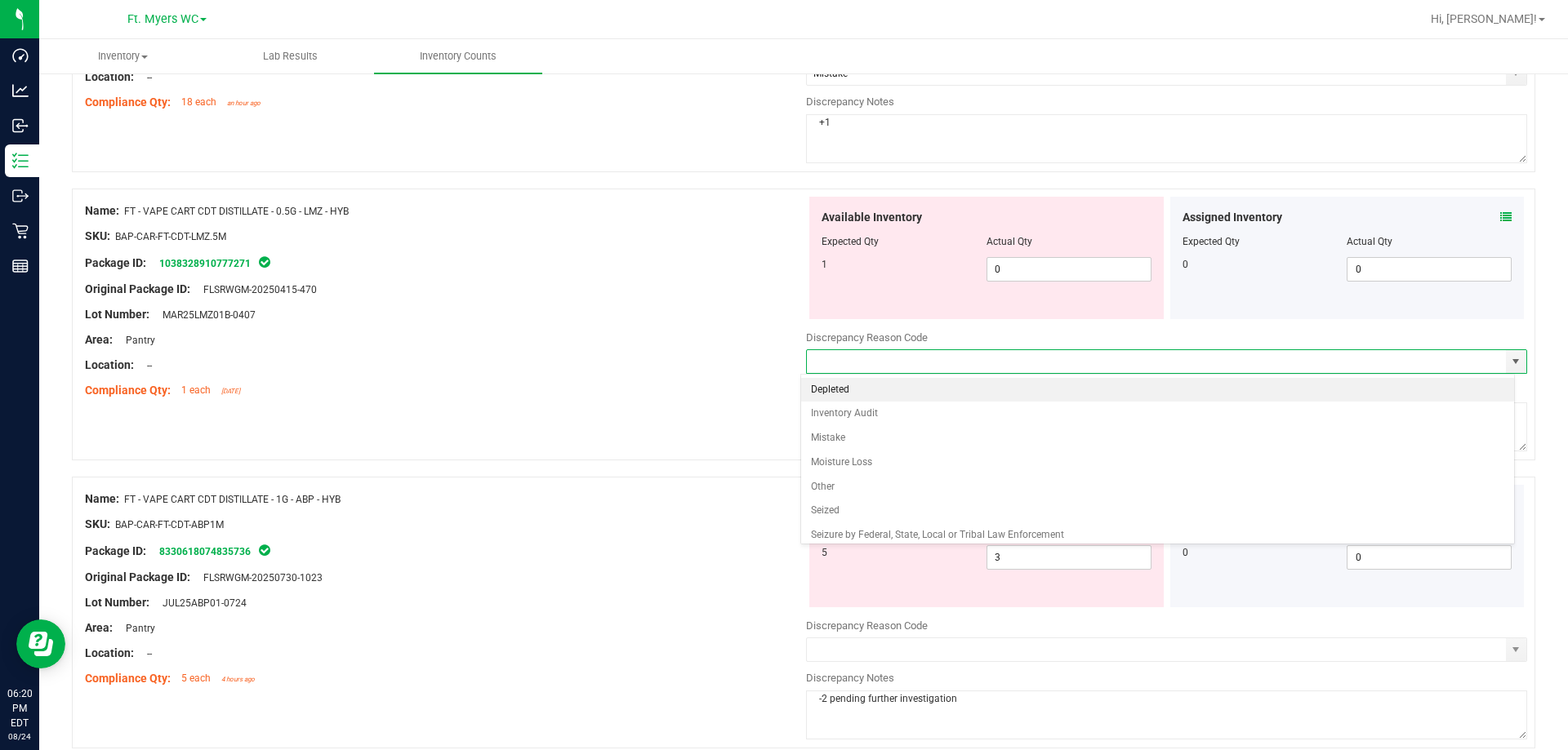
click at [867, 389] on li "Depleted" at bounding box center [1157, 390] width 714 height 25
type input "Depleted"
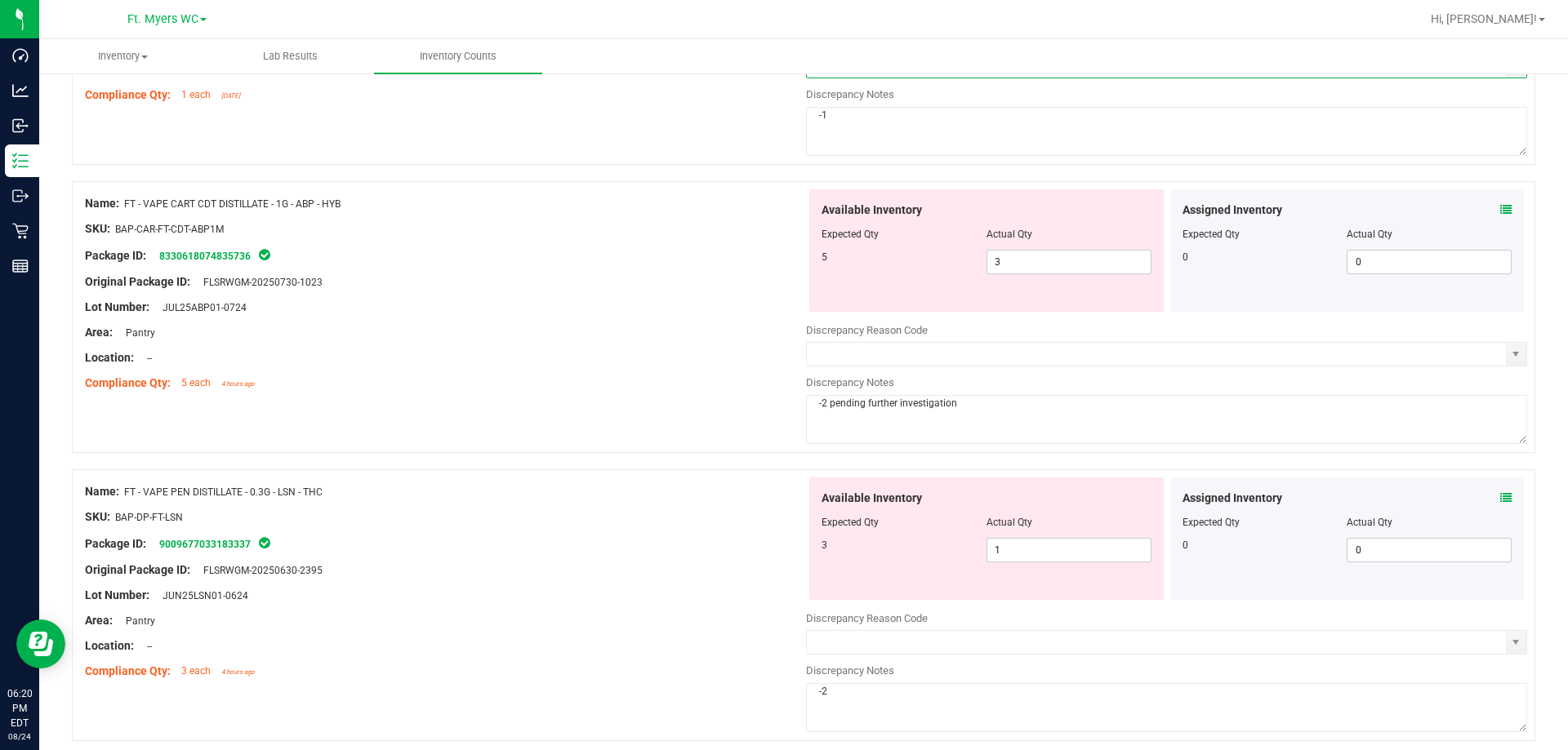
scroll to position [980, 0]
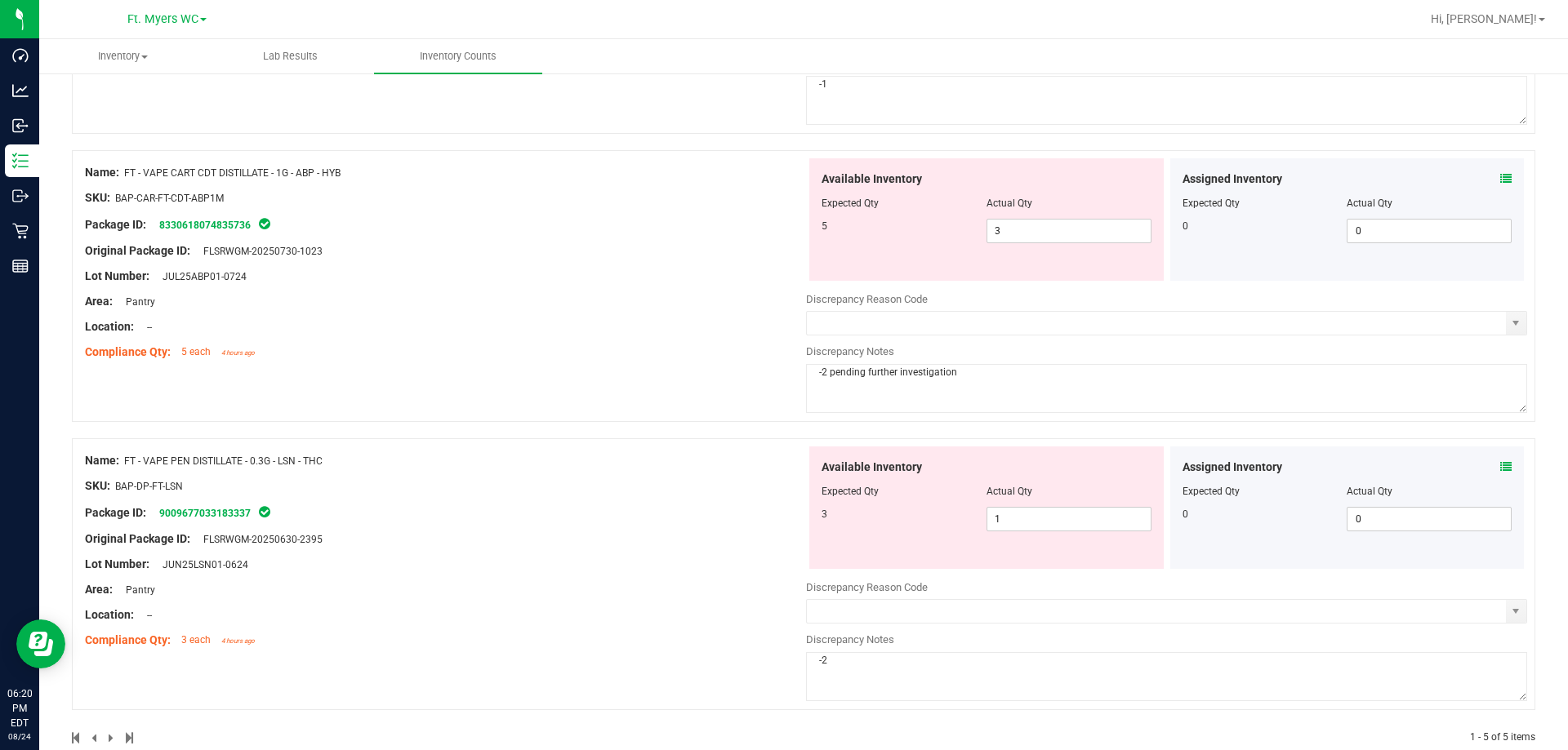
click at [989, 384] on textarea "-2 pending further investigation" at bounding box center [1166, 389] width 721 height 49
type textarea "-2 pending further investigation. 2 in qtine bin + 1 in cabinet."
click at [236, 223] on link "8330618074835736" at bounding box center [205, 225] width 92 height 11
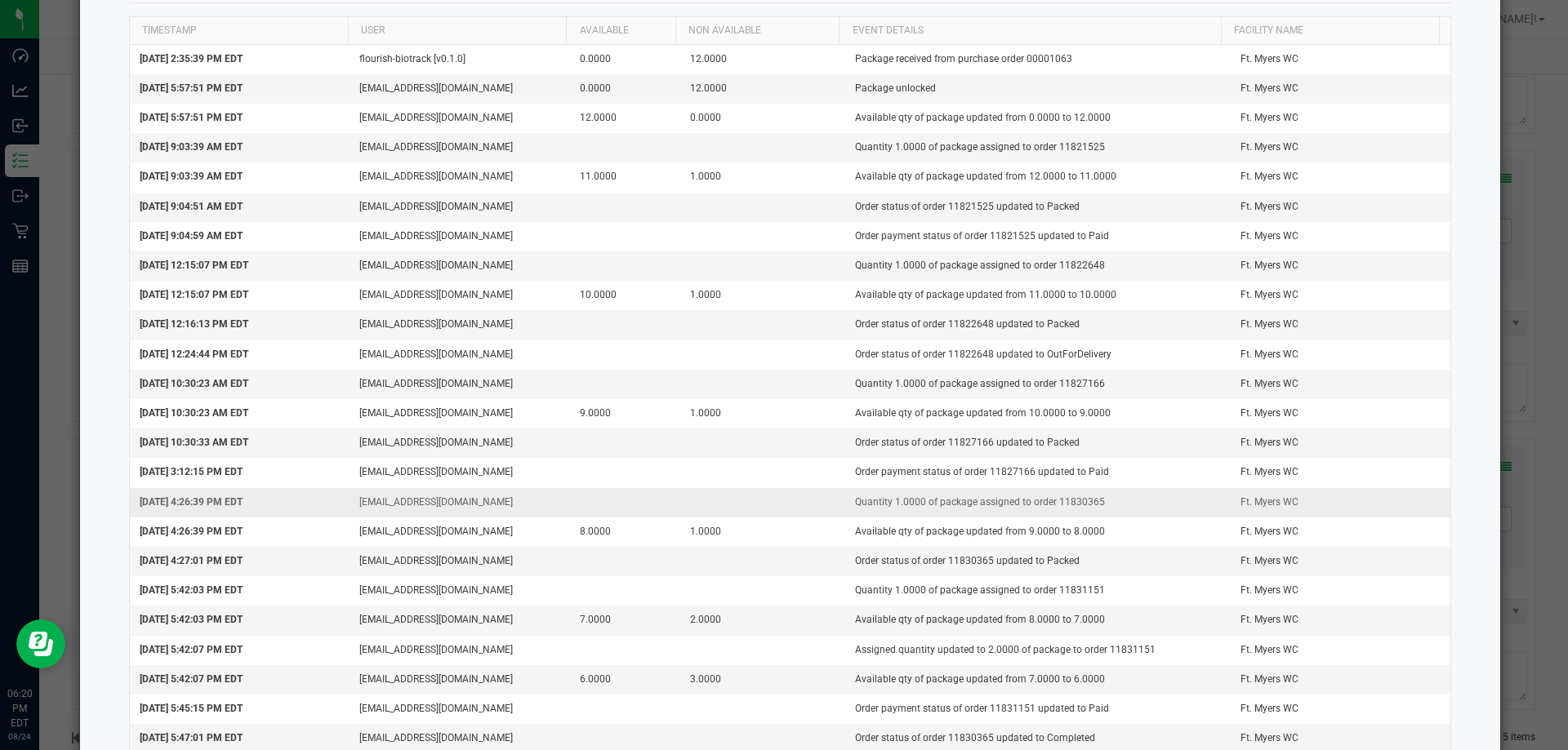
scroll to position [0, 0]
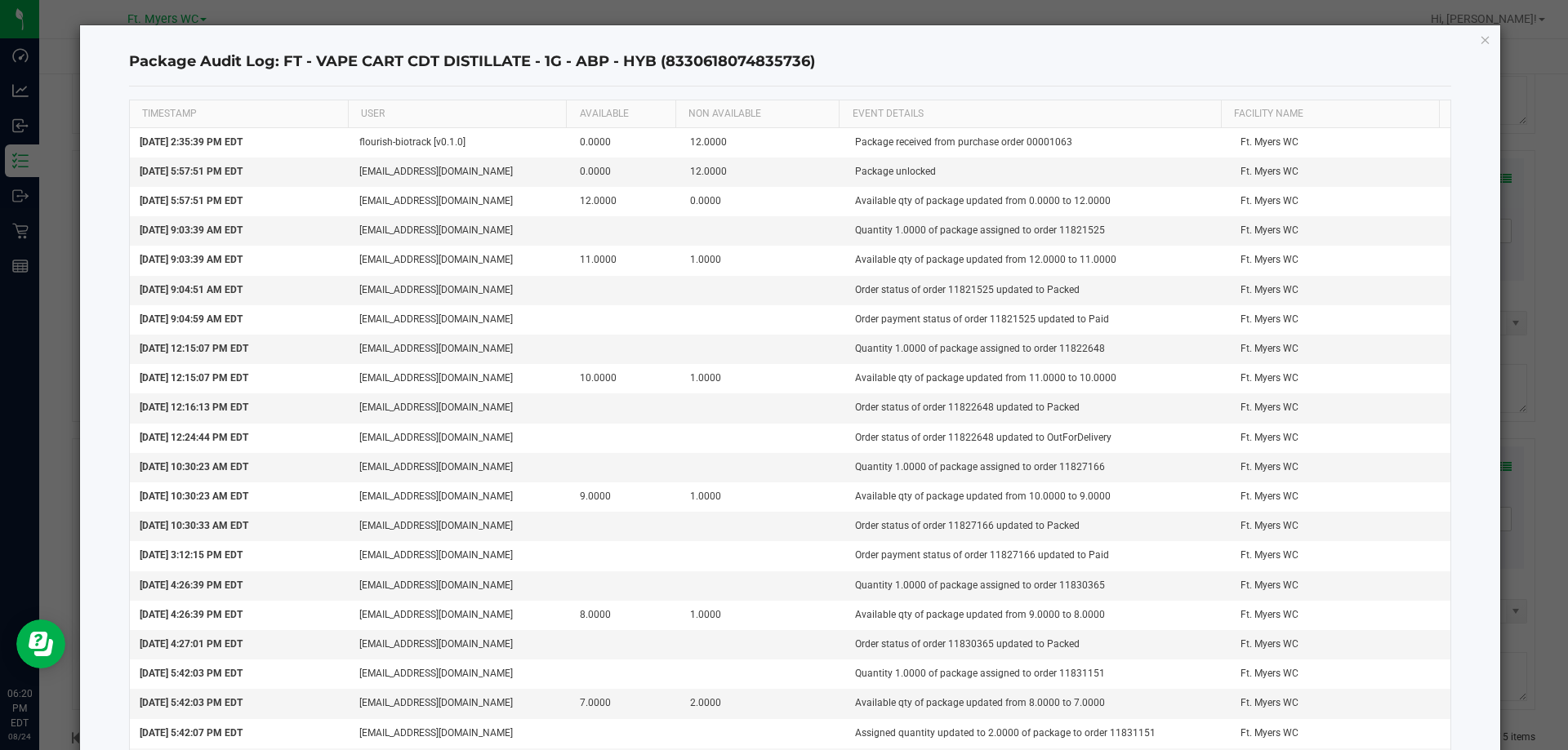
click at [1479, 40] on icon "button" at bounding box center [1485, 39] width 11 height 20
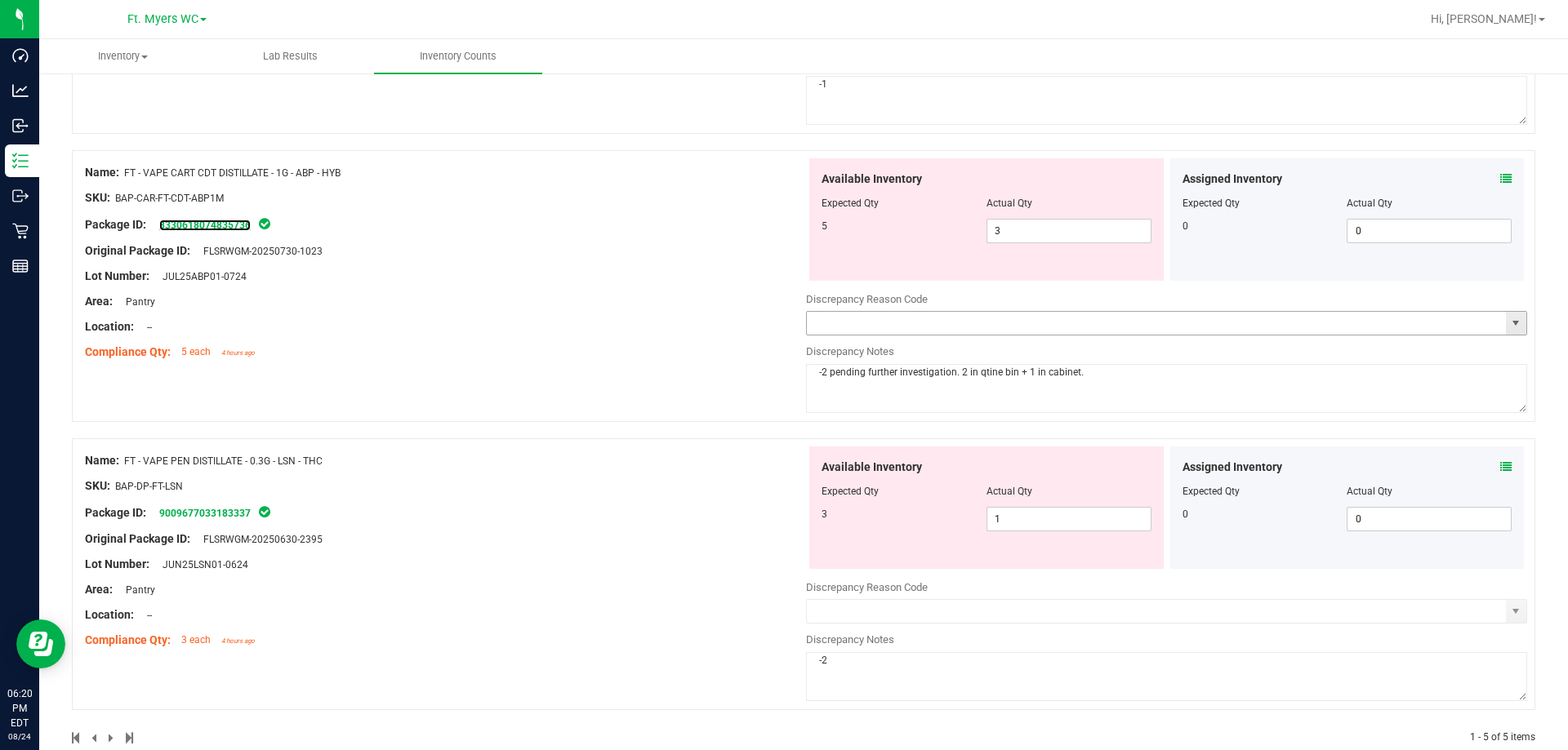
click at [1509, 319] on span "select" at bounding box center [1516, 323] width 13 height 13
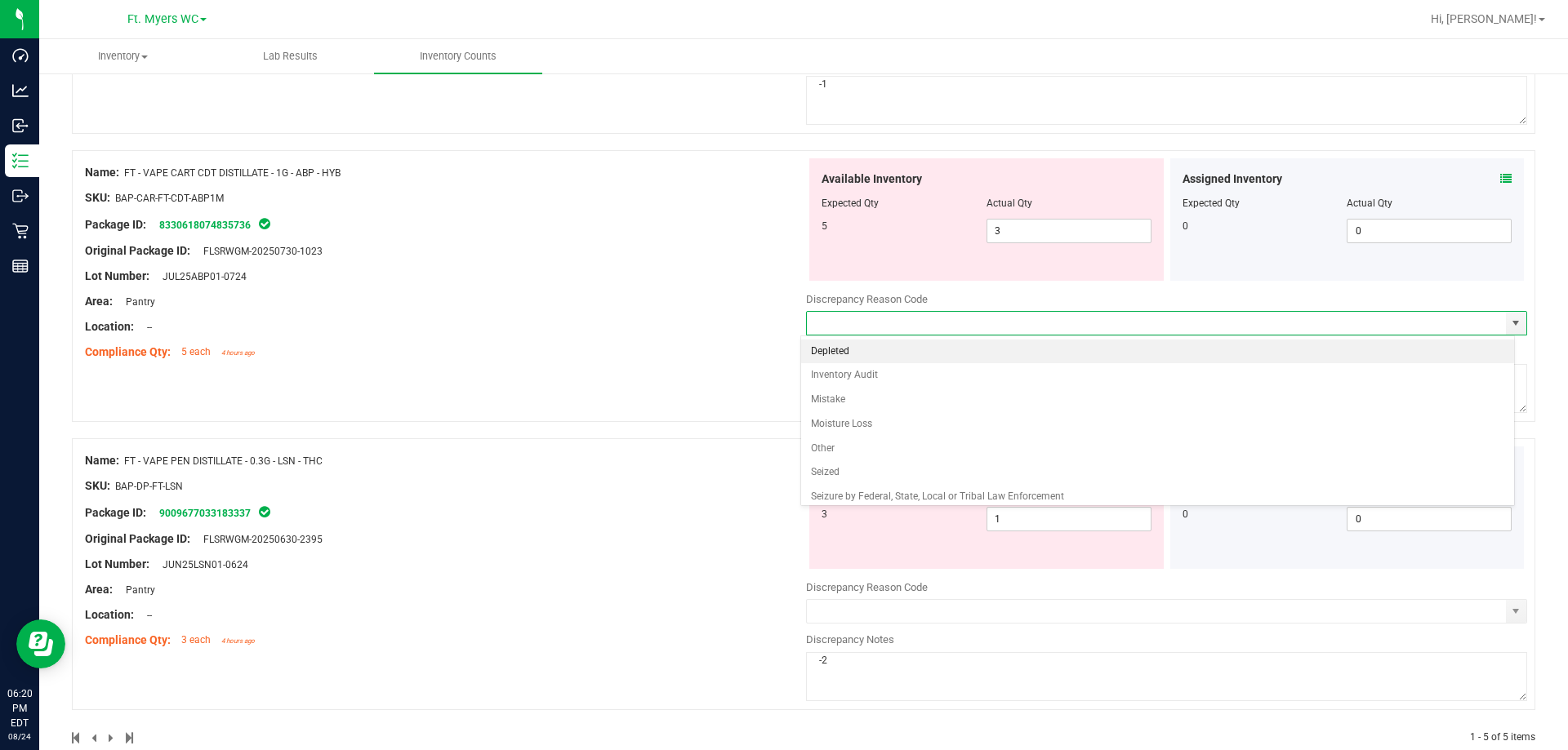
click at [852, 349] on li "Depleted" at bounding box center [1157, 352] width 714 height 25
type input "Depleted"
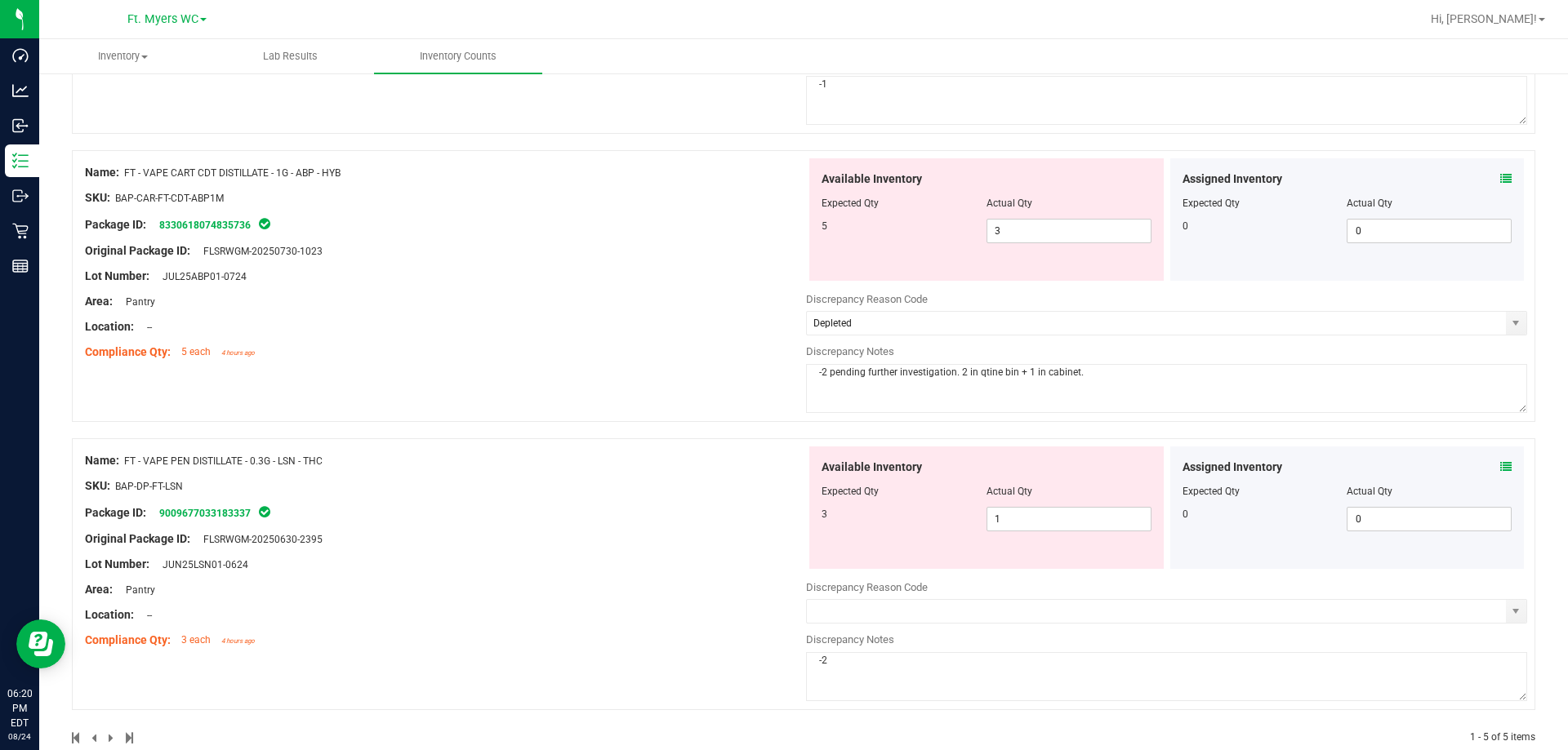
drag, startPoint x: 952, startPoint y: 370, endPoint x: 822, endPoint y: 373, distance: 130.0
click at [822, 373] on textarea "-2 pending further investigation. 2 in qtine bin + 1 in cabinet." at bounding box center [1166, 389] width 721 height 49
click at [1007, 369] on textarea "-2. 2 in qtine bin + 1 in cabinet." at bounding box center [1166, 389] width 721 height 49
type textarea "-2. 2 in qtine bin + 1 in cabinet makes 3 total."
click at [466, 352] on div "Compliance Qty: 5 each 4 hours ago" at bounding box center [446, 352] width 721 height 17
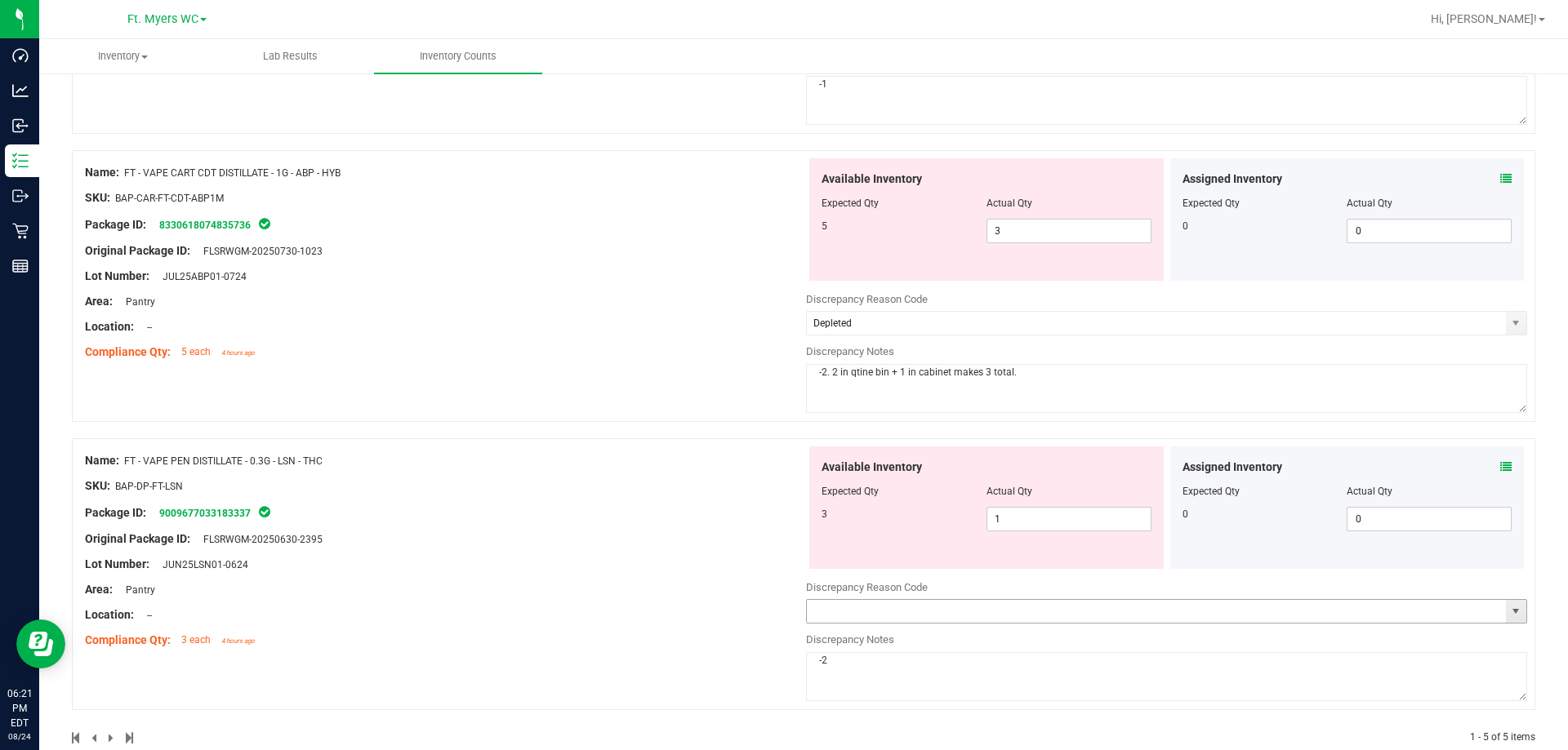
click at [1509, 613] on span "select" at bounding box center [1516, 611] width 13 height 13
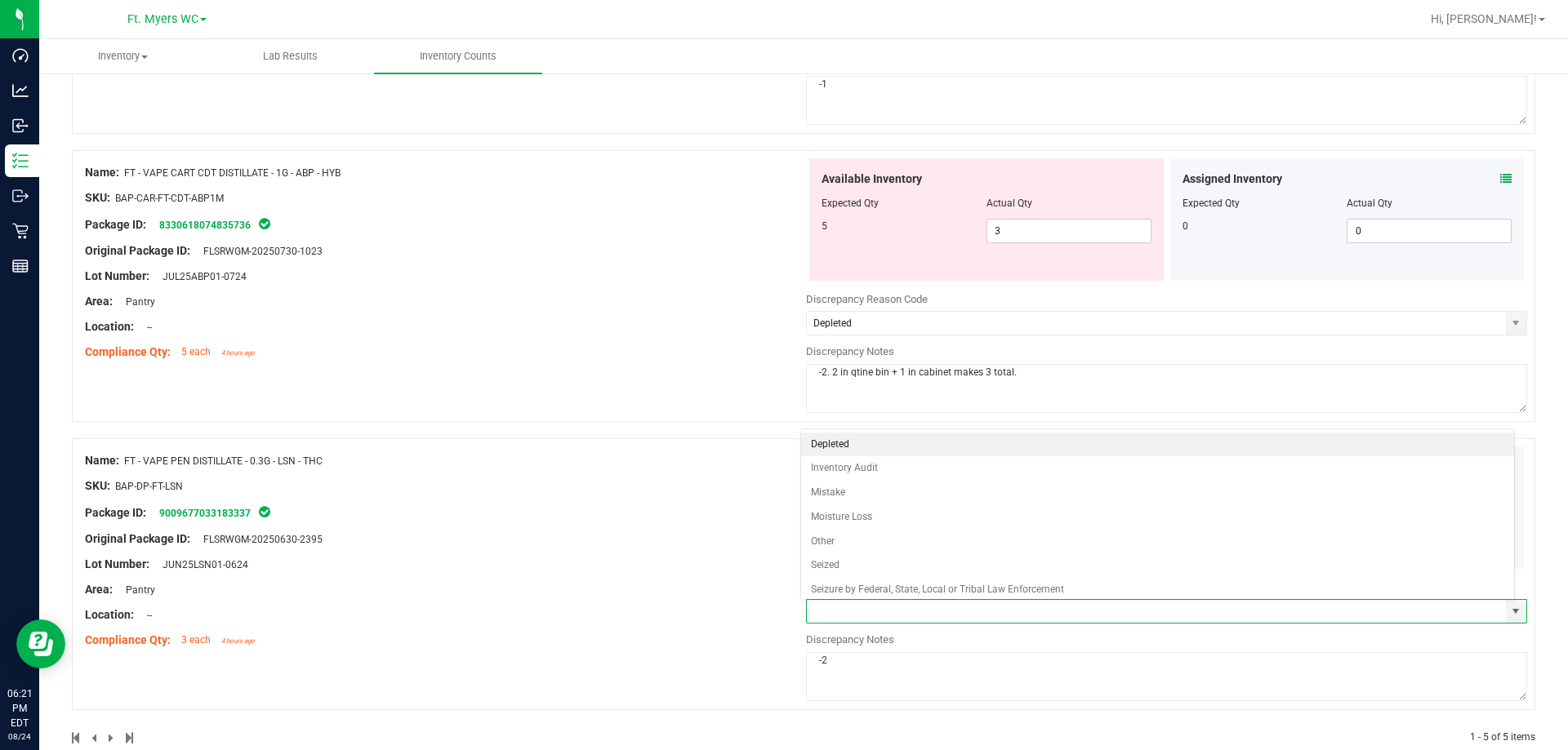
click at [833, 447] on li "Depleted" at bounding box center [1157, 445] width 714 height 25
type input "Depleted"
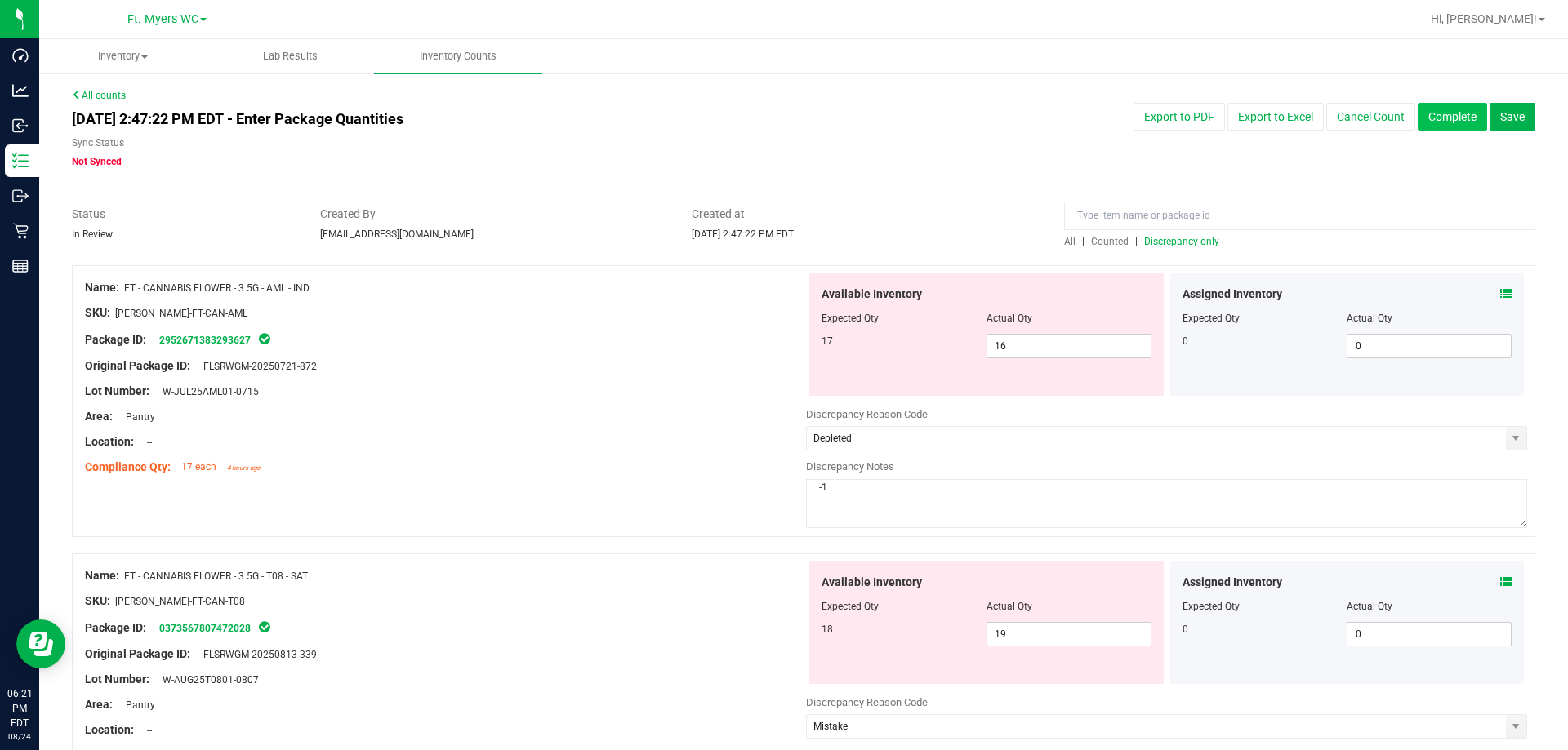
click at [1430, 114] on button "Complete" at bounding box center [1452, 117] width 70 height 28
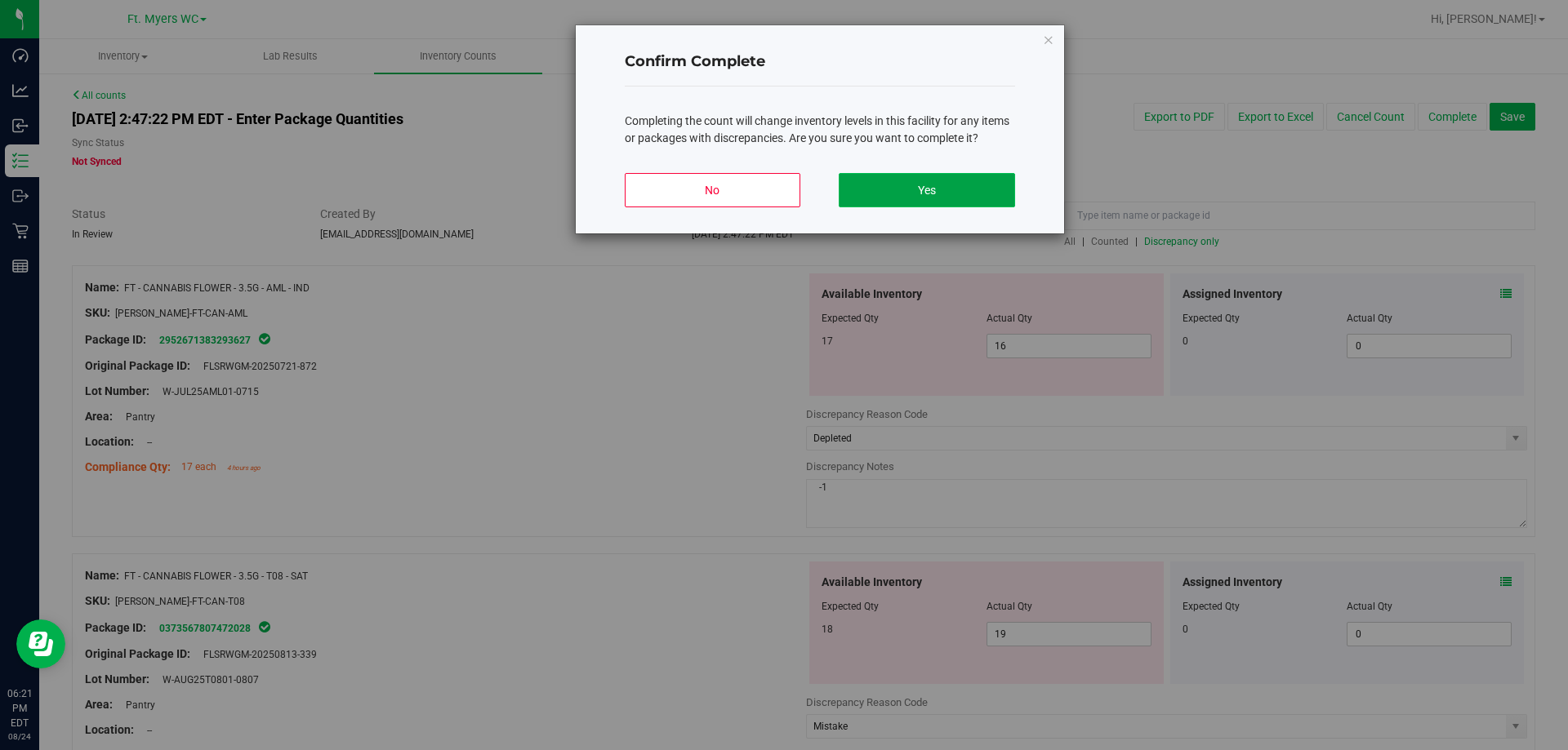
click at [983, 187] on button "Yes" at bounding box center [926, 190] width 175 height 34
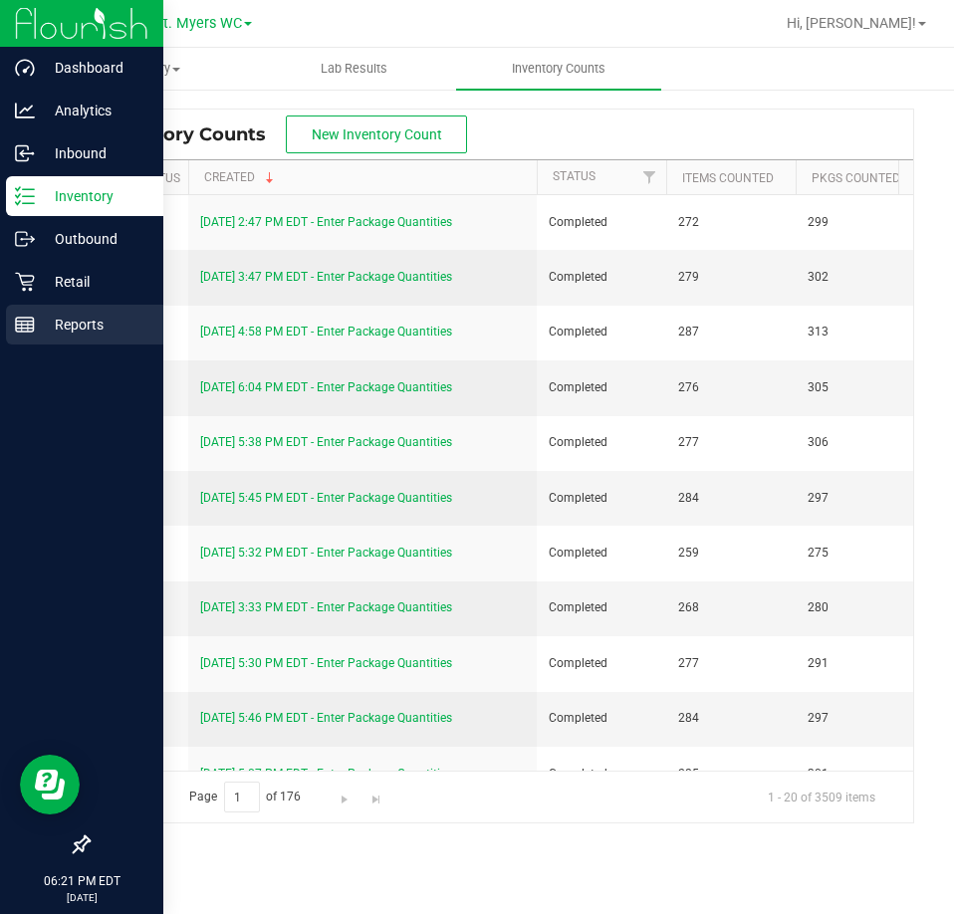
click at [40, 322] on p "Reports" at bounding box center [95, 325] width 120 height 24
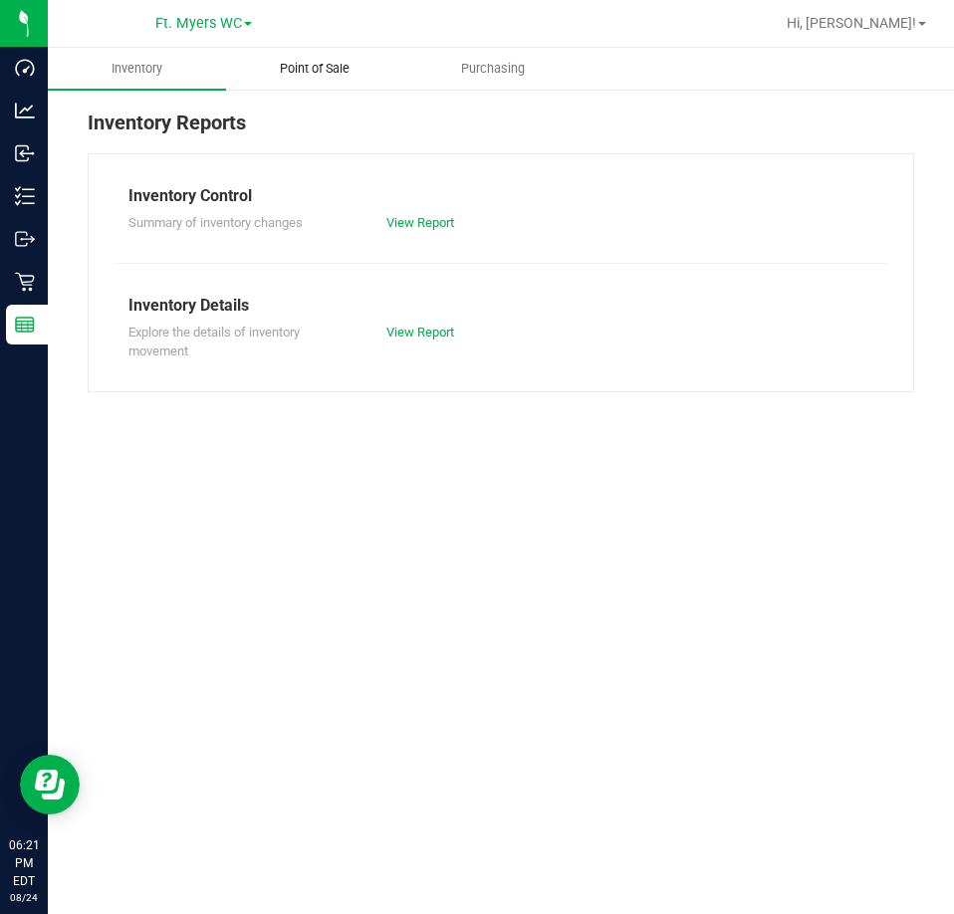
click at [351, 59] on uib-tab-heading "Point of Sale" at bounding box center [315, 69] width 176 height 40
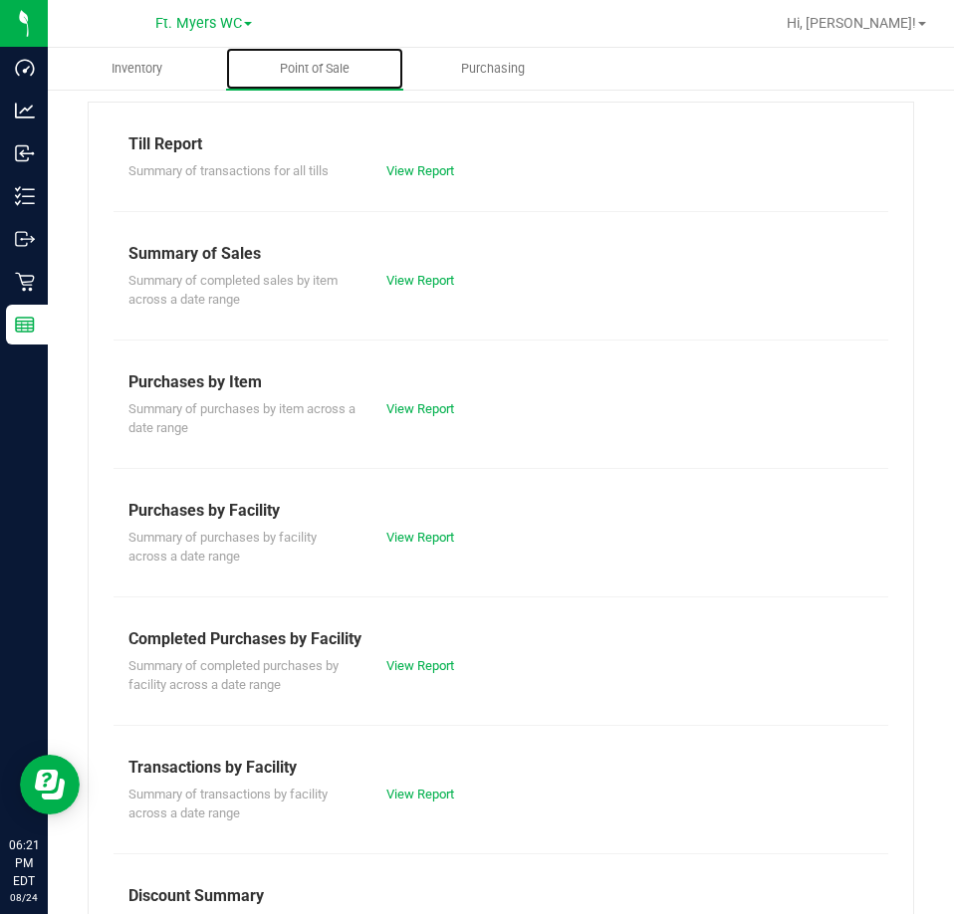
scroll to position [100, 0]
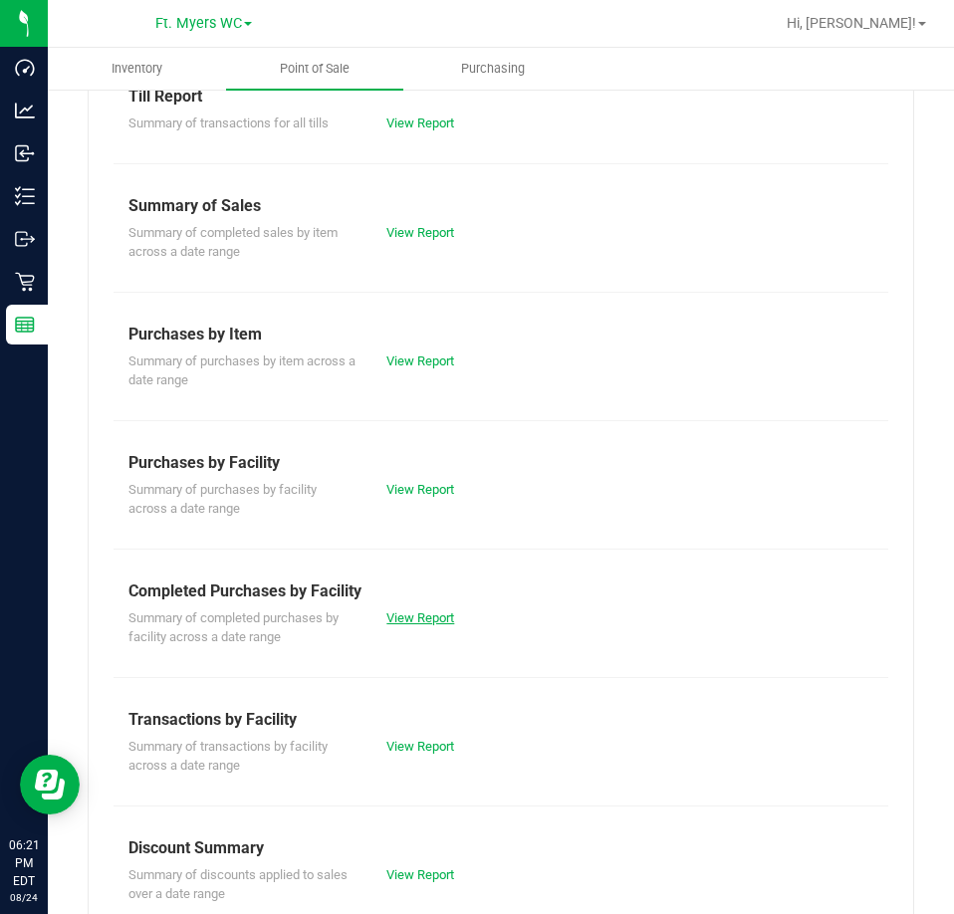
click at [410, 615] on link "View Report" at bounding box center [420, 618] width 68 height 15
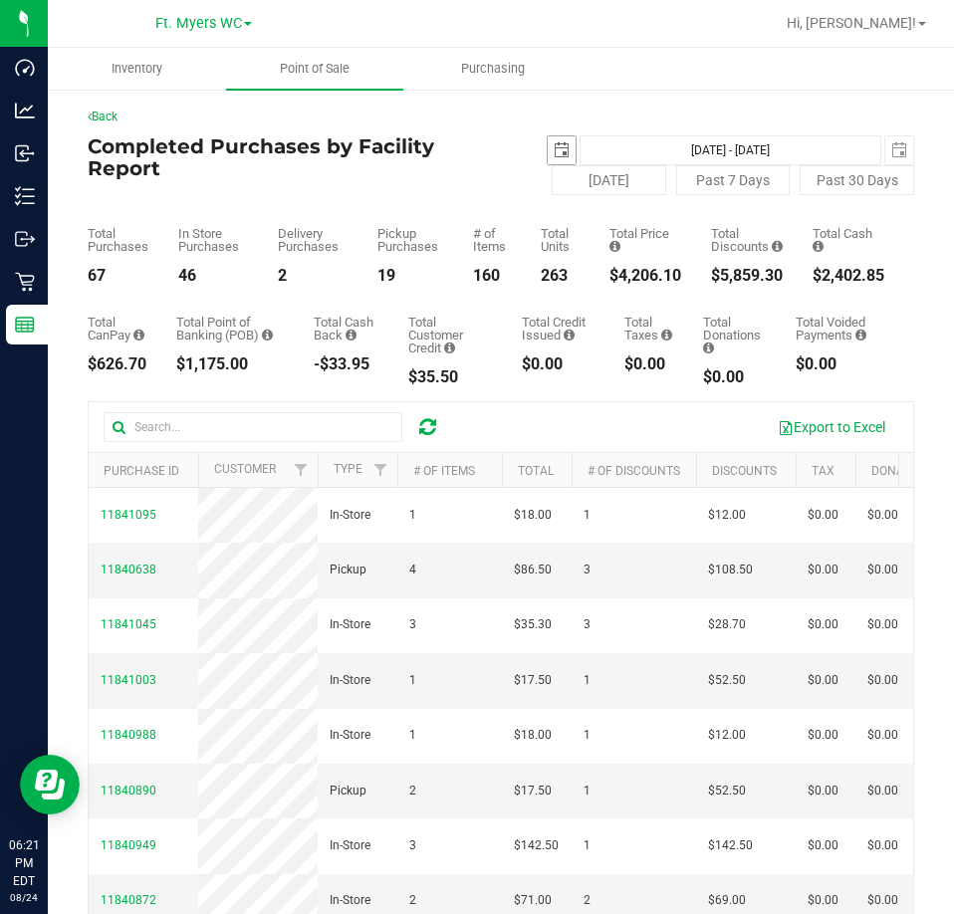
click at [554, 142] on span "select" at bounding box center [562, 150] width 16 height 16
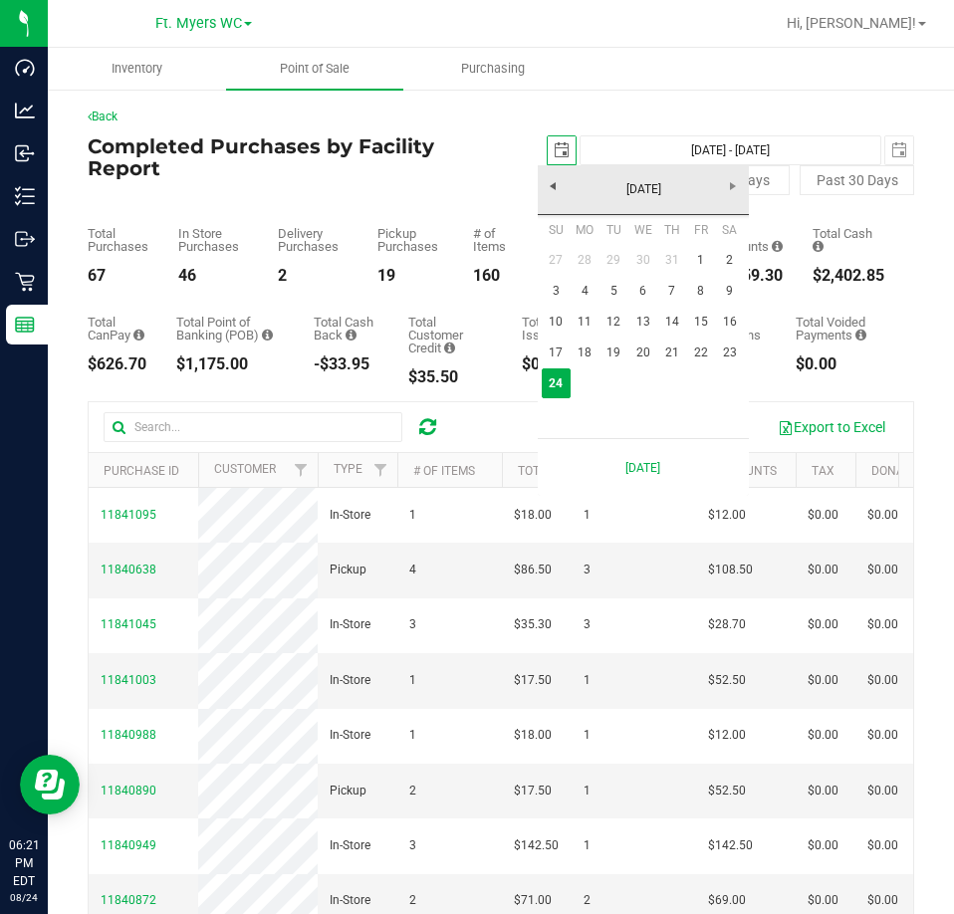
scroll to position [0, 50]
click at [591, 343] on link "18" at bounding box center [585, 353] width 29 height 31
type input "[DATE]"
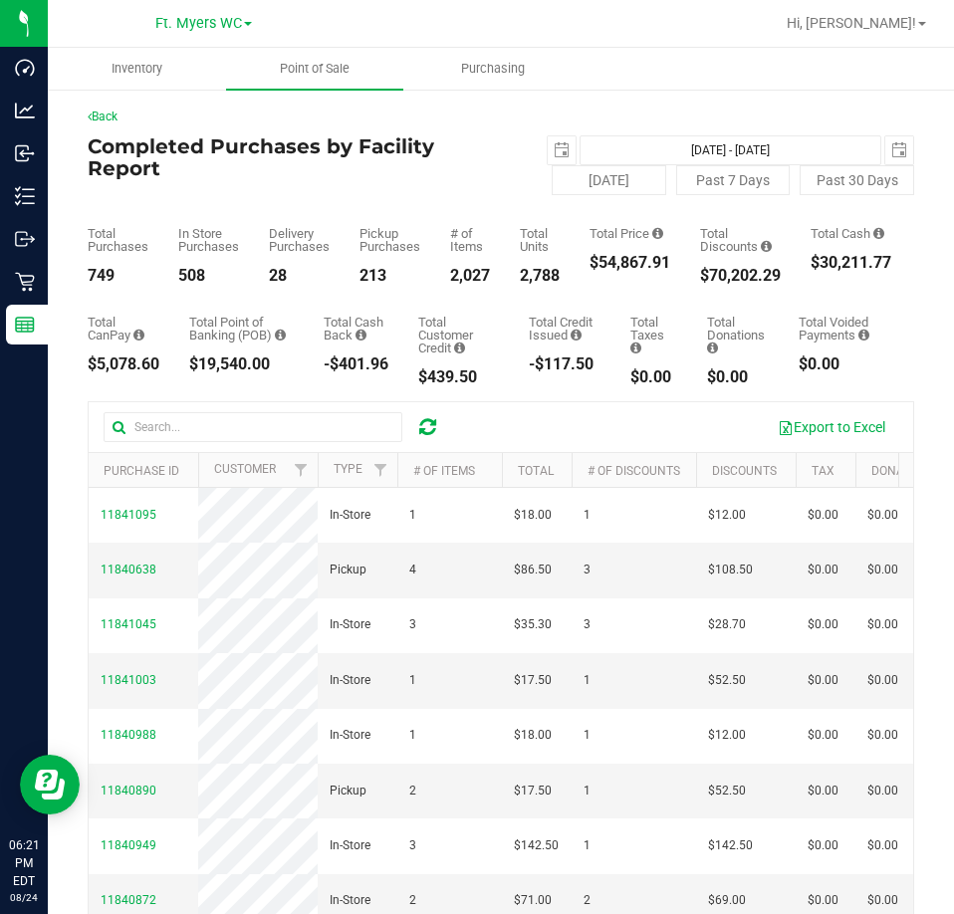
drag, startPoint x: 678, startPoint y: 264, endPoint x: 597, endPoint y: 260, distance: 81.8
click at [597, 260] on div "Total Purchases 749 In Store Purchases 508 Delivery Purchases 28 Pickup Purchas…" at bounding box center [501, 239] width 827 height 89
copy div "54,867.91"
click at [345, 248] on div "Total Purchases 749 In Store Purchases 508 Delivery Purchases 28 Pickup Purchas…" at bounding box center [501, 239] width 827 height 89
click at [347, 252] on div "Total Purchases 749 In Store Purchases 508 Delivery Purchases 28 Pickup Purchas…" at bounding box center [501, 239] width 827 height 89
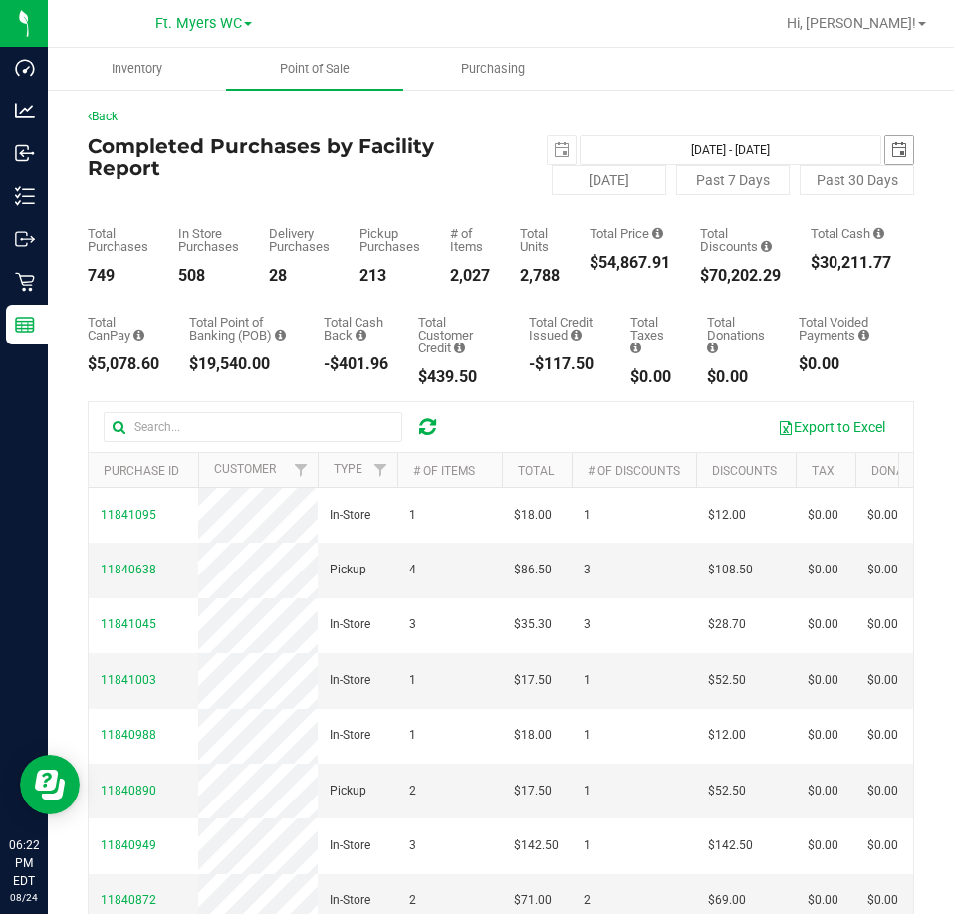
click at [892, 143] on span "select" at bounding box center [900, 150] width 16 height 16
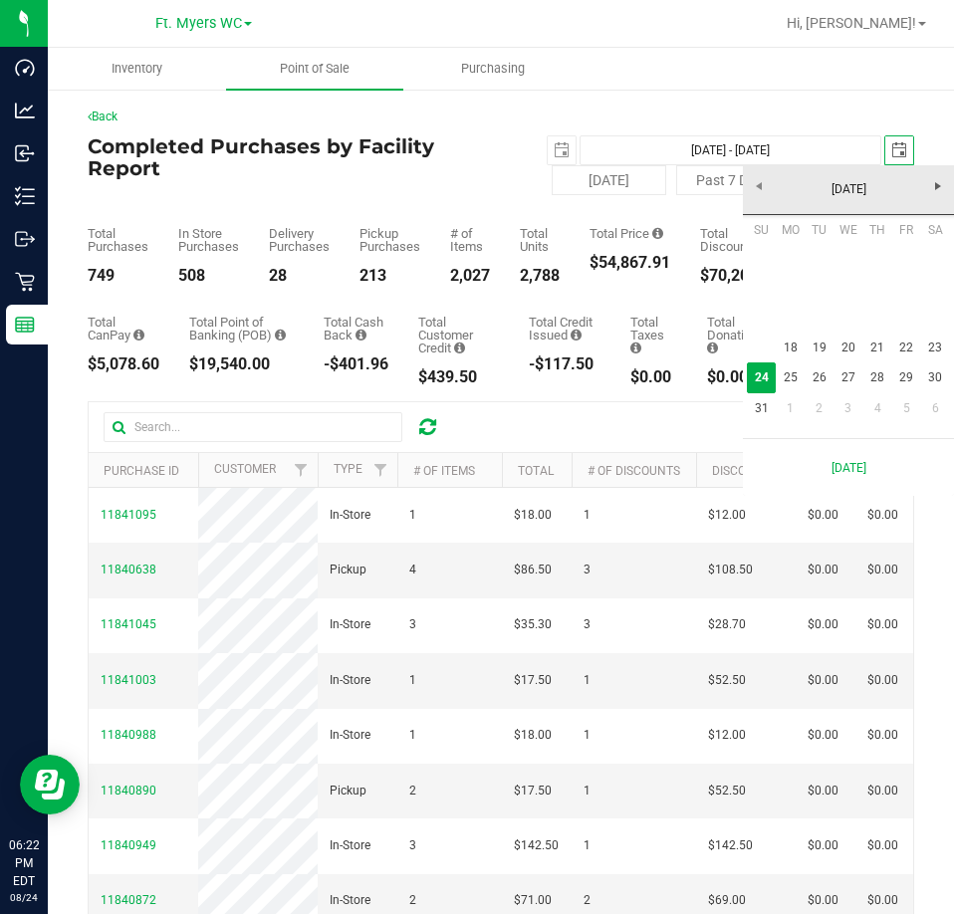
scroll to position [0, 50]
click at [932, 350] on link "23" at bounding box center [935, 348] width 29 height 31
type input "[DATE] - [DATE]"
type input "[DATE]"
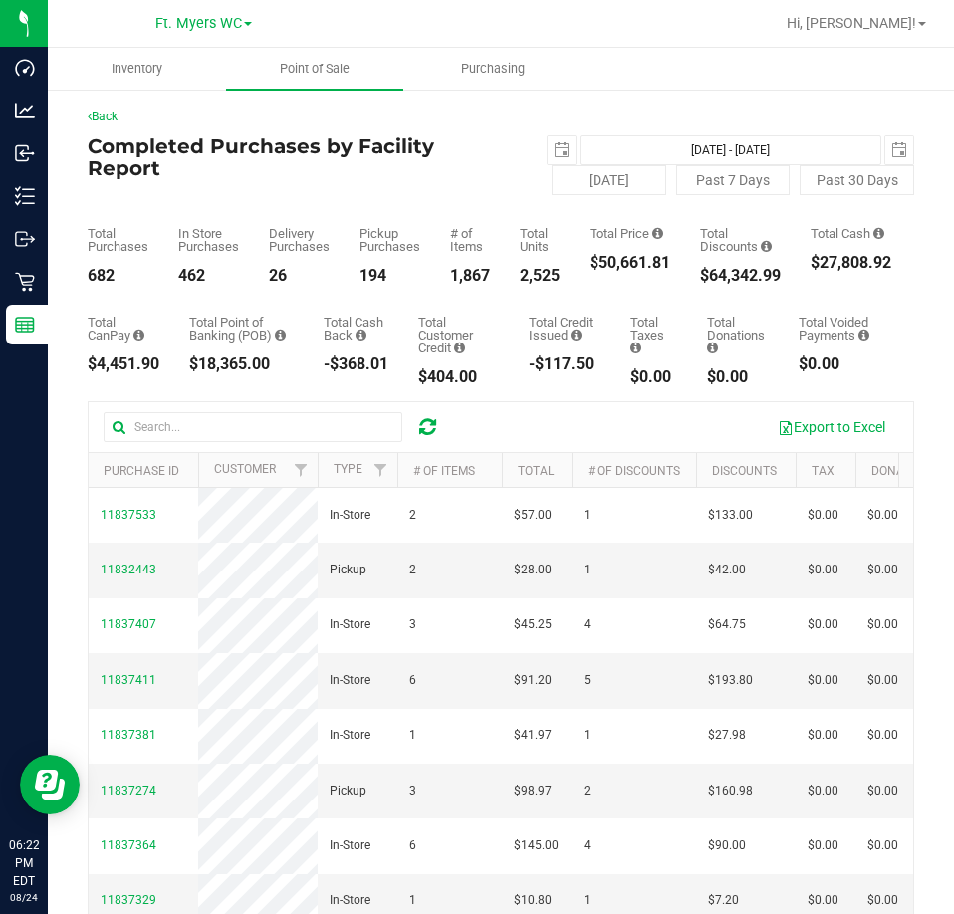
drag, startPoint x: 673, startPoint y: 262, endPoint x: 600, endPoint y: 261, distance: 73.7
click at [600, 261] on div "Total Purchases 682 In Store Purchases 462 Delivery Purchases 26 Pickup Purchas…" at bounding box center [501, 239] width 827 height 89
copy div "50,661.81"
click at [380, 207] on div "Total Purchases 682 In Store Purchases 462 Delivery Purchases 26 Pickup Purchas…" at bounding box center [501, 239] width 827 height 89
click at [557, 151] on span "select" at bounding box center [562, 150] width 16 height 16
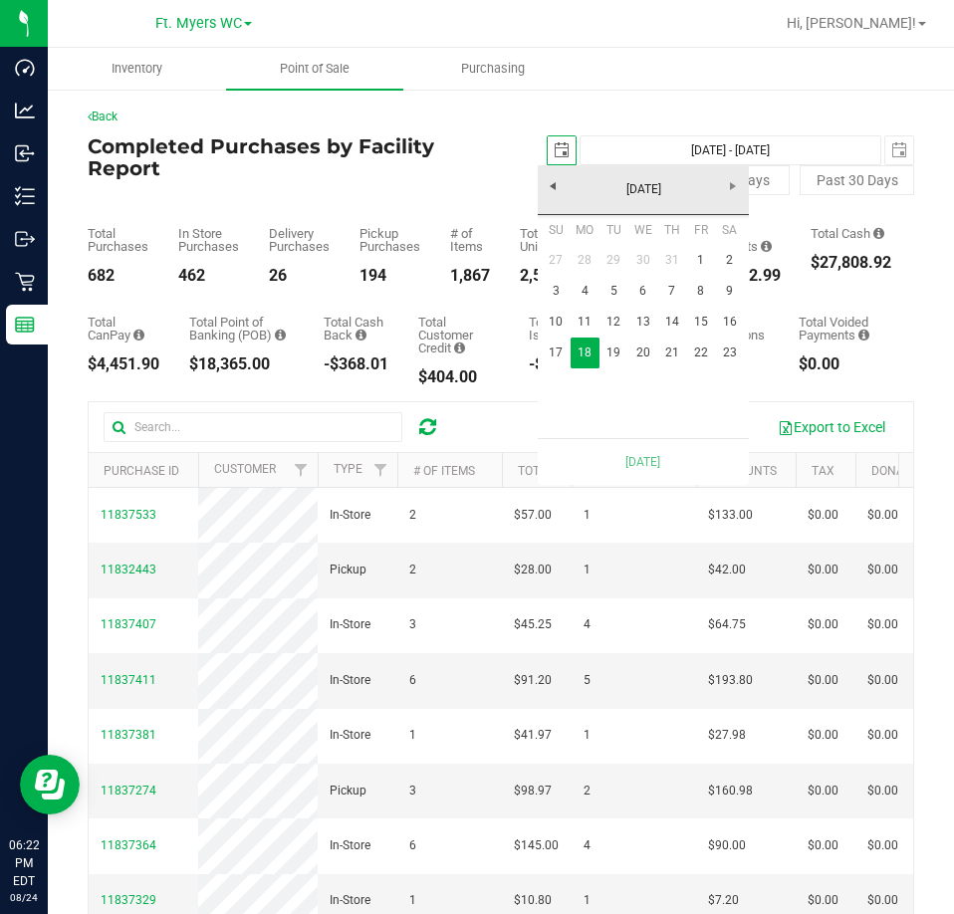
scroll to position [0, 50]
click at [892, 149] on span "select" at bounding box center [900, 150] width 16 height 16
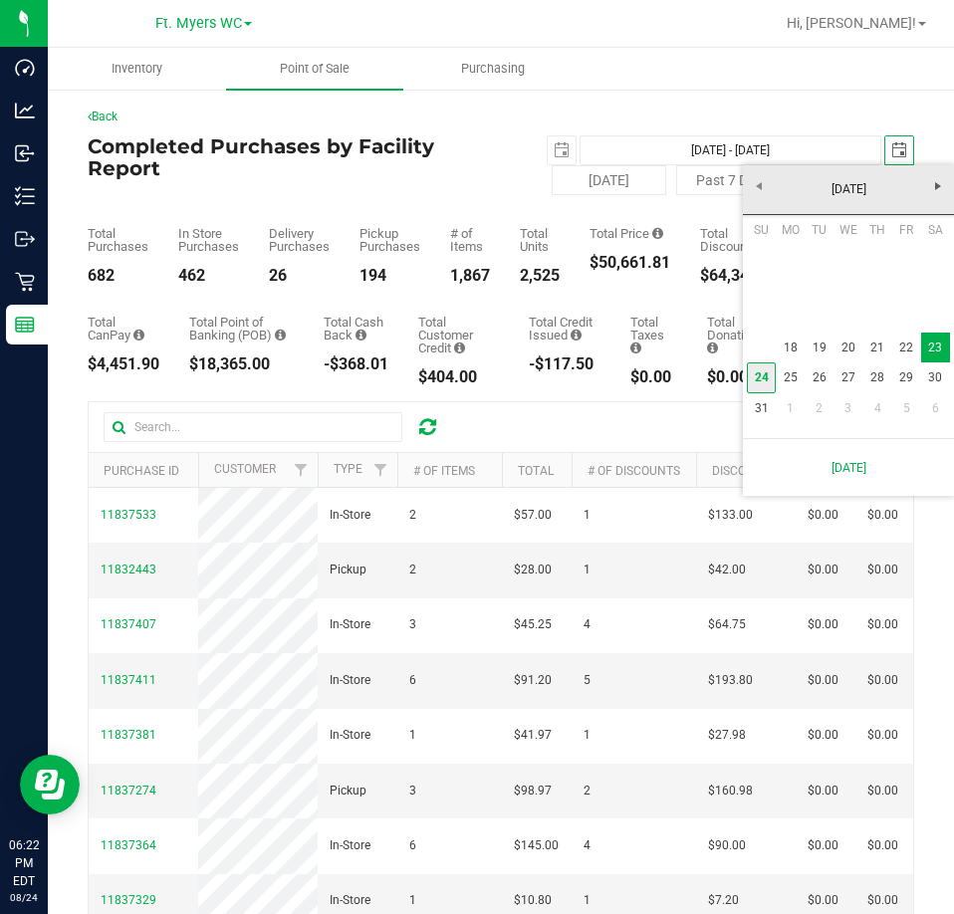
click at [763, 387] on link "24" at bounding box center [761, 378] width 29 height 31
type input "[DATE] - [DATE]"
type input "[DATE]"
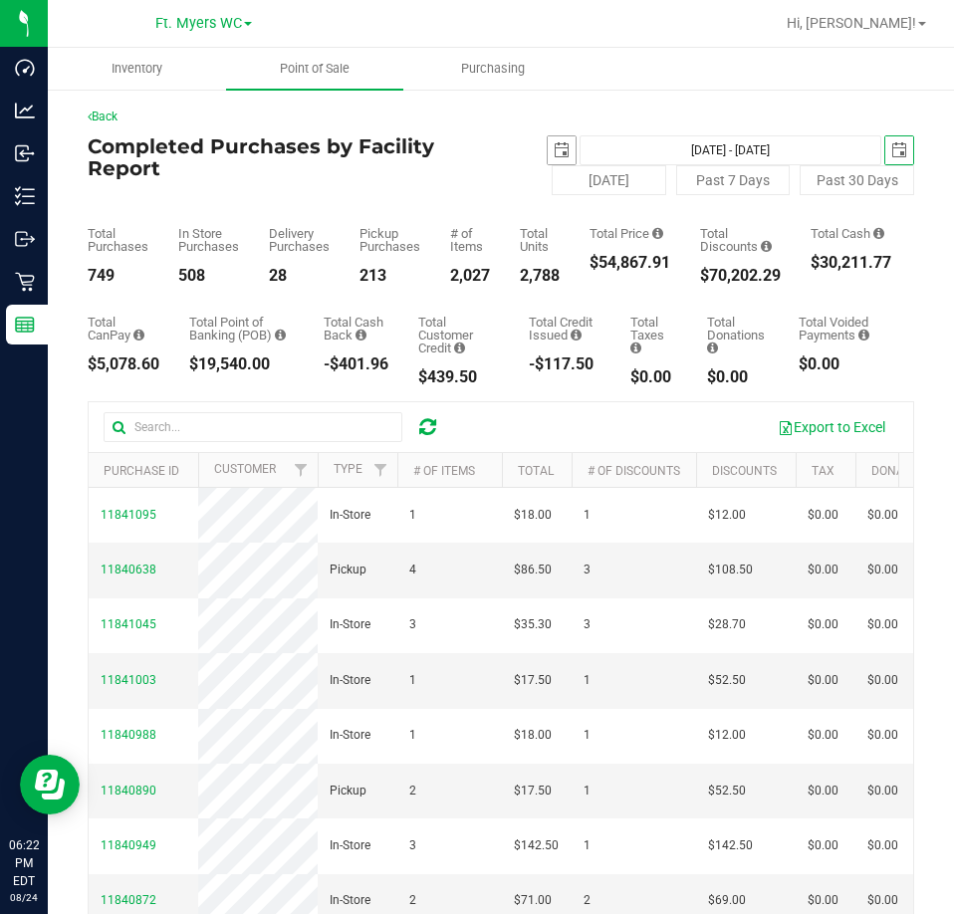
click at [554, 145] on span "select" at bounding box center [562, 150] width 16 height 16
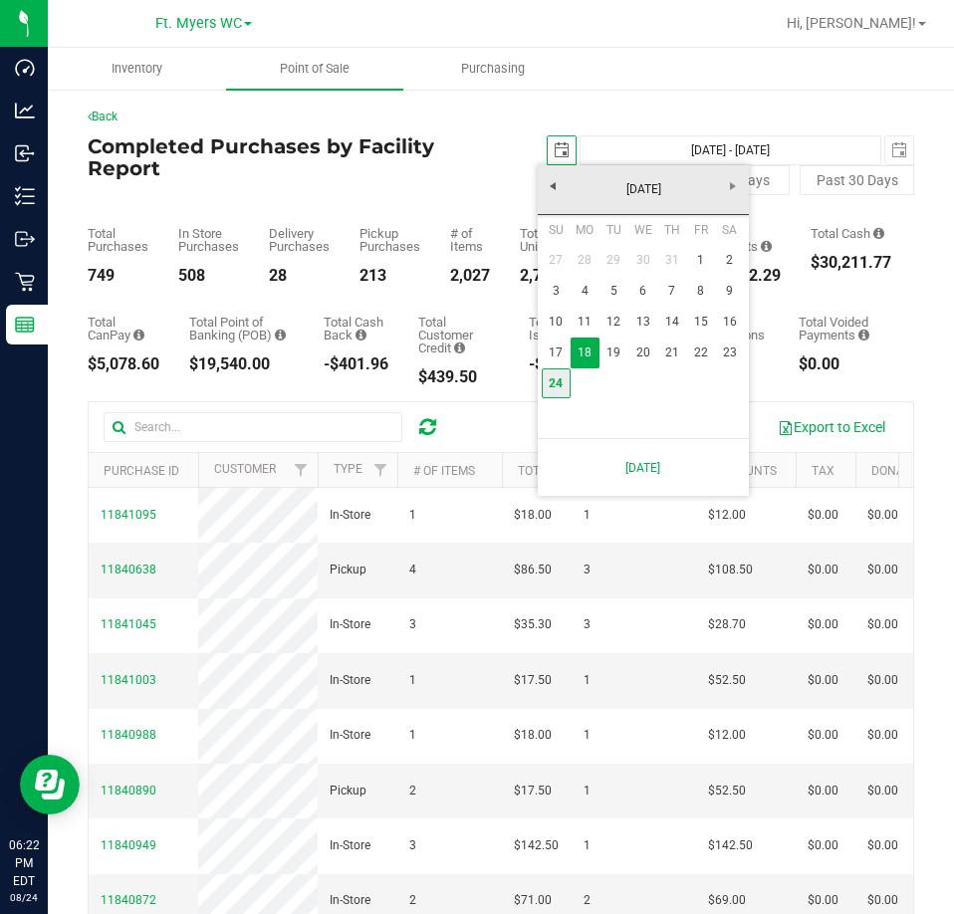
click at [557, 395] on link "24" at bounding box center [556, 384] width 29 height 31
type input "[DATE] - [DATE]"
type input "[DATE]"
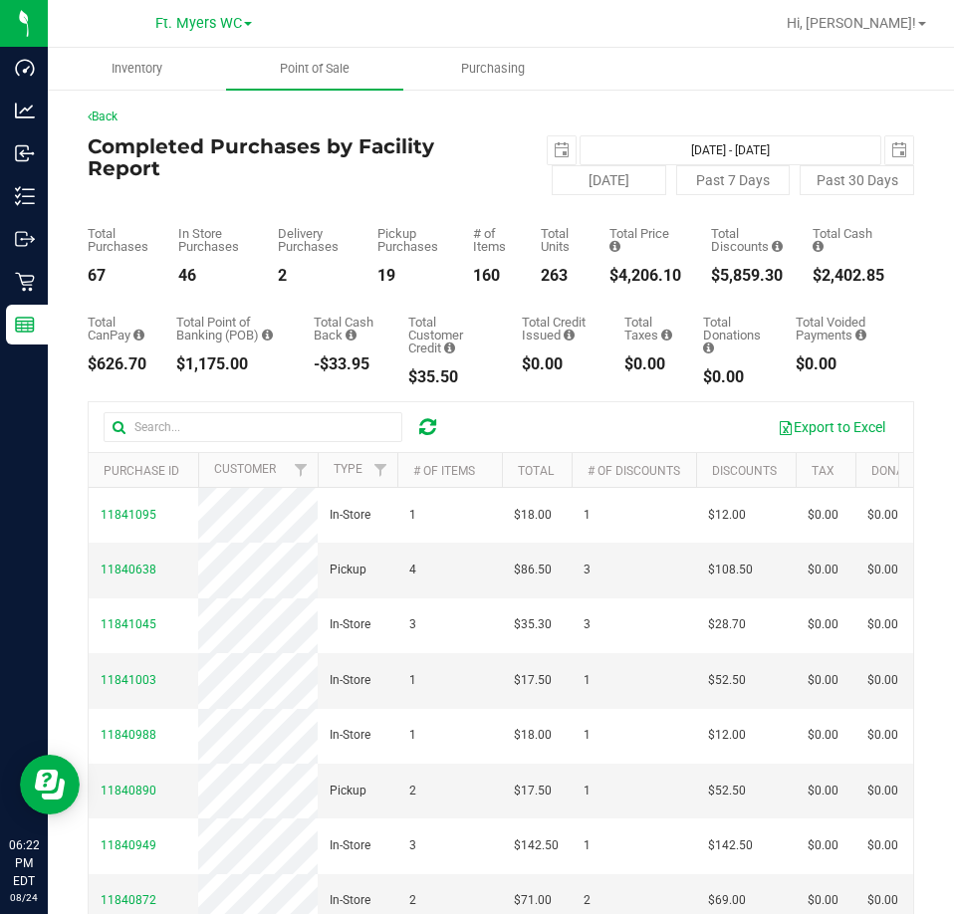
drag, startPoint x: 669, startPoint y: 274, endPoint x: 599, endPoint y: 270, distance: 70.8
click at [599, 270] on div "Total Purchases 67 In Store Purchases 46 Delivery Purchases 2 Pickup Purchases …" at bounding box center [501, 239] width 827 height 89
copy div "4,206.10"
click at [554, 153] on span "select" at bounding box center [562, 150] width 16 height 16
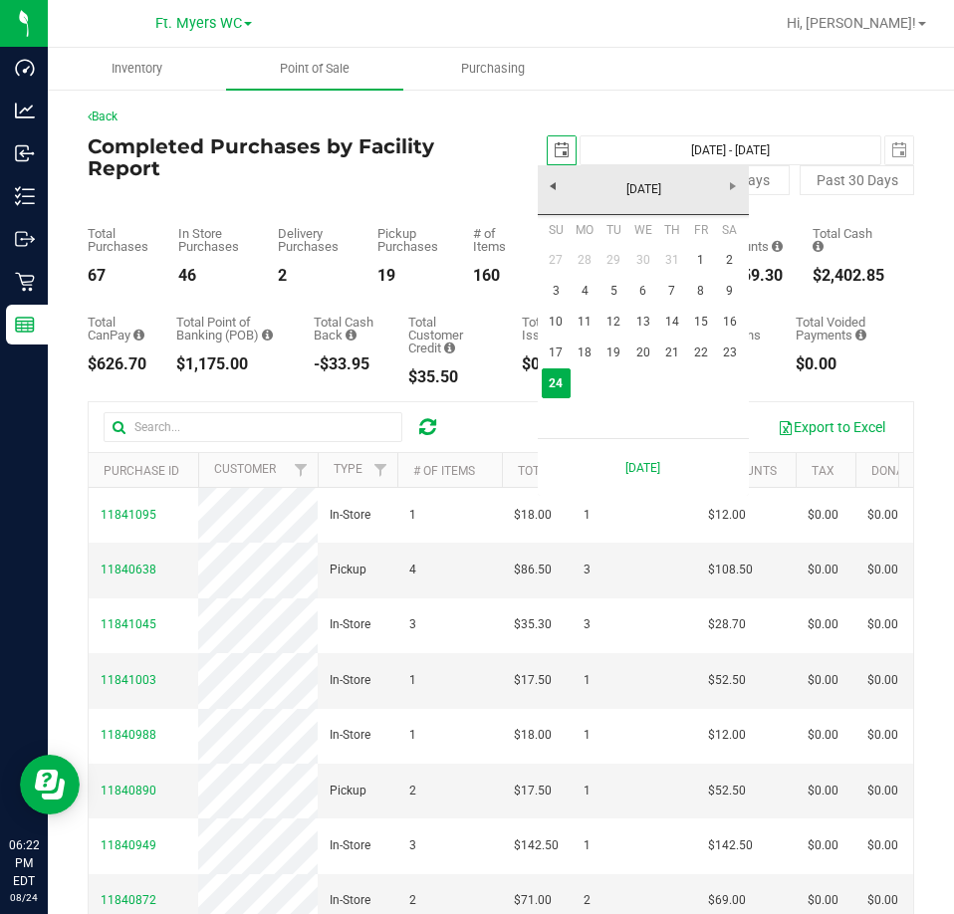
scroll to position [0, 50]
click at [691, 261] on link "1" at bounding box center [700, 260] width 29 height 31
type input "[DATE] - [DATE]"
type input "[DATE]"
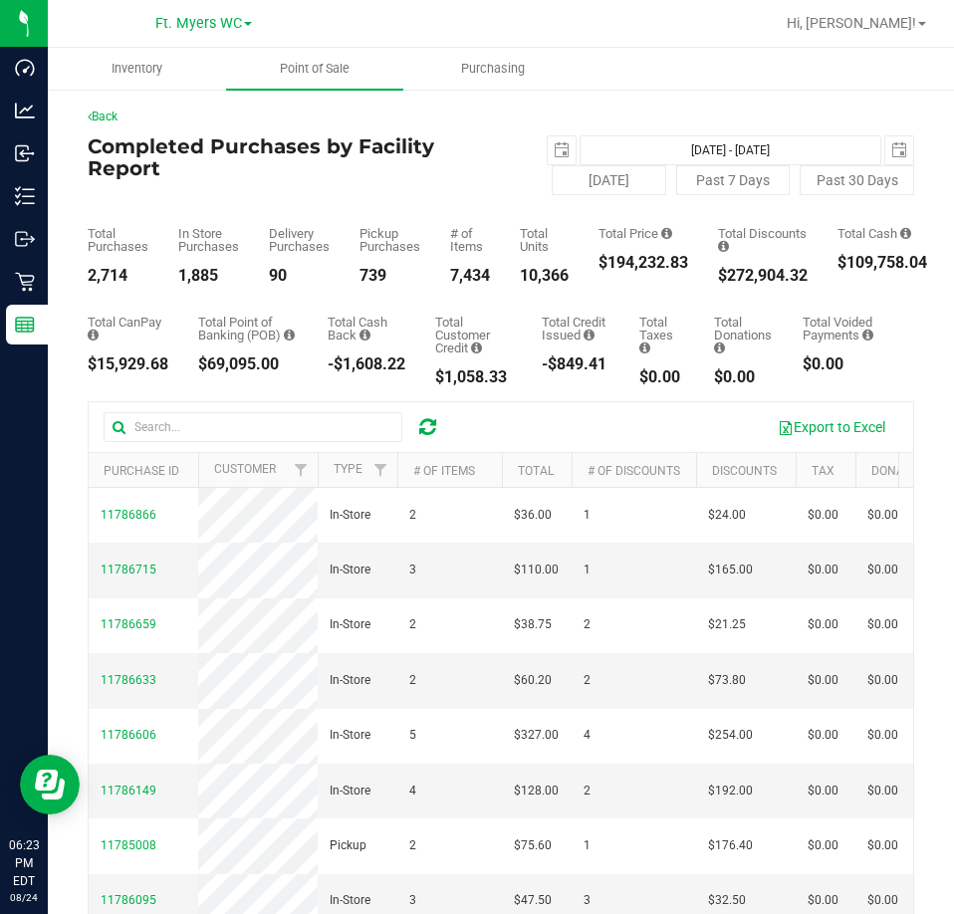
drag, startPoint x: 695, startPoint y: 261, endPoint x: 612, endPoint y: 263, distance: 83.7
click at [612, 263] on div "Total Purchases 2,714 In Store Purchases 1,885 Delivery Purchases 90 Pickup Pur…" at bounding box center [501, 239] width 827 height 89
copy div "194,232.83"
click at [568, 141] on div "[DATE] [DATE] - [DATE] [DATE]" at bounding box center [707, 150] width 443 height 30
click at [556, 143] on span "select" at bounding box center [562, 150] width 16 height 16
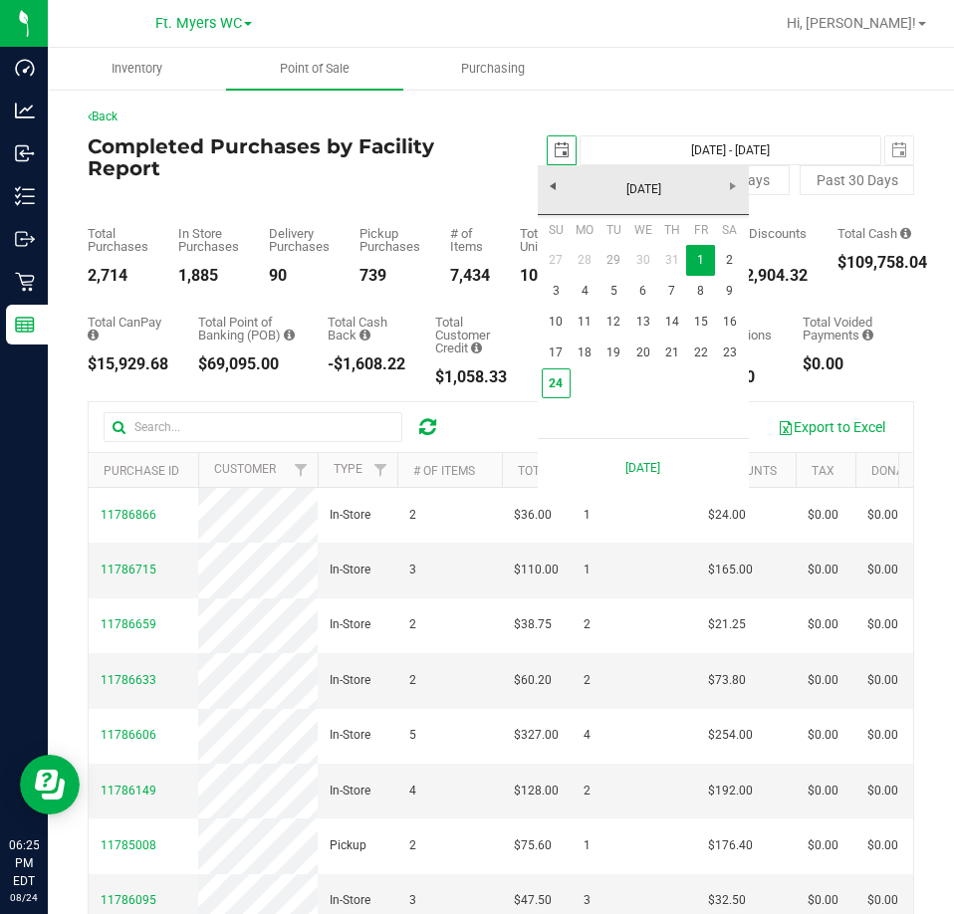
scroll to position [0, 50]
click at [567, 387] on link "24" at bounding box center [556, 384] width 29 height 31
type input "[DATE] - [DATE]"
type input "[DATE]"
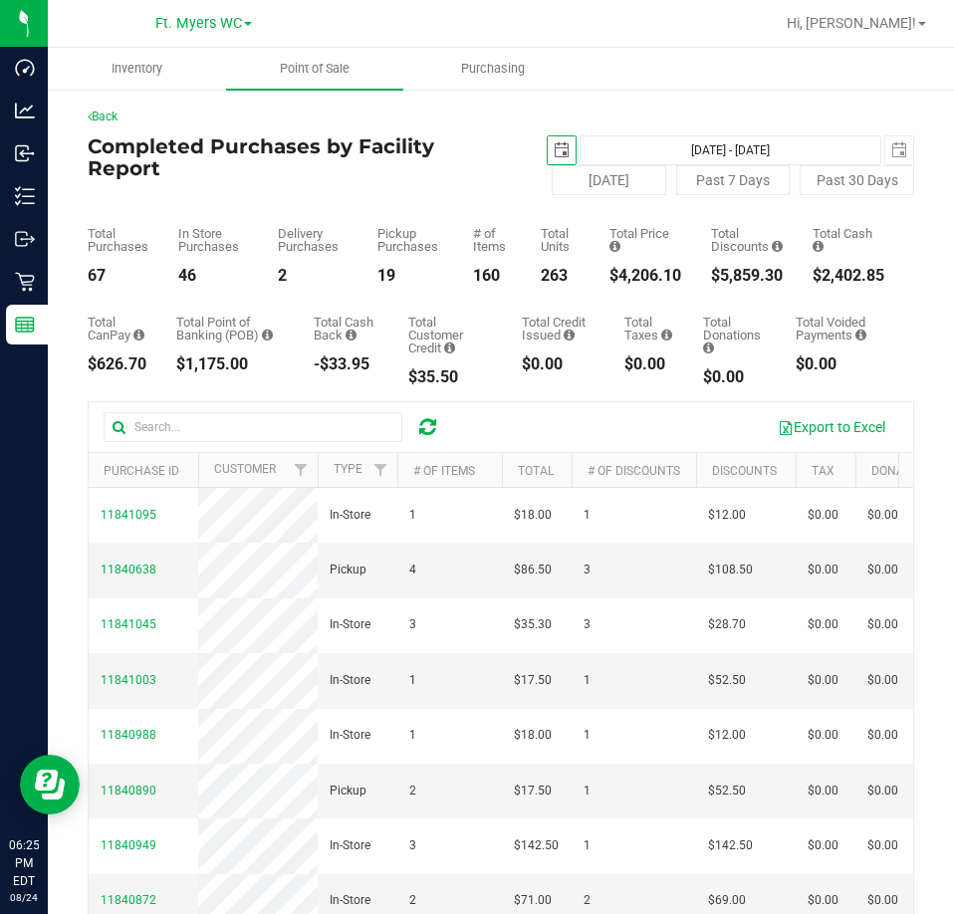
click at [110, 108] on div "Back" at bounding box center [501, 117] width 827 height 18
click at [110, 122] on link "Back" at bounding box center [103, 117] width 30 height 14
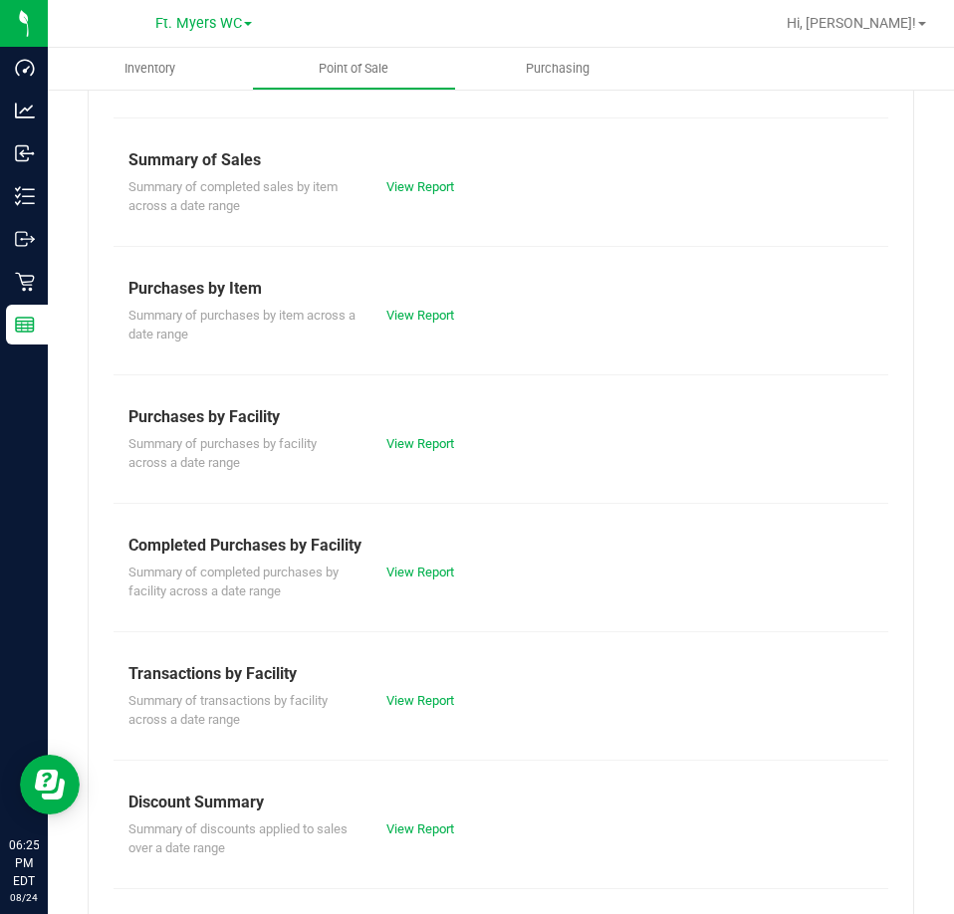
scroll to position [269, 0]
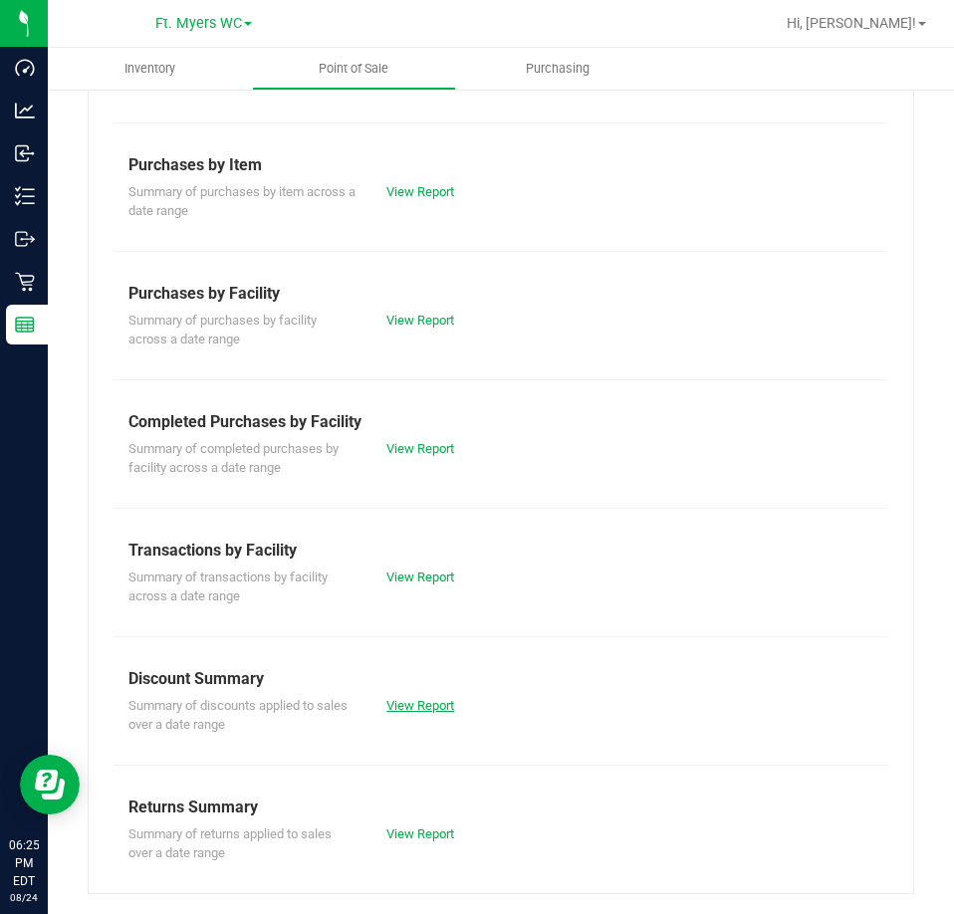
click at [429, 702] on link "View Report" at bounding box center [420, 705] width 68 height 15
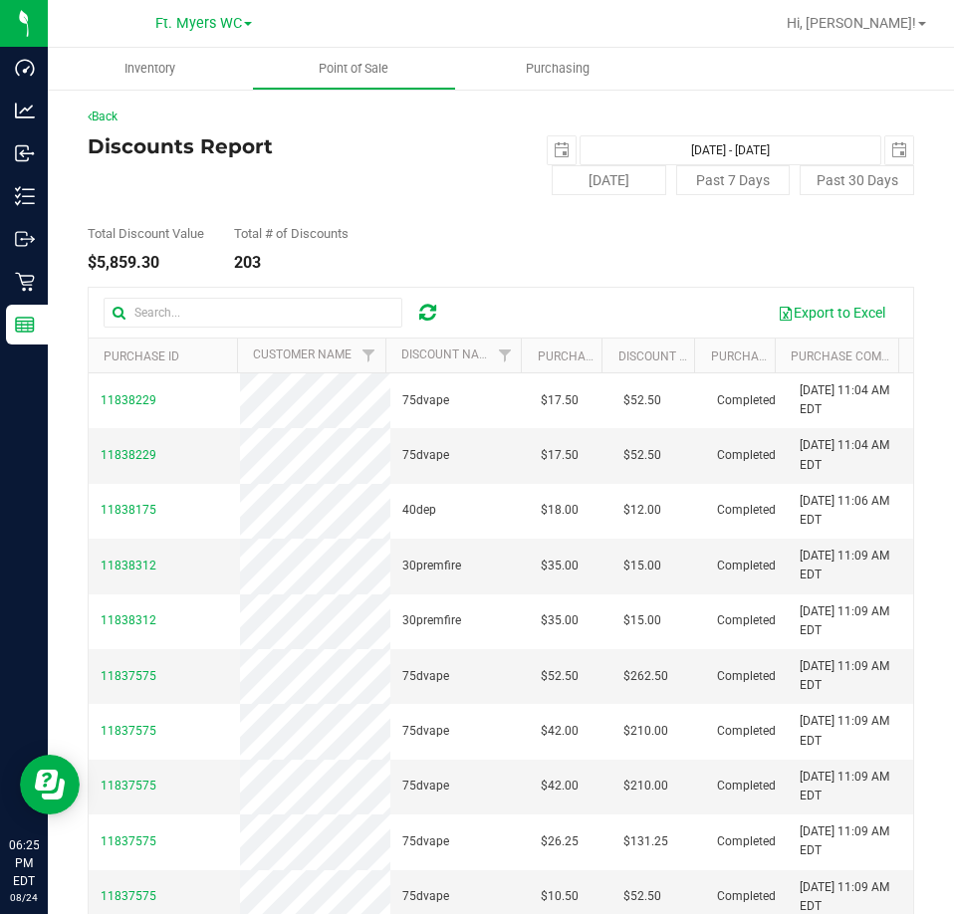
drag, startPoint x: 183, startPoint y: 257, endPoint x: 97, endPoint y: 264, distance: 86.9
click at [97, 264] on div "$5,859.30" at bounding box center [146, 263] width 117 height 16
copy div "5,859.30"
